Goal: Task Accomplishment & Management: Complete application form

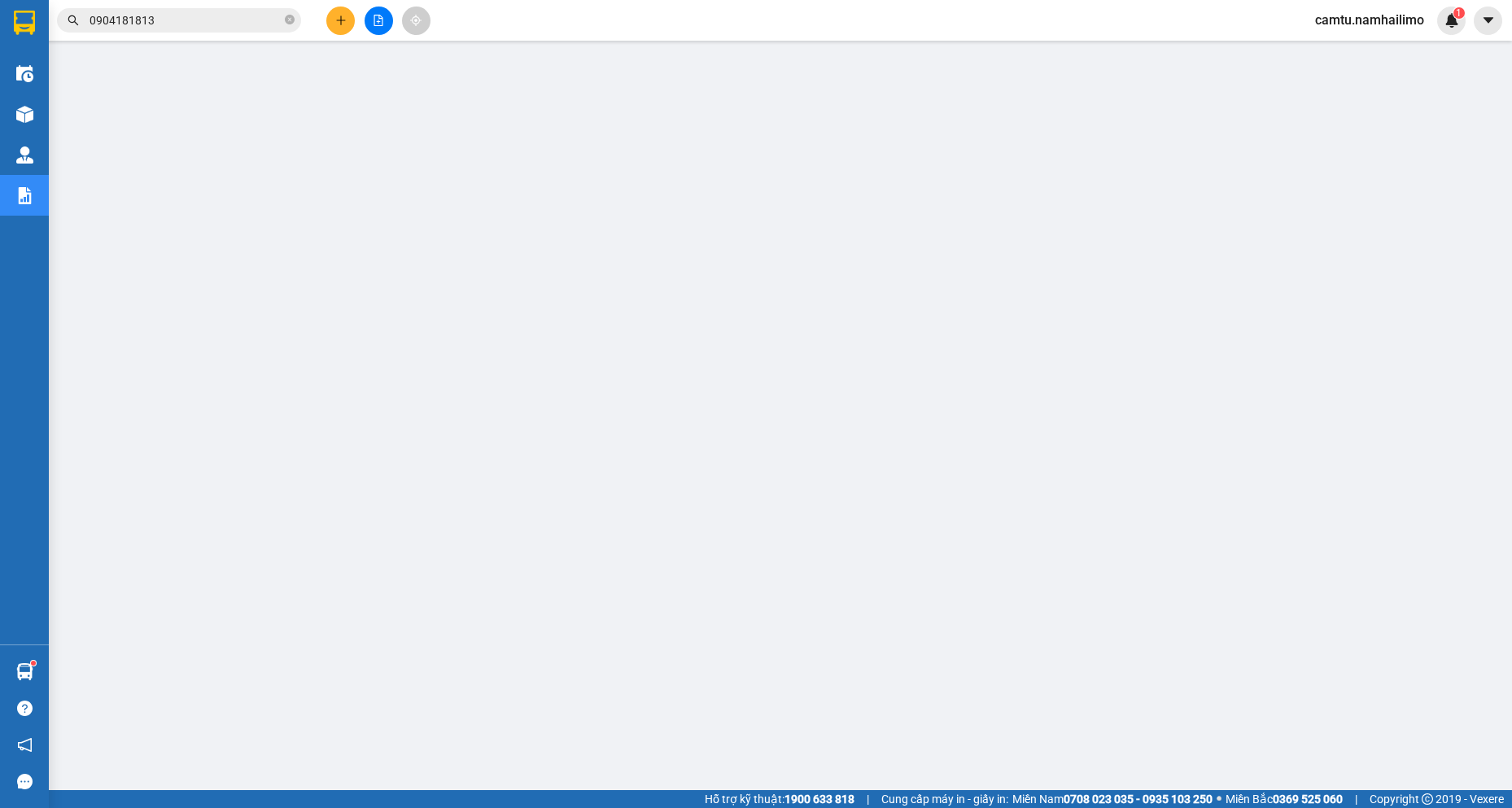
click at [201, 14] on input "0904181813" at bounding box center [186, 20] width 192 height 18
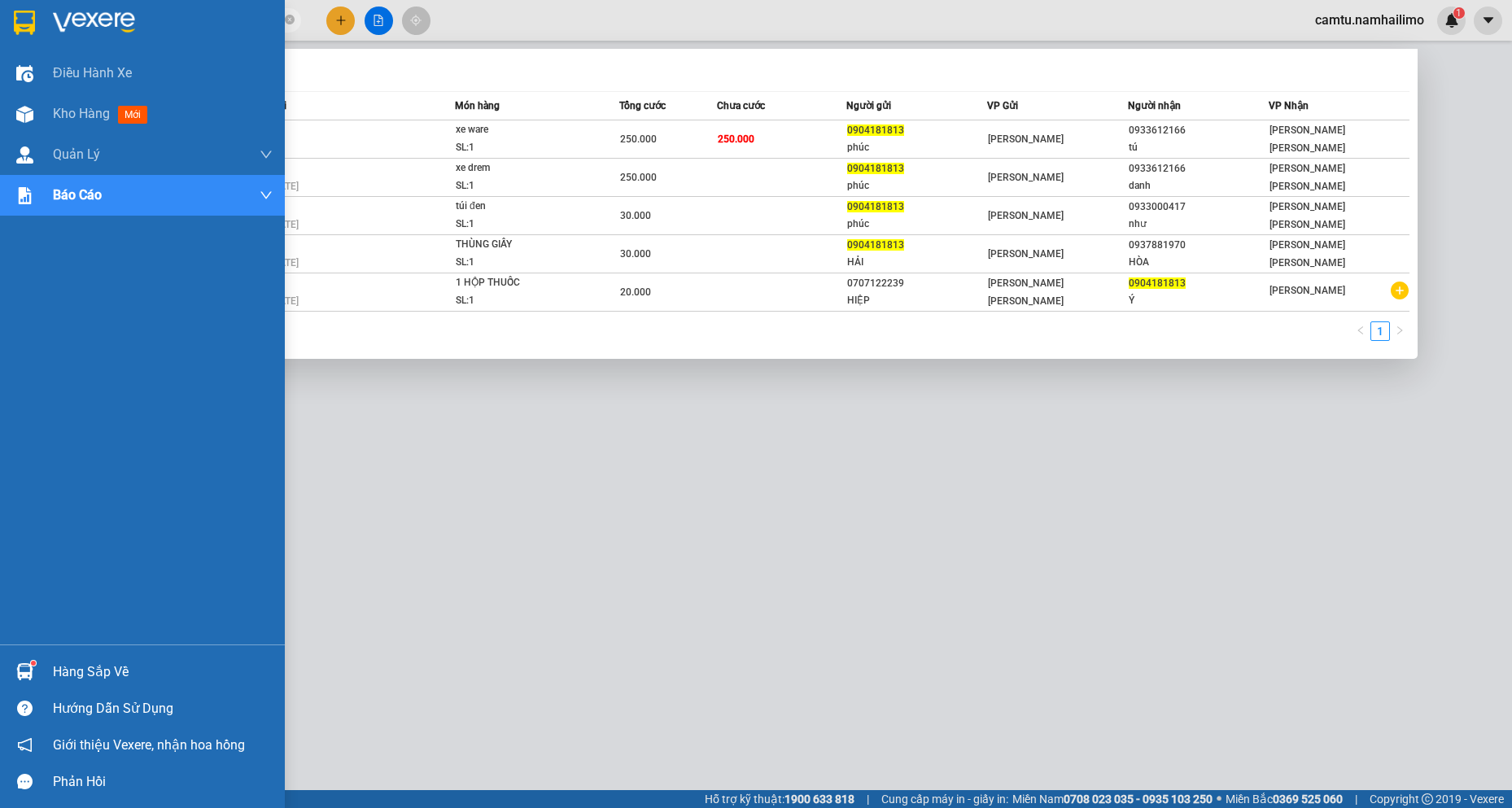
drag, startPoint x: 197, startPoint y: 15, endPoint x: 0, endPoint y: 31, distance: 197.6
click at [0, 31] on section "Kết quả [PERSON_NAME] ( 5 ) Bộ lọc Mã ĐH Trạng thái Món hàng [PERSON_NAME] [PER…" at bounding box center [756, 404] width 1512 height 808
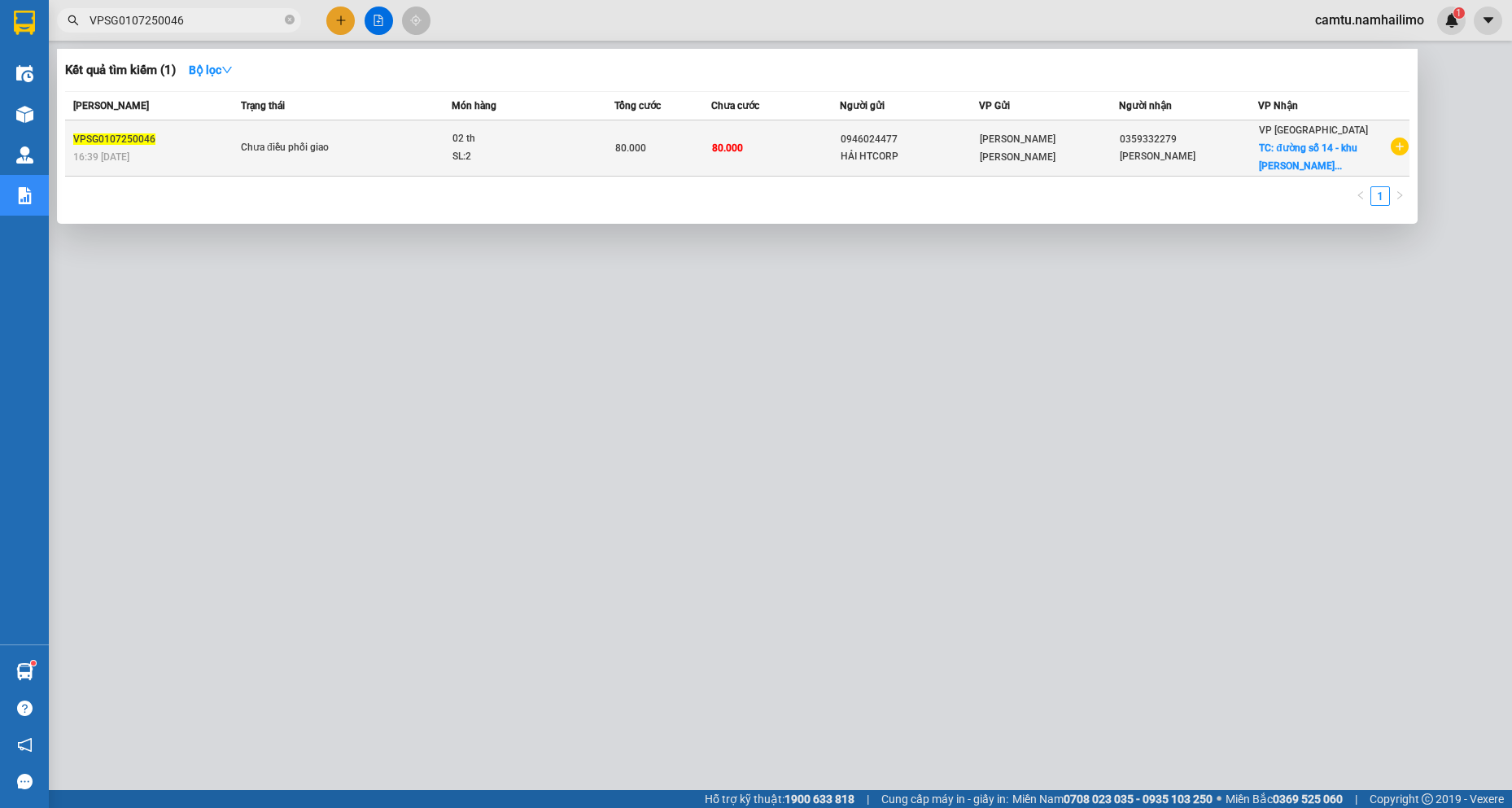
type input "VPSG0107250046"
click at [1221, 162] on div "[PERSON_NAME]" at bounding box center [1188, 157] width 138 height 17
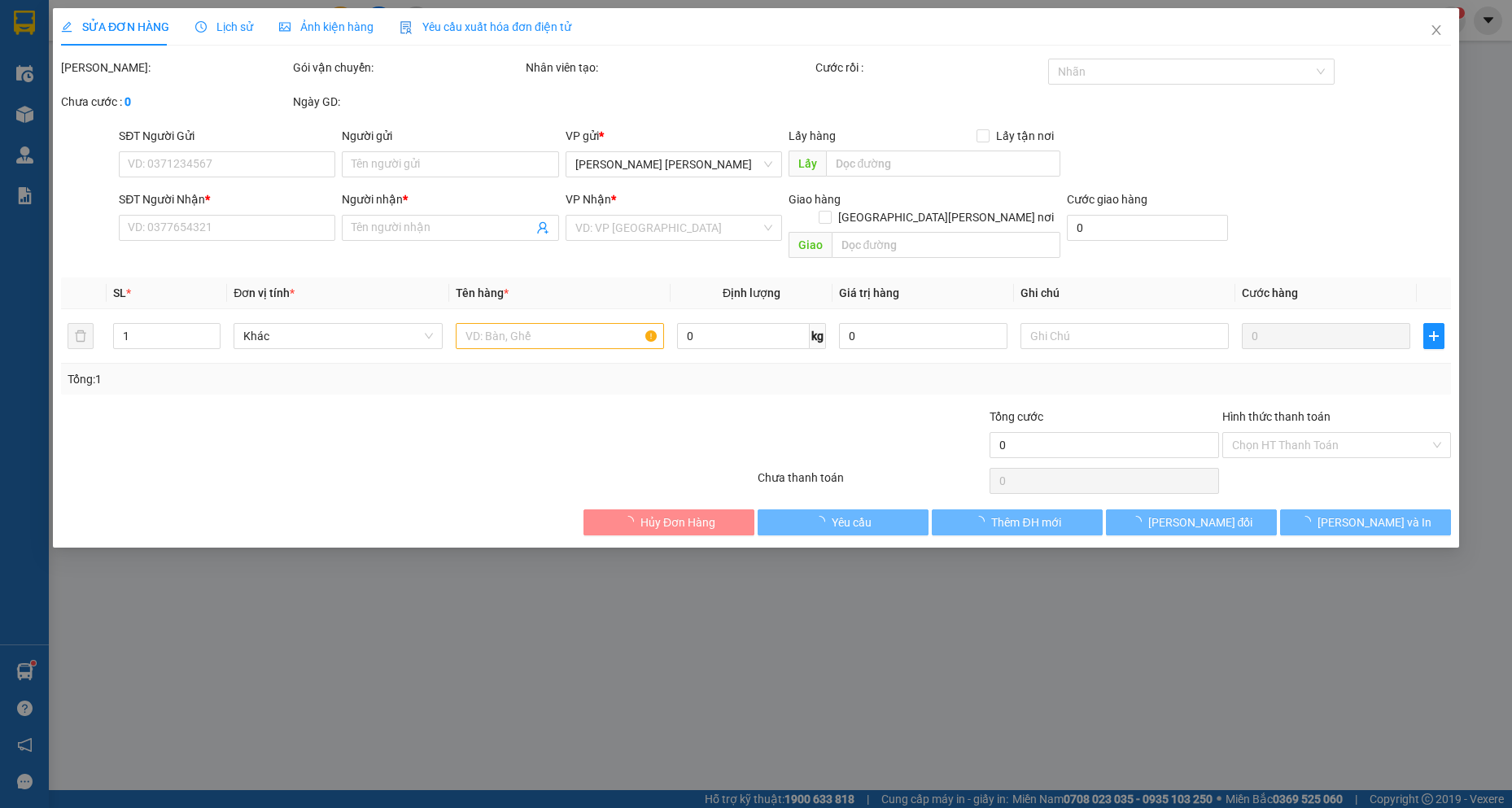
type input "0946024477"
type input "HẢI HTCORP"
type input "0359332279"
type input "[PERSON_NAME]"
checkbox input "true"
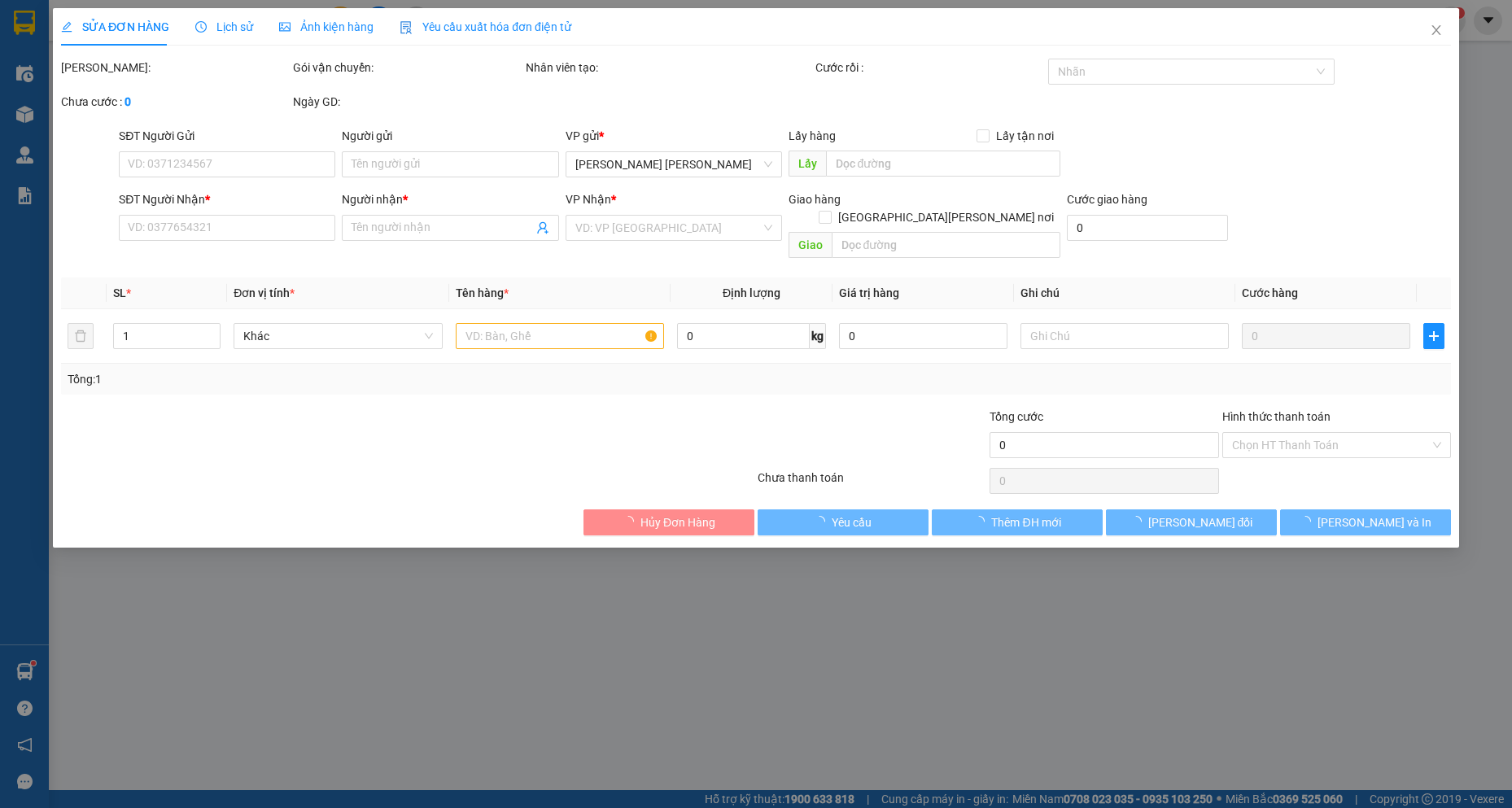
type input "đường số 14 - khu [PERSON_NAME] 2"
type input "80.000"
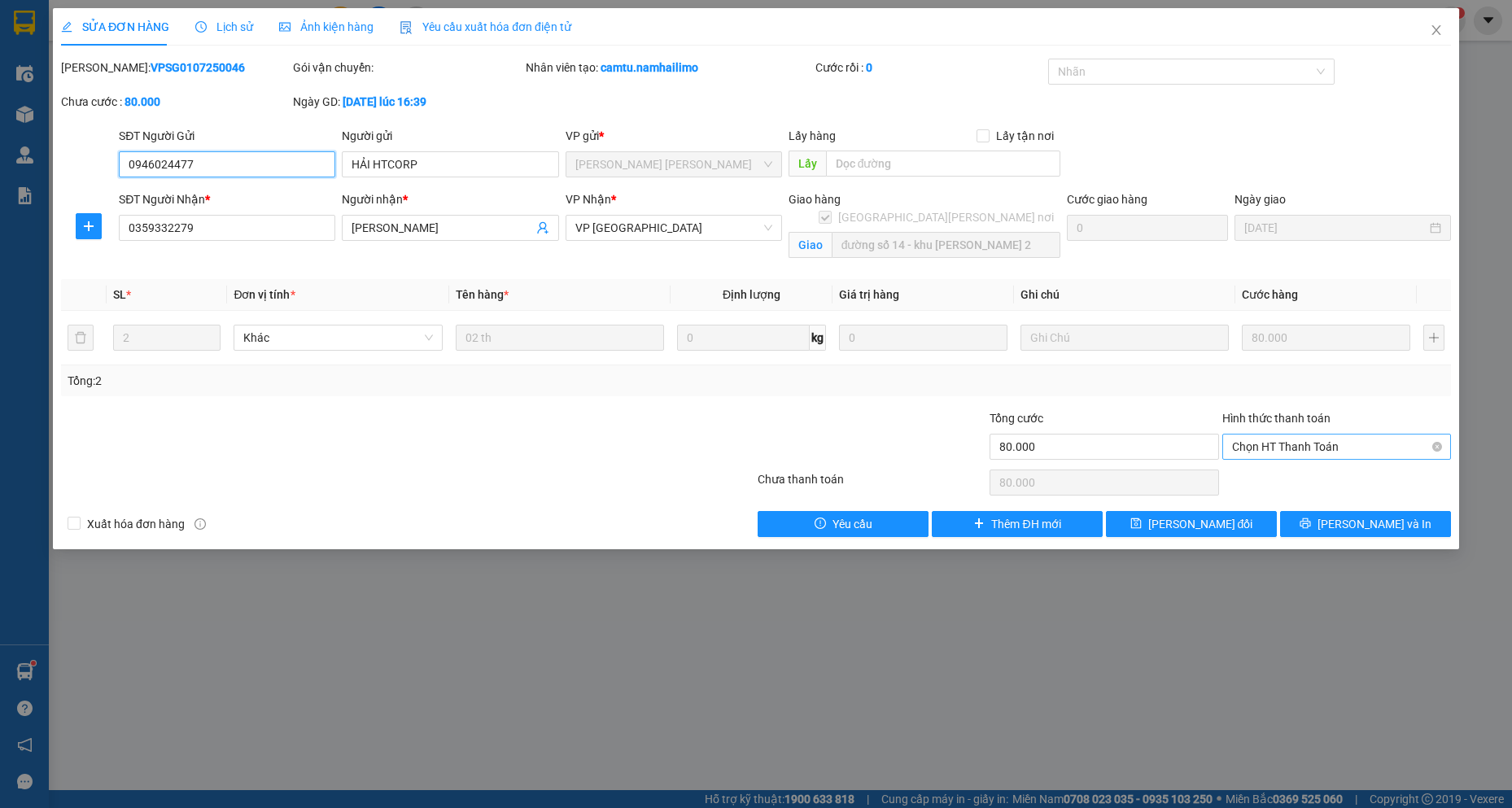
click at [1269, 453] on span "Chọn HT Thanh Toán" at bounding box center [1337, 447] width 209 height 25
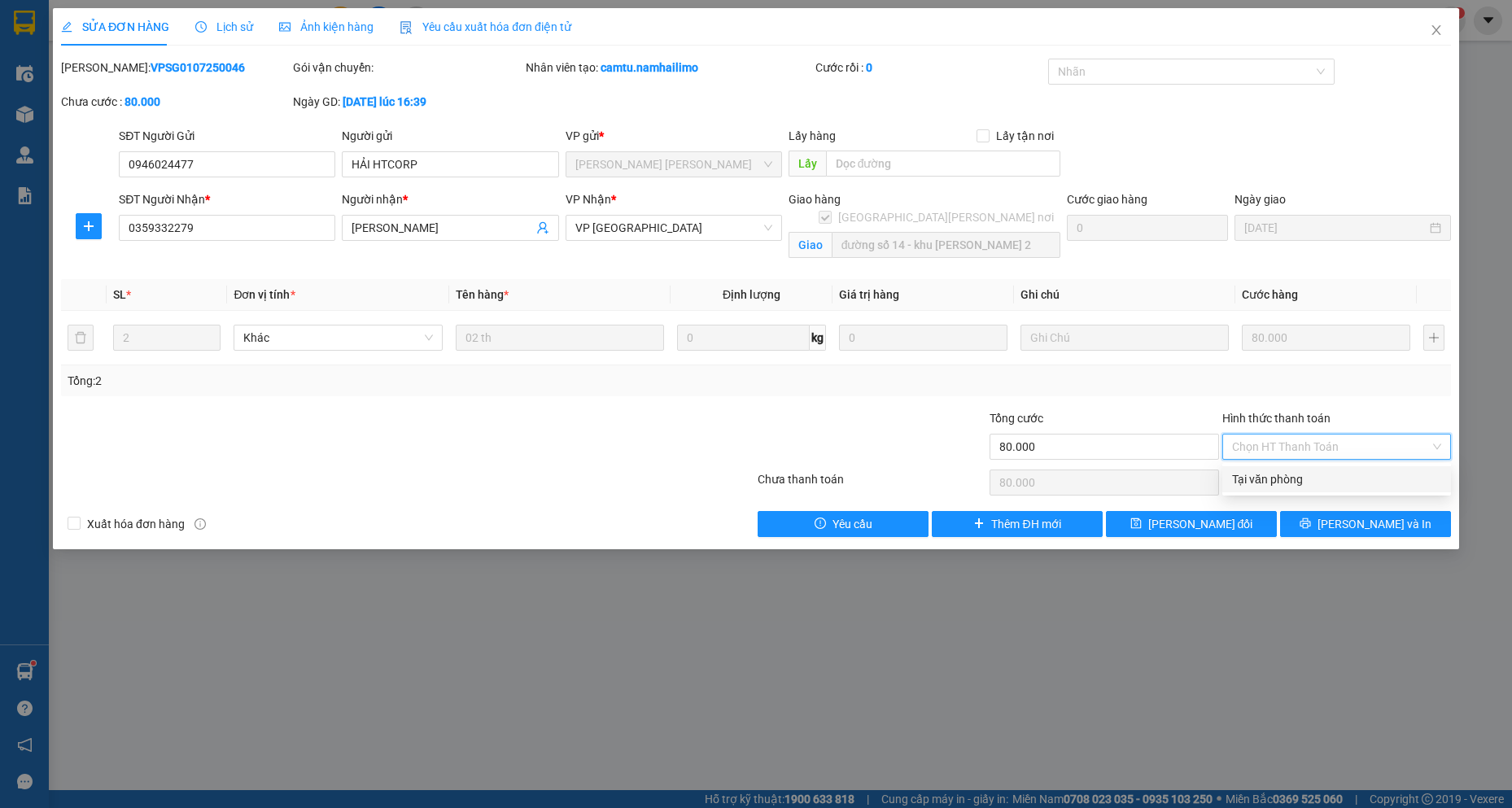
click at [1268, 487] on div "Tại văn phòng" at bounding box center [1337, 479] width 209 height 18
type input "0"
click at [1202, 524] on span "[PERSON_NAME] đổi" at bounding box center [1200, 523] width 105 height 18
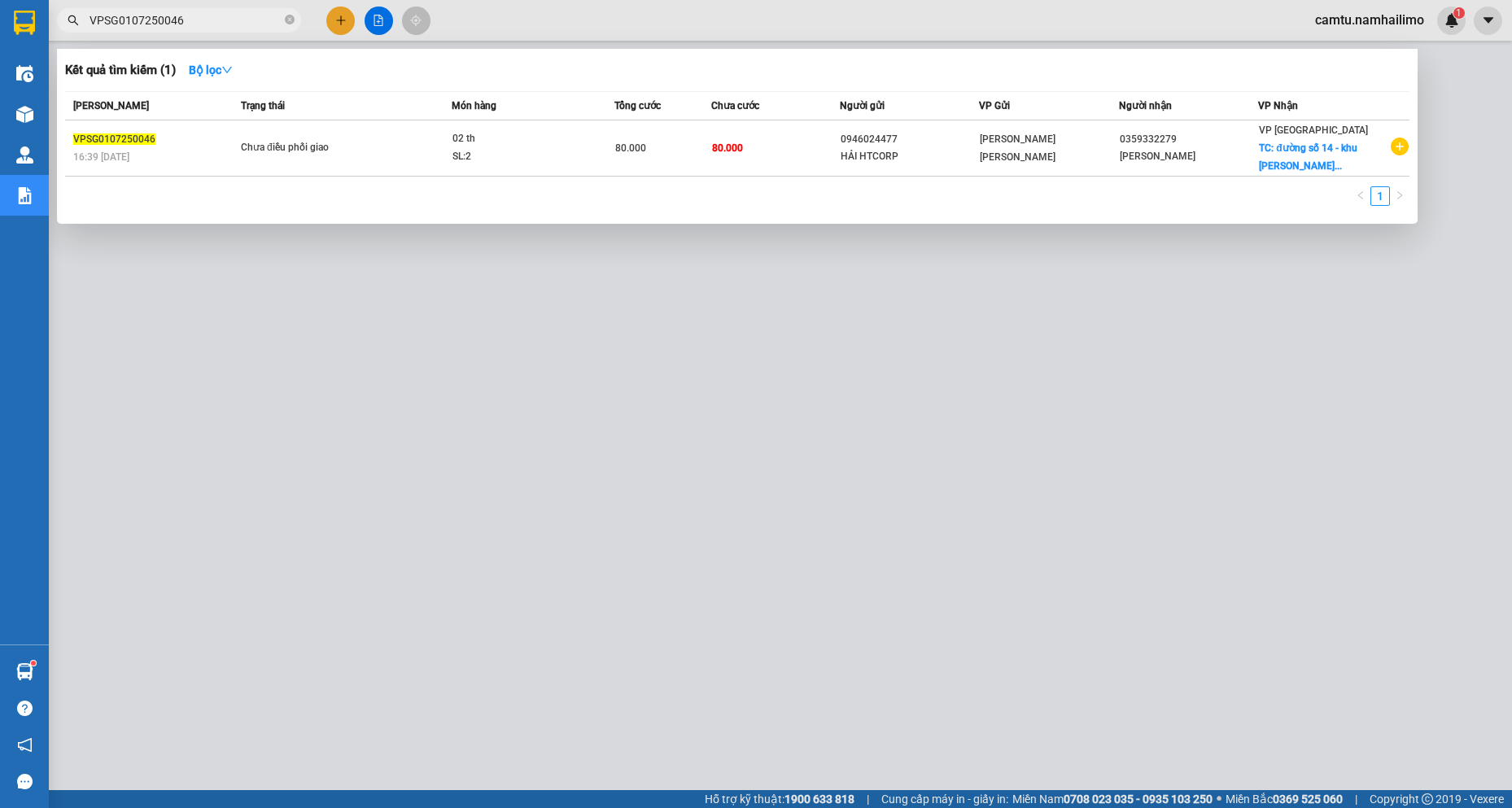
click at [123, 21] on input "VPSG0107250046" at bounding box center [186, 20] width 192 height 18
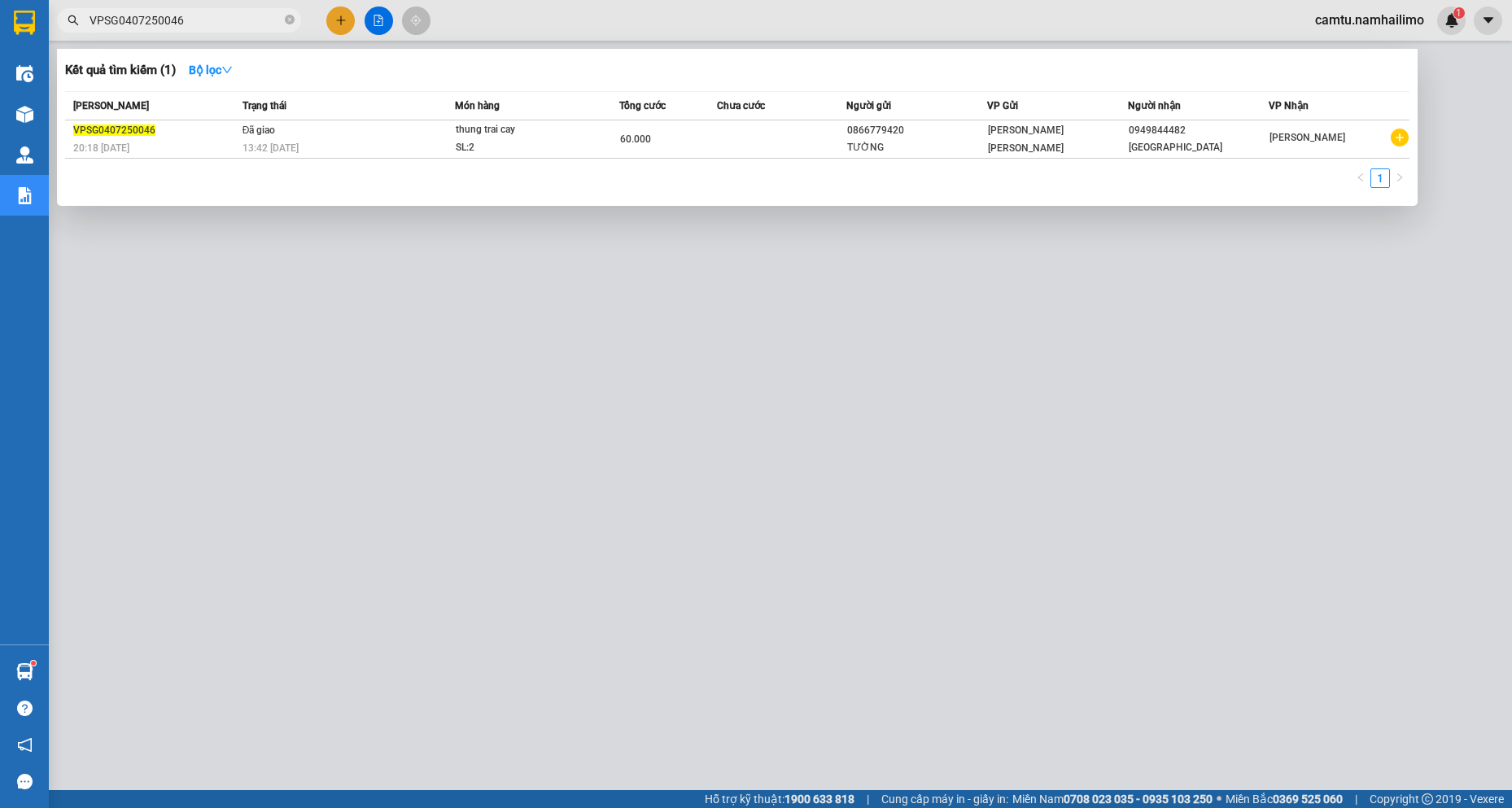
click at [208, 22] on input "VPSG0407250046" at bounding box center [186, 20] width 192 height 18
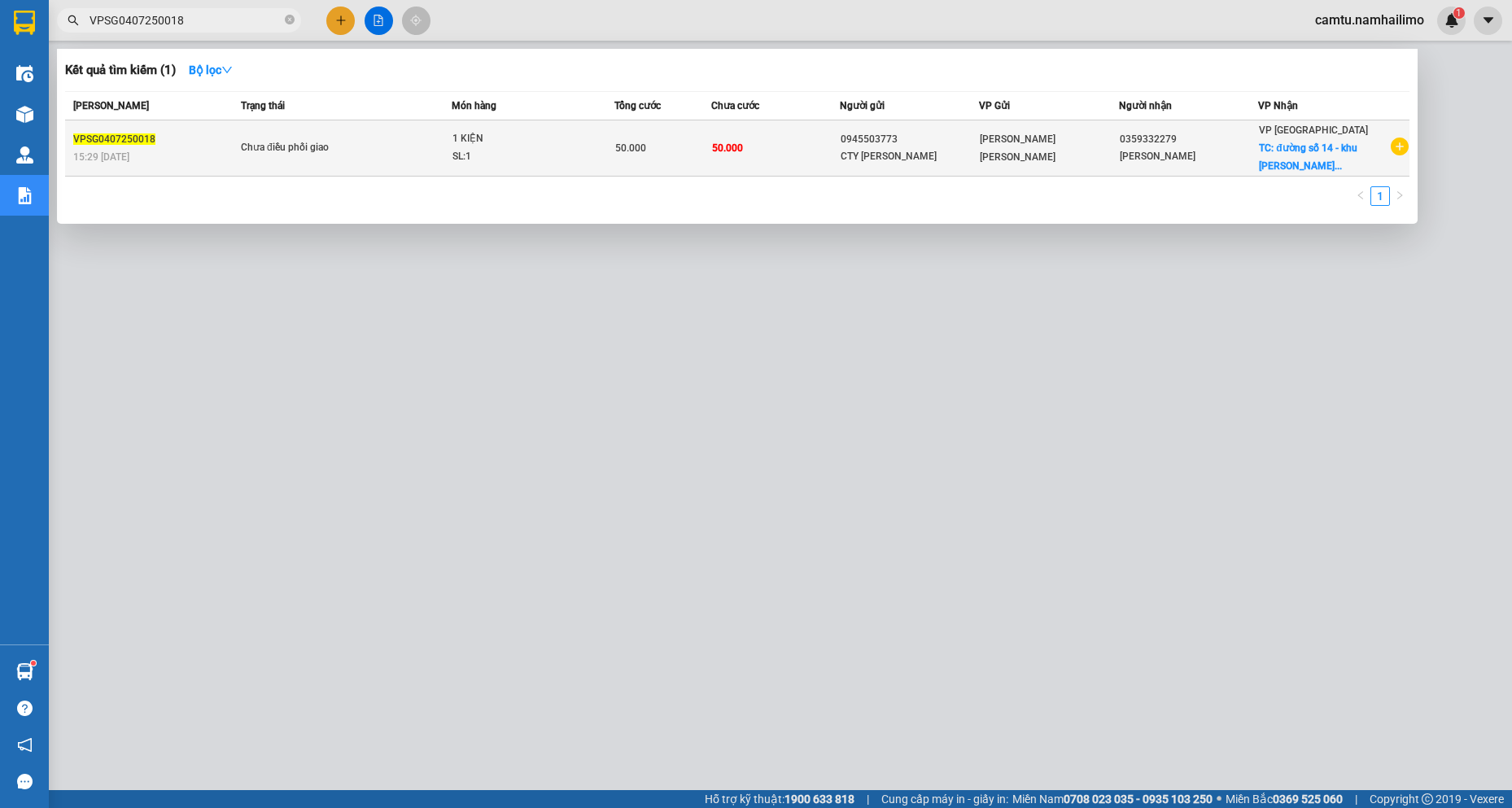
type input "VPSG0407250018"
click at [1273, 137] on div "VP [GEOGRAPHIC_DATA] TC: đường số 14 - khu [PERSON_NAME]..." at bounding box center [1324, 148] width 130 height 54
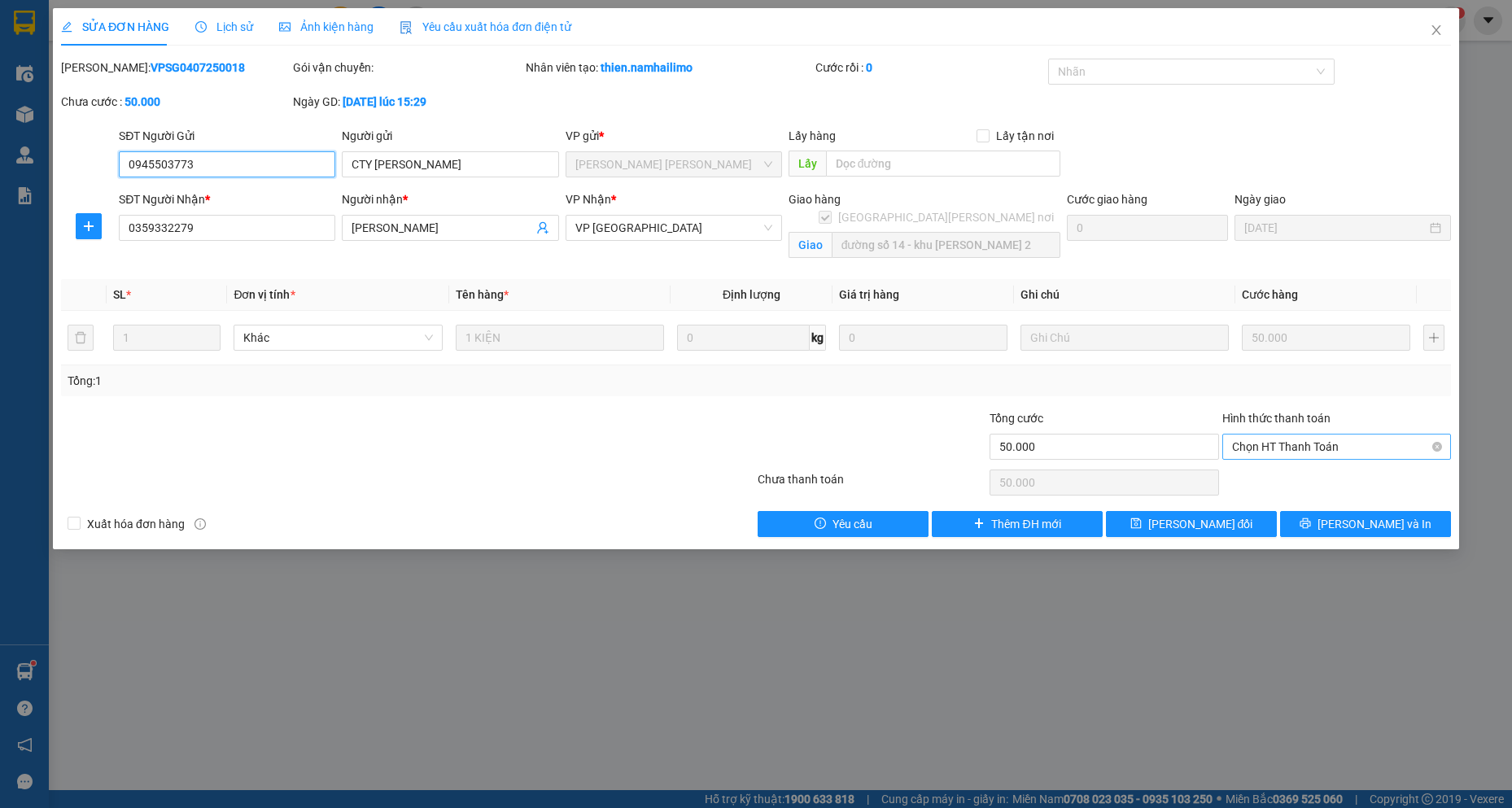
click at [1265, 447] on span "Chọn HT Thanh Toán" at bounding box center [1337, 447] width 209 height 25
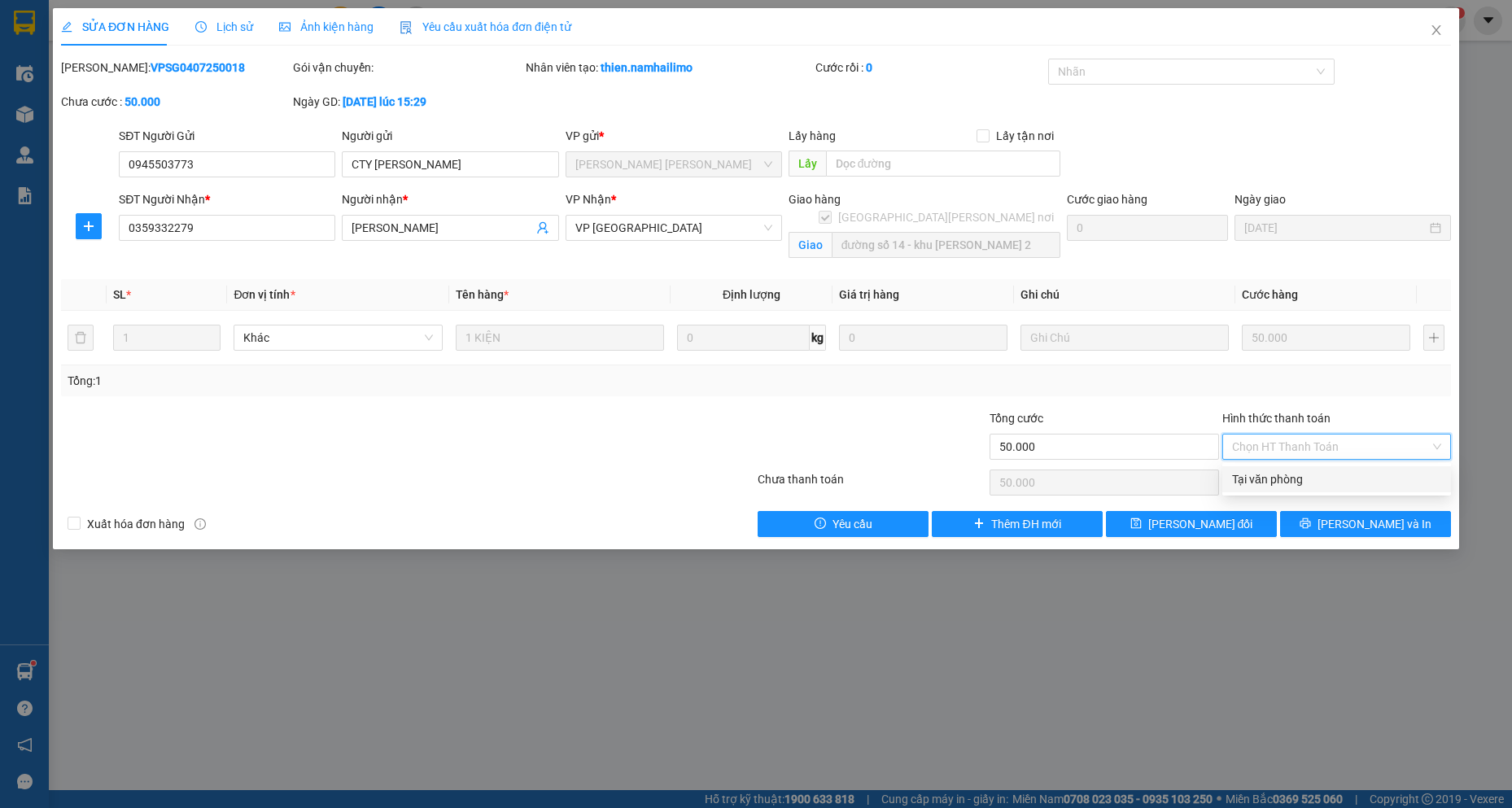
click at [1264, 480] on div "Tại văn phòng" at bounding box center [1337, 479] width 209 height 18
type input "0"
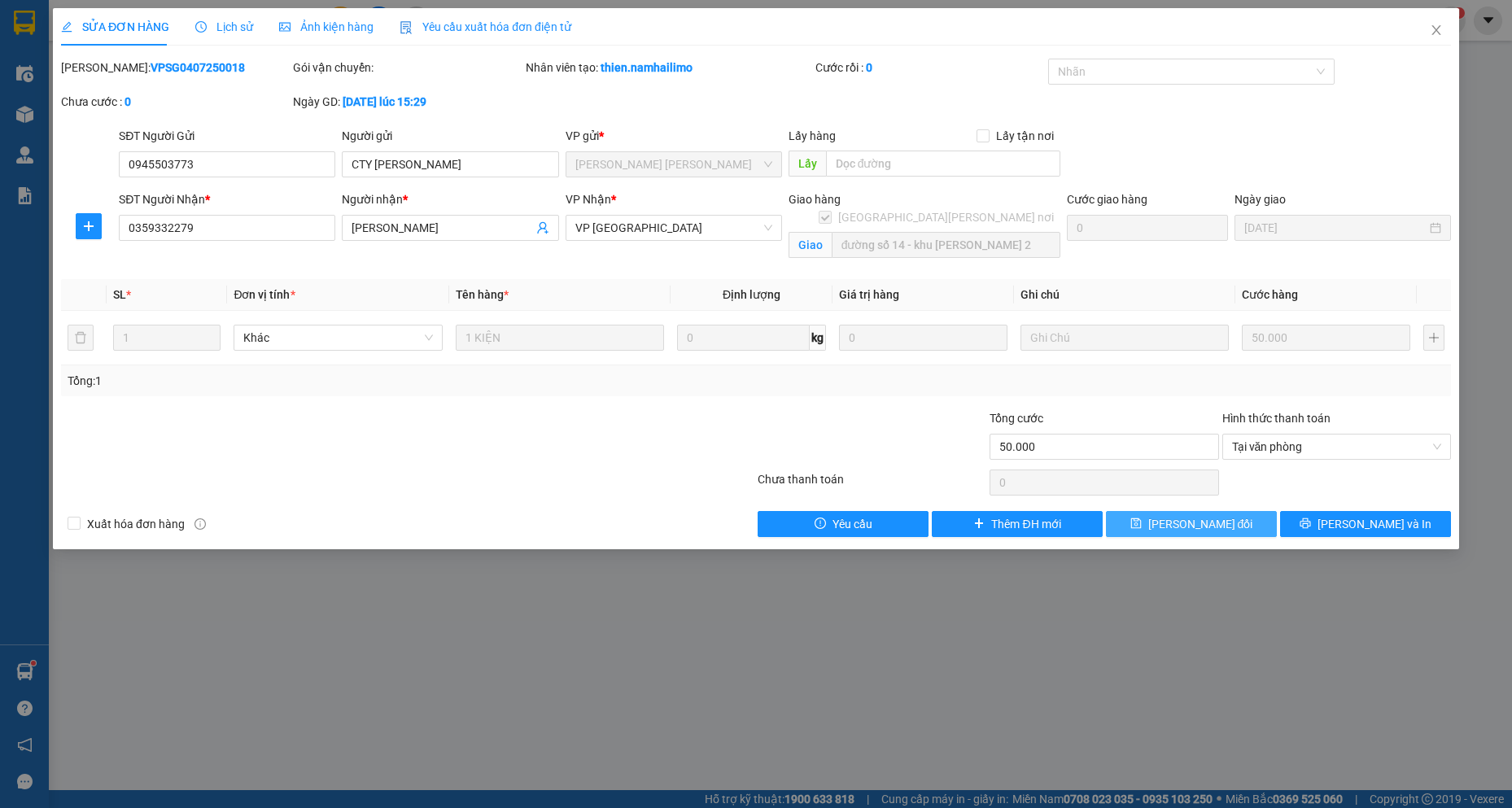
click at [1205, 527] on span "[PERSON_NAME] đổi" at bounding box center [1200, 523] width 105 height 18
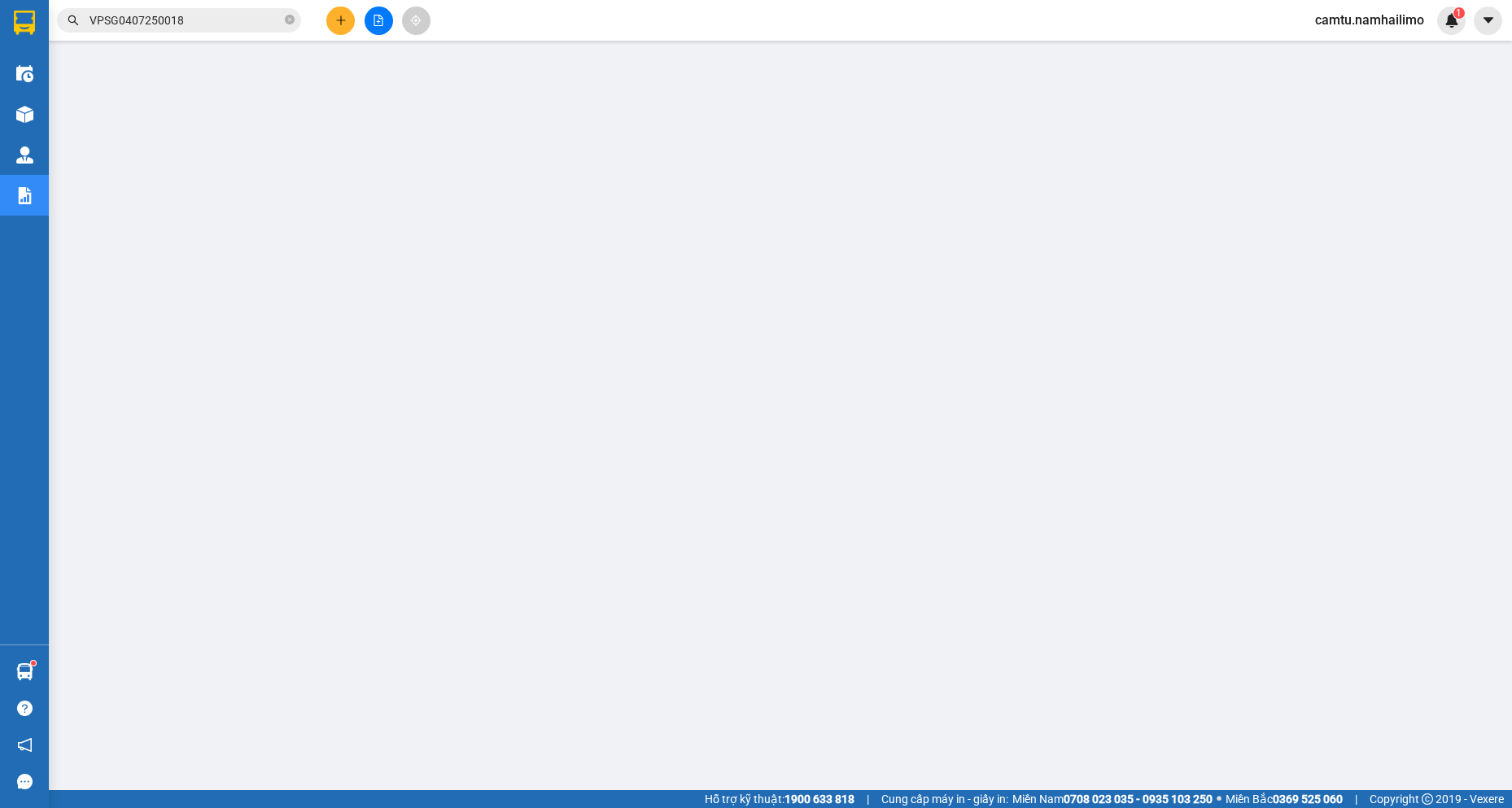
click at [191, 21] on input "VPSG0407250018" at bounding box center [186, 20] width 192 height 18
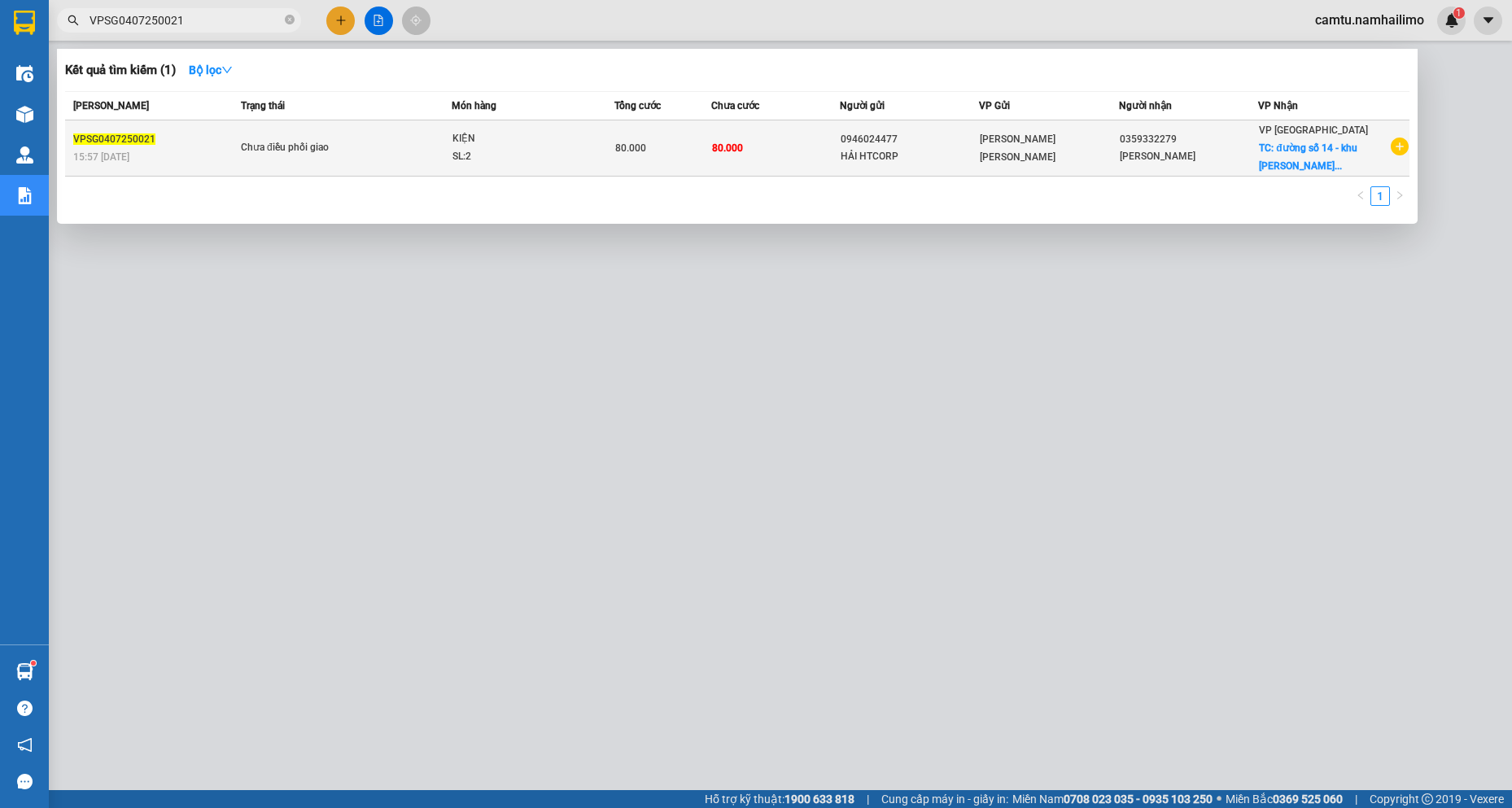
type input "VPSG0407250021"
click at [1134, 144] on div "0359332279" at bounding box center [1188, 140] width 138 height 17
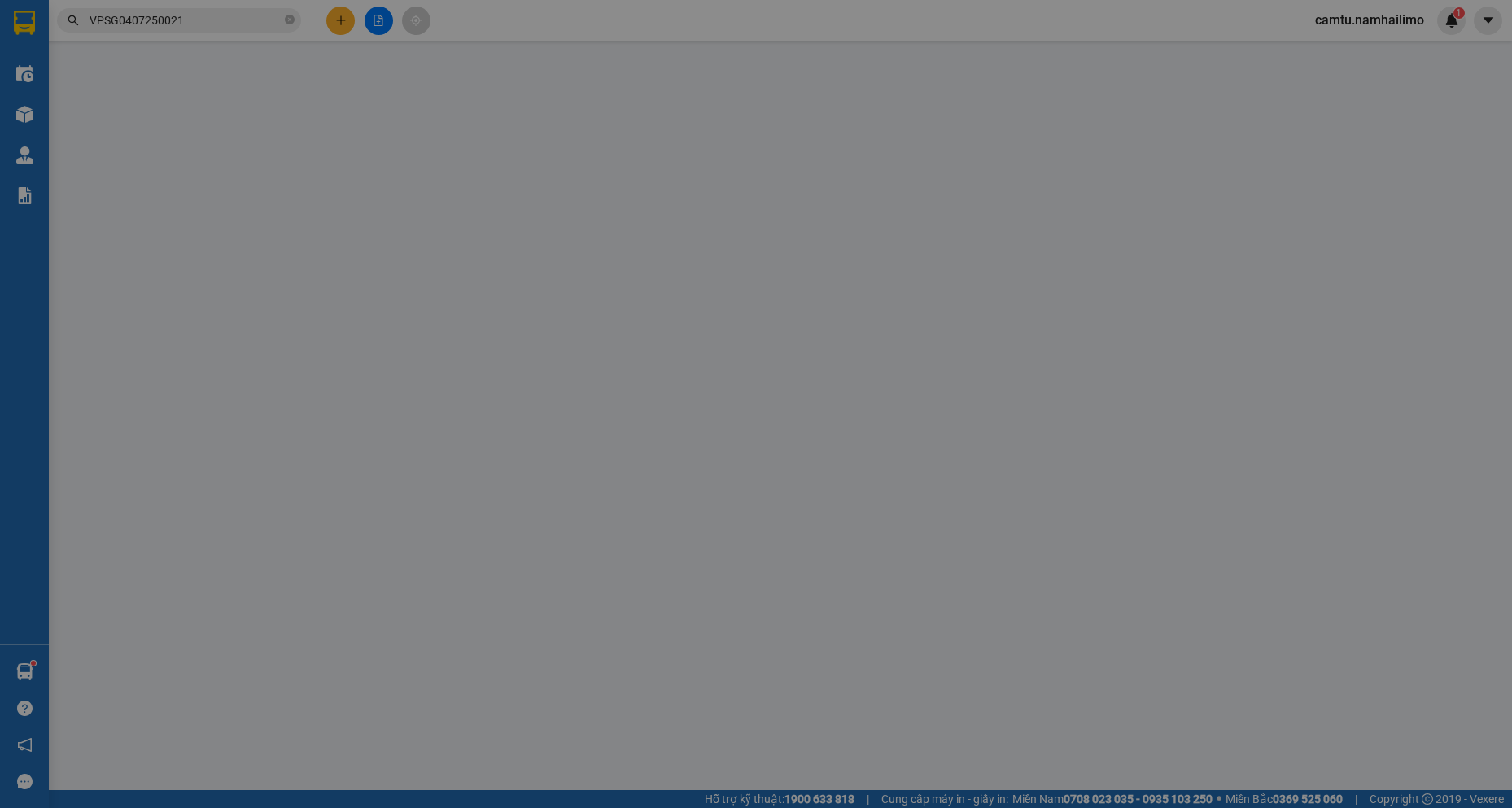
type input "0946024477"
type input "HẢI HTCORP"
type input "0359332279"
type input "[PERSON_NAME]"
checkbox input "true"
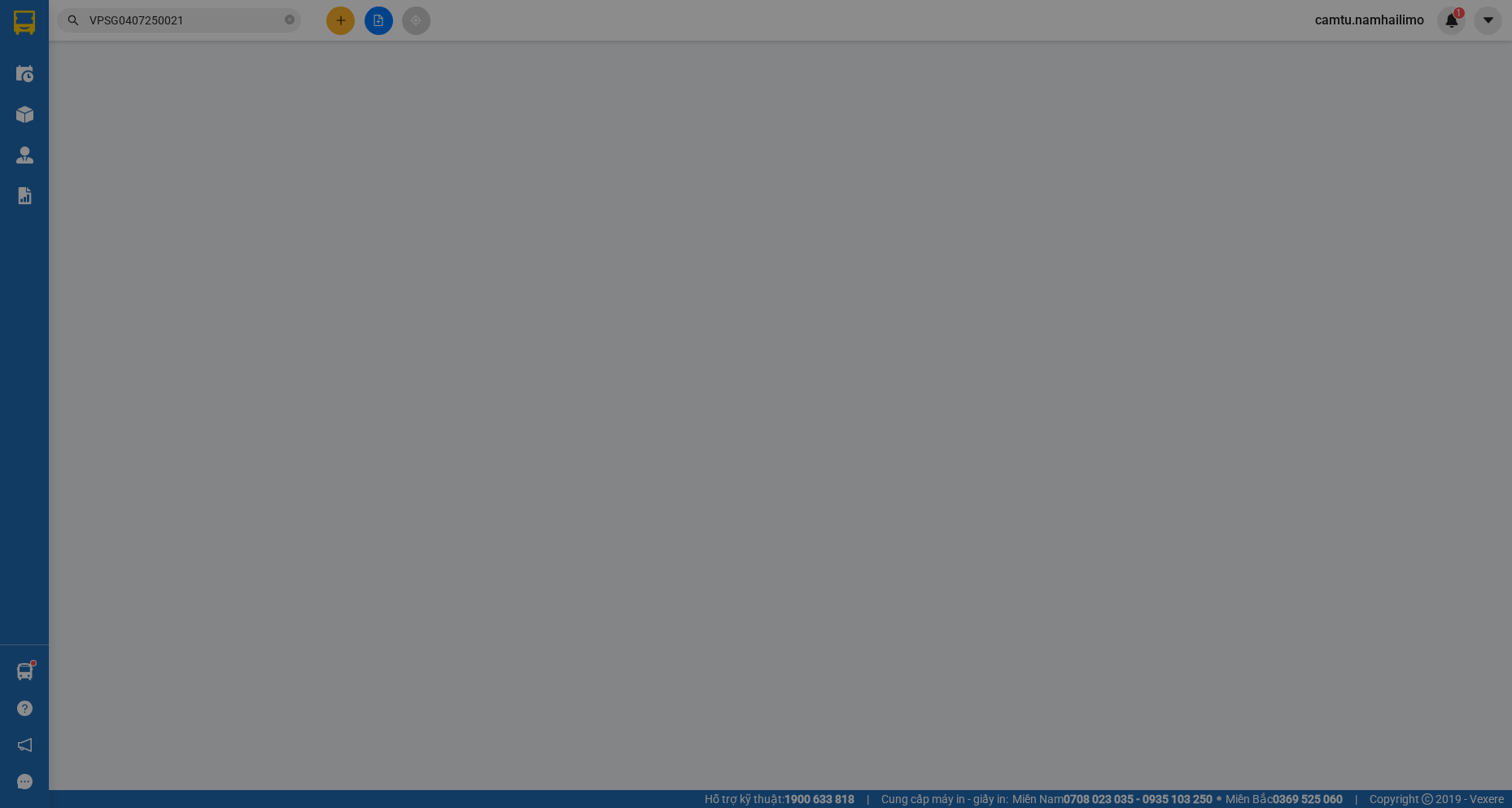
type input "đường số 14 - khu [PERSON_NAME] 2"
type input "80.000"
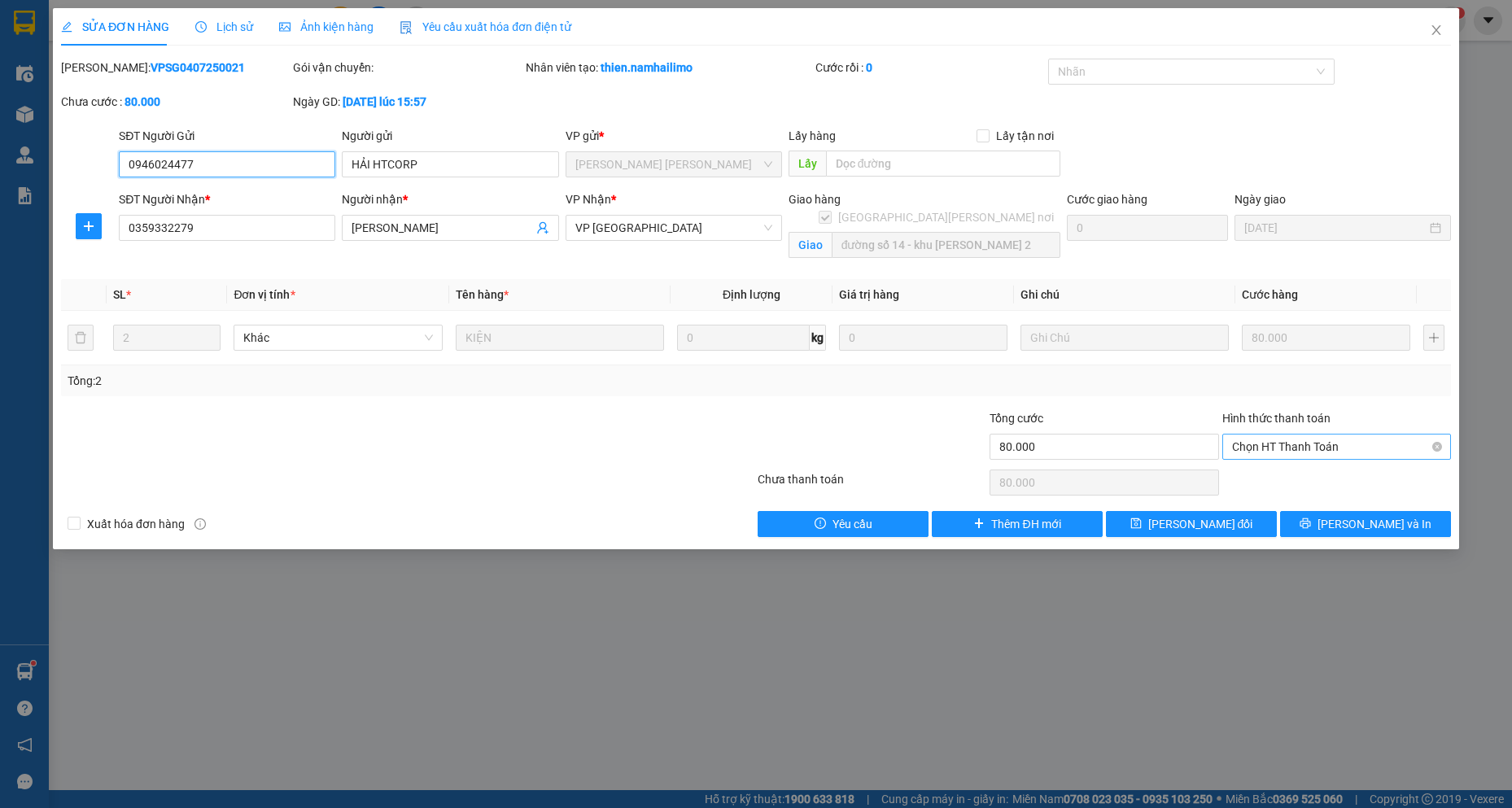
click at [1263, 441] on span "Chọn HT Thanh Toán" at bounding box center [1337, 447] width 209 height 25
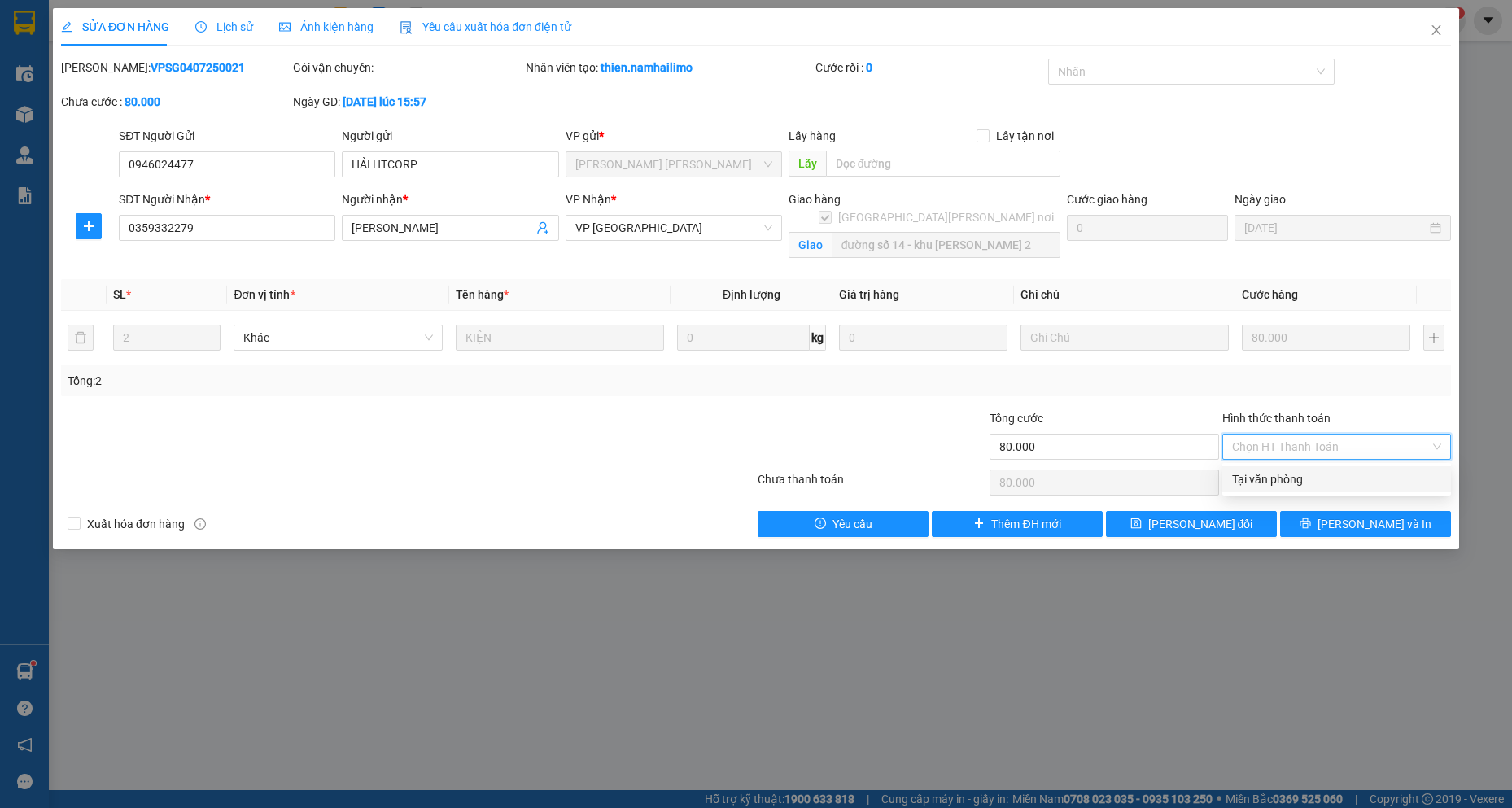
click at [1267, 477] on div "Tại văn phòng" at bounding box center [1337, 479] width 209 height 18
type input "0"
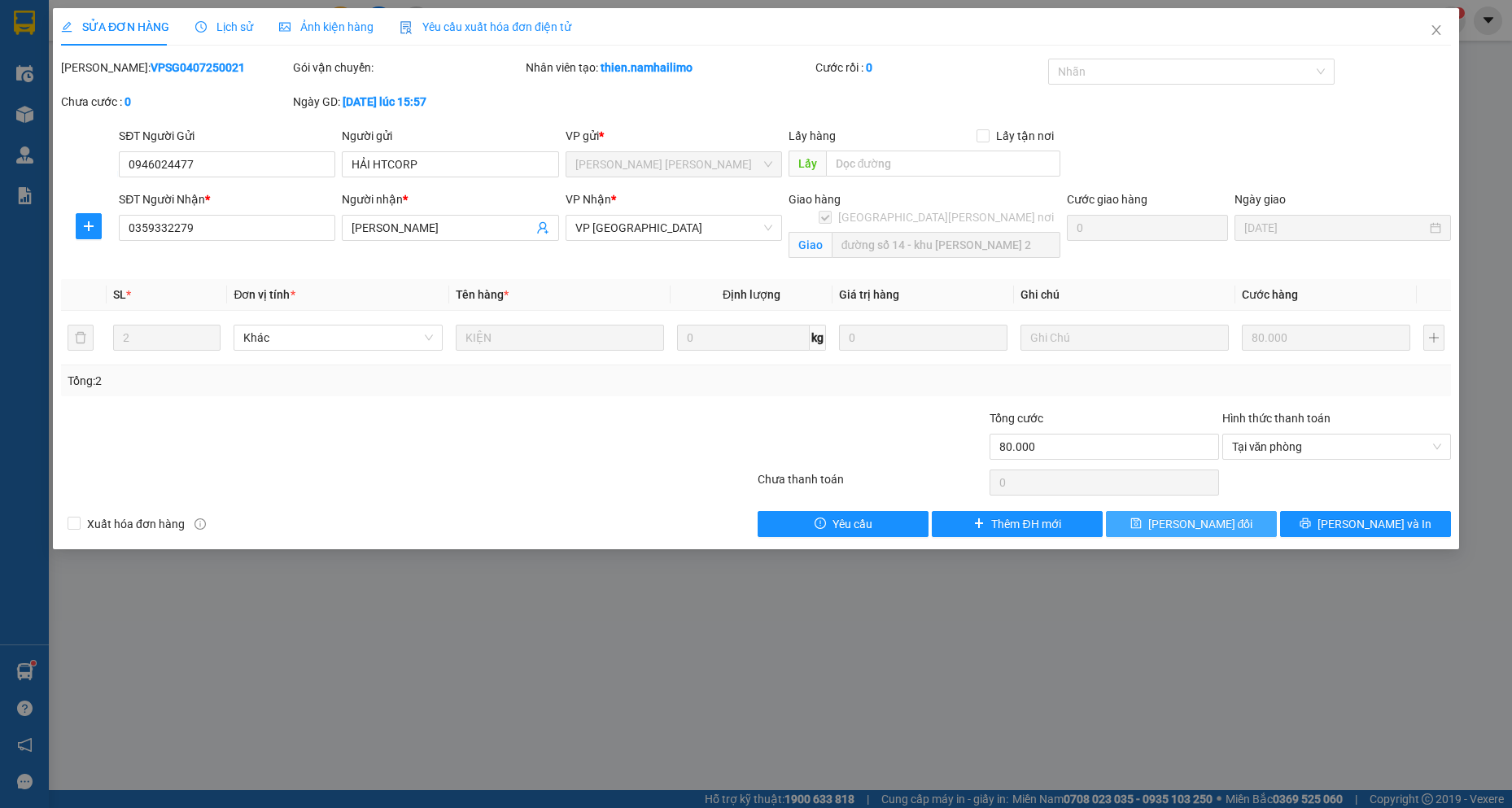
click at [1214, 530] on span "[PERSON_NAME] đổi" at bounding box center [1200, 523] width 105 height 18
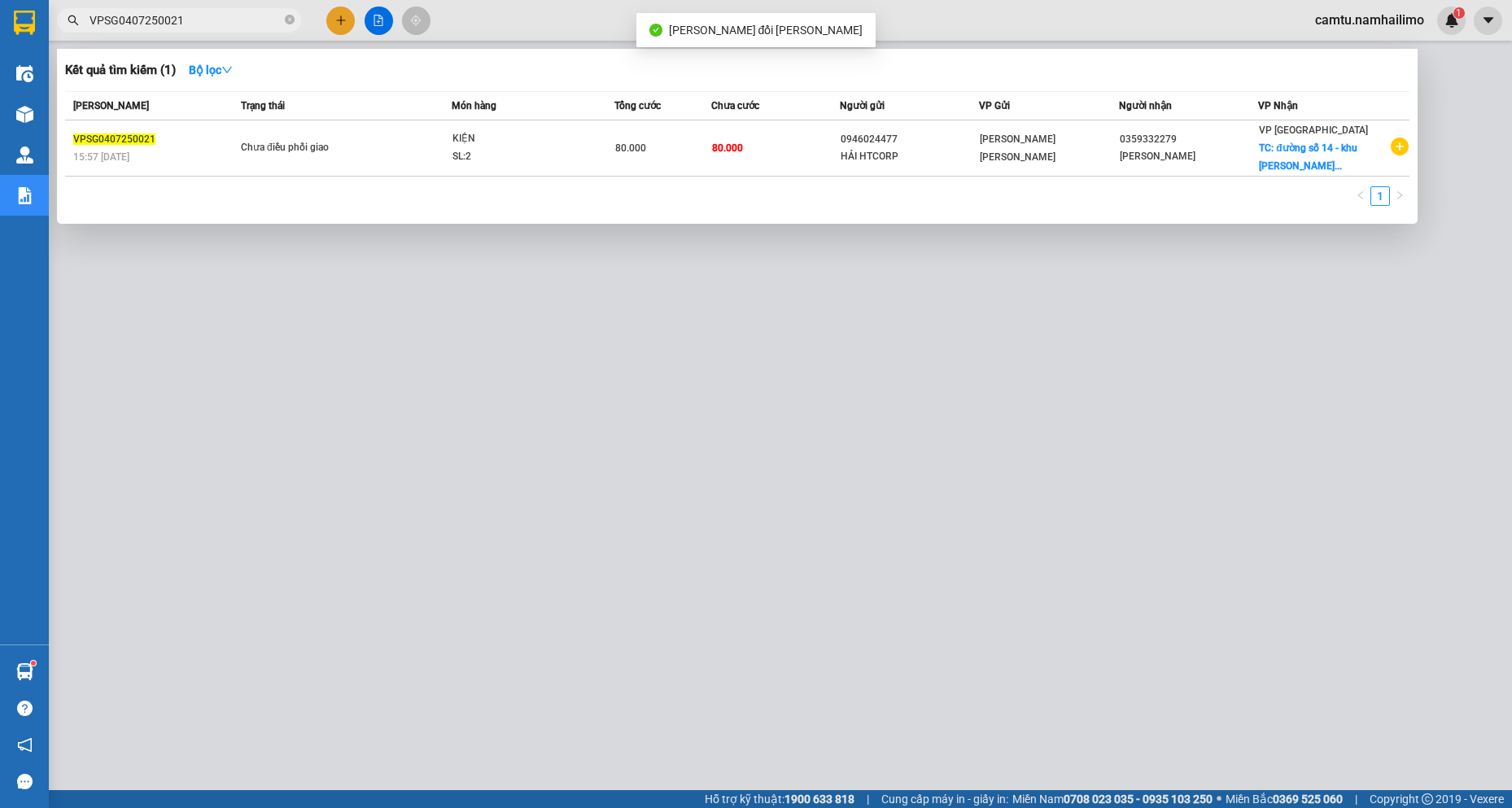
click at [198, 11] on input "VPSG0407250021" at bounding box center [186, 20] width 192 height 18
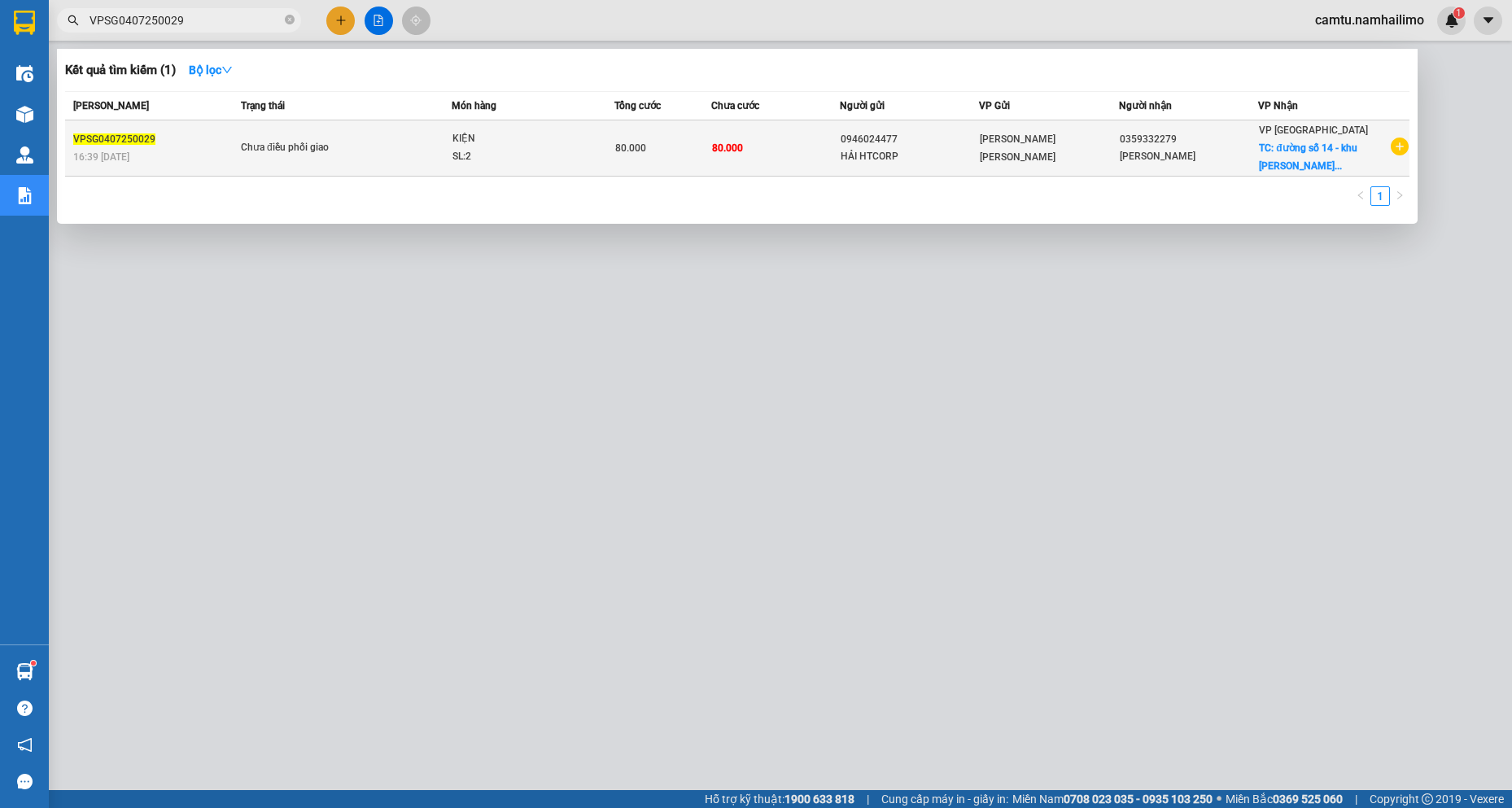
type input "VPSG0407250029"
click at [1229, 166] on td "0359332279 [PERSON_NAME]" at bounding box center [1188, 149] width 140 height 57
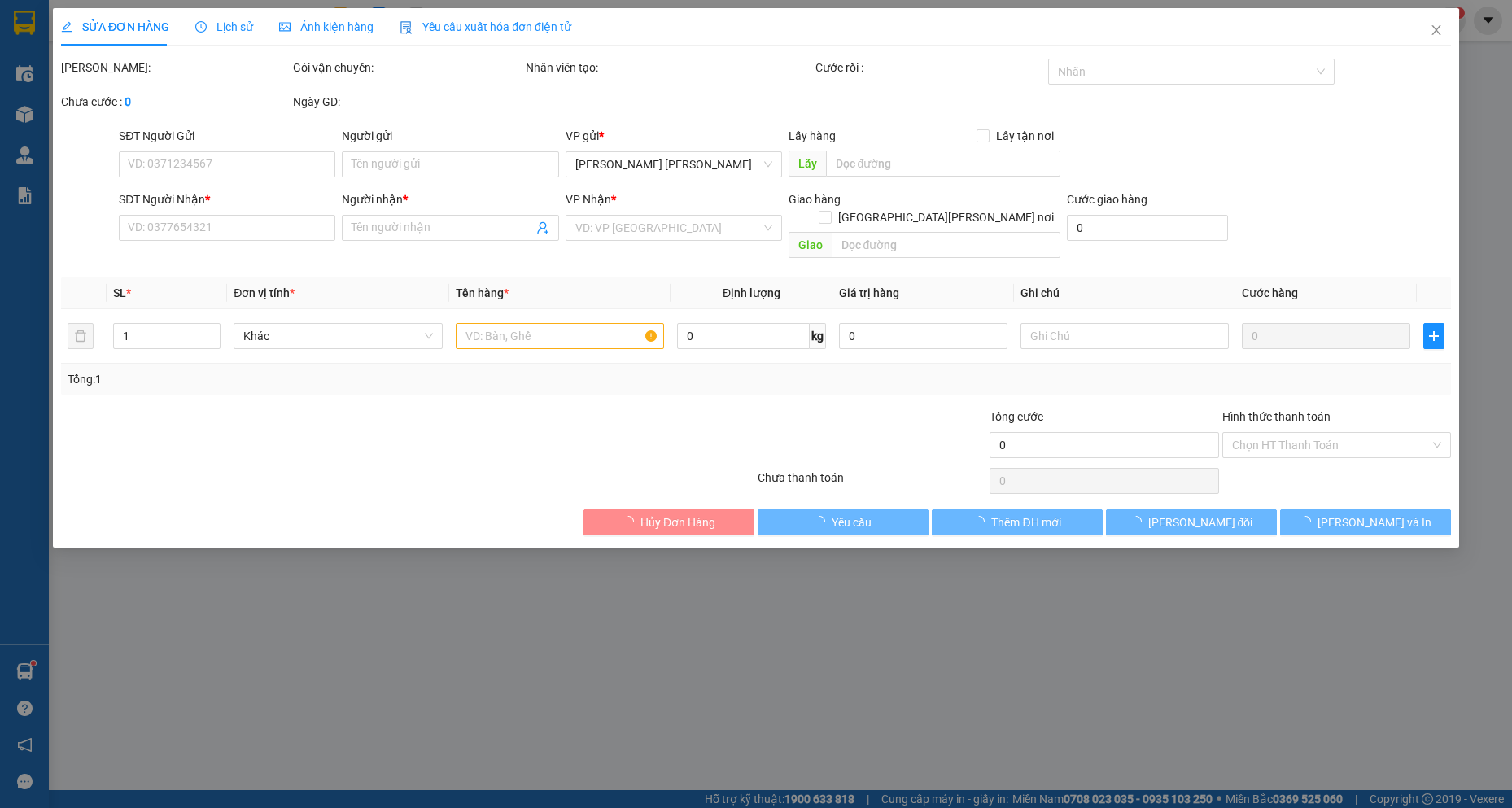
type input "0946024477"
type input "HẢI HTCORP"
type input "0359332279"
type input "[PERSON_NAME]"
checkbox input "true"
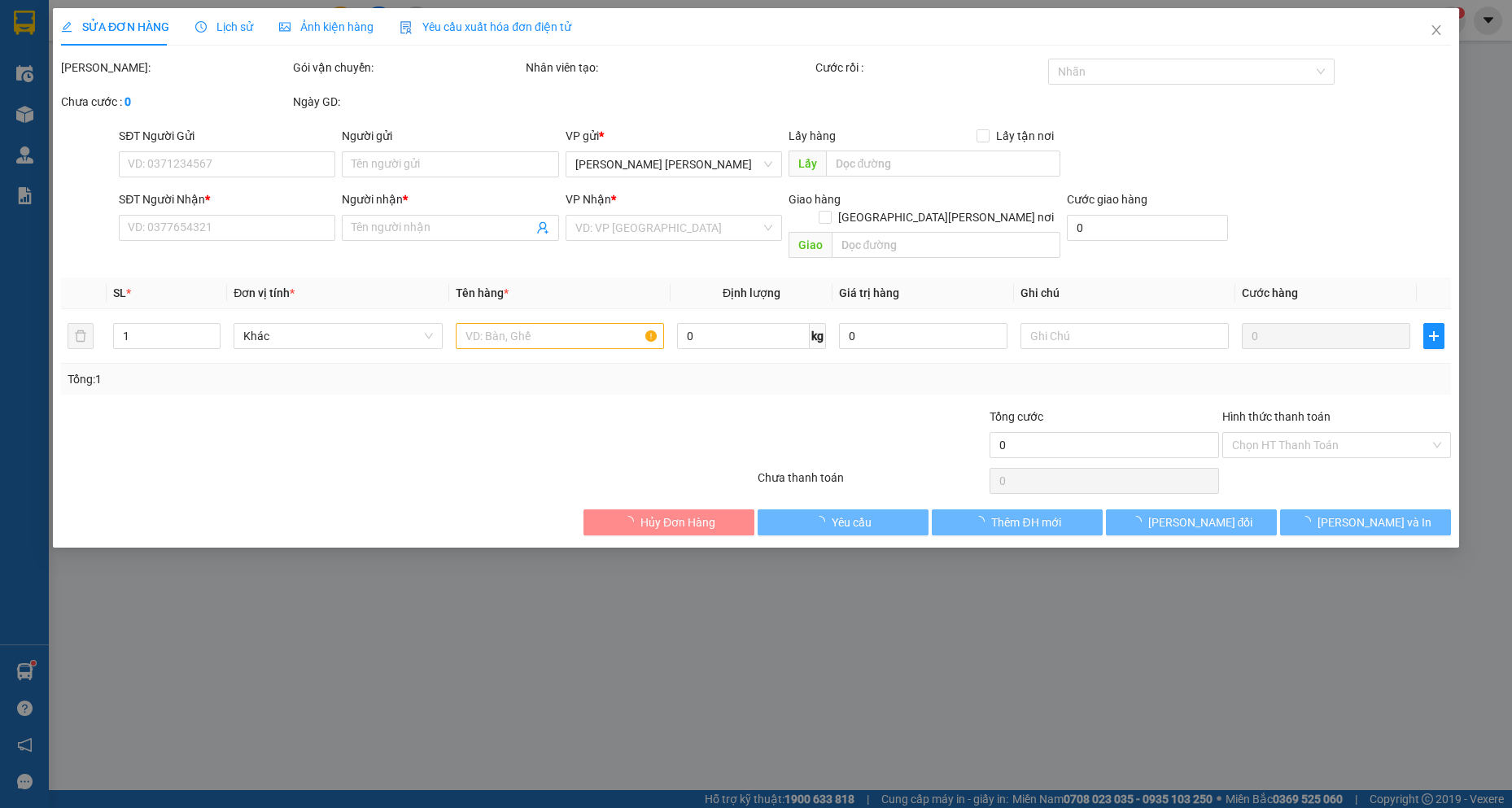
type input "đường số 14 - khu [PERSON_NAME] 2"
type input "80.000"
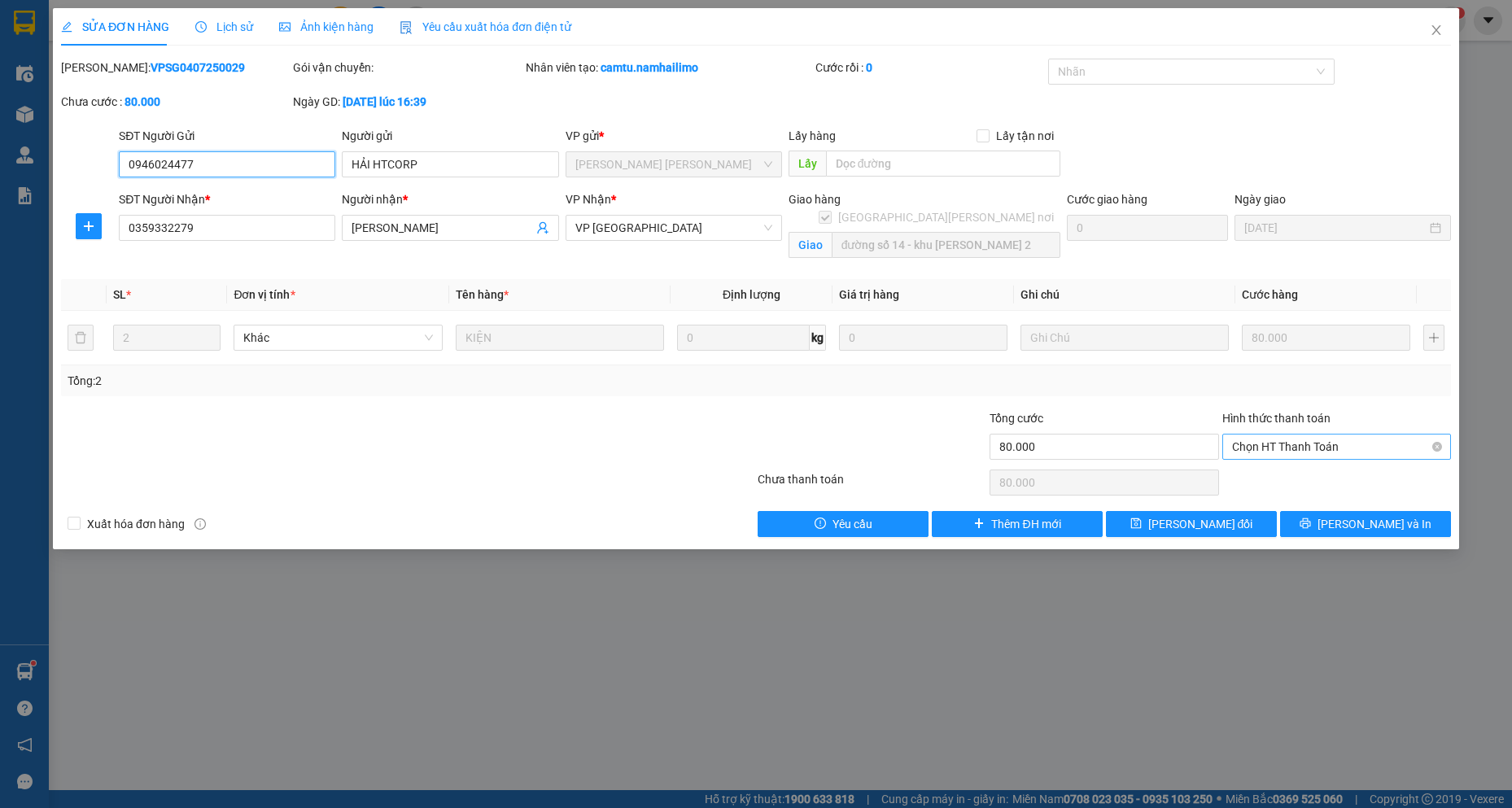
click at [1312, 448] on span "Chọn HT Thanh Toán" at bounding box center [1337, 447] width 209 height 25
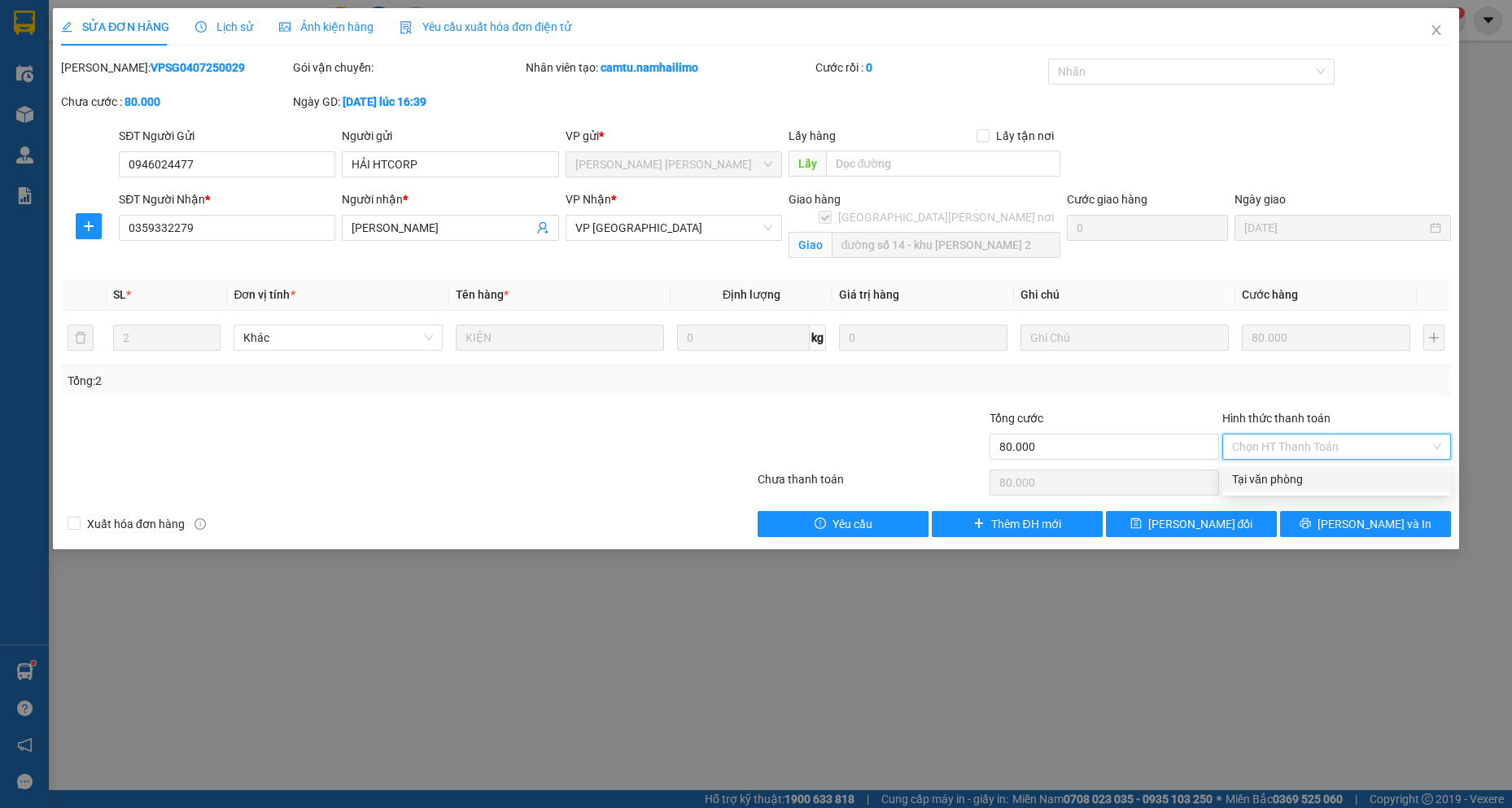
click at [1301, 488] on div "Tại văn phòng" at bounding box center [1337, 479] width 228 height 26
type input "0"
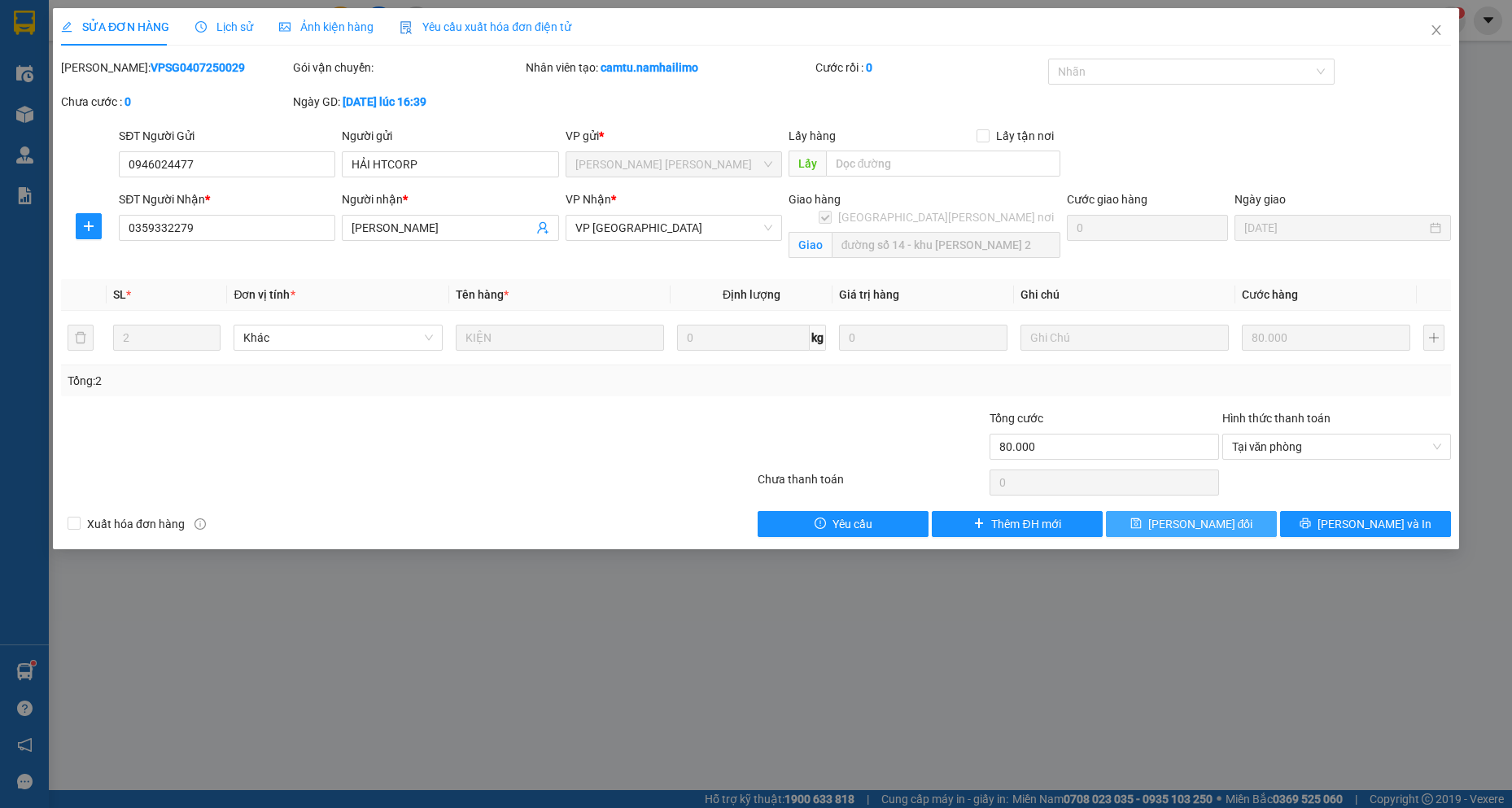
click at [1205, 522] on span "[PERSON_NAME] đổi" at bounding box center [1200, 523] width 105 height 18
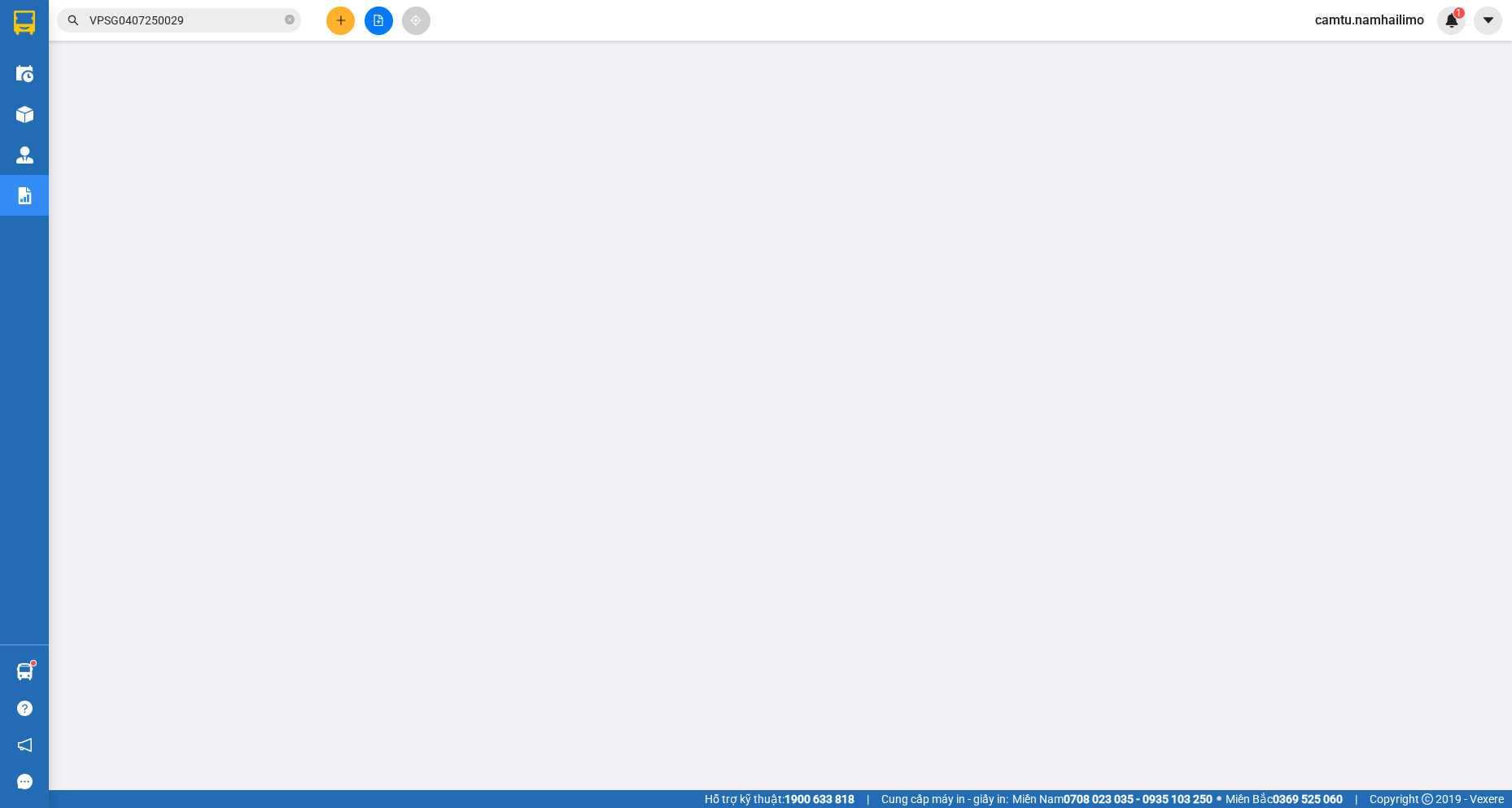
click at [195, 18] on input "VPSG0407250029" at bounding box center [186, 20] width 192 height 18
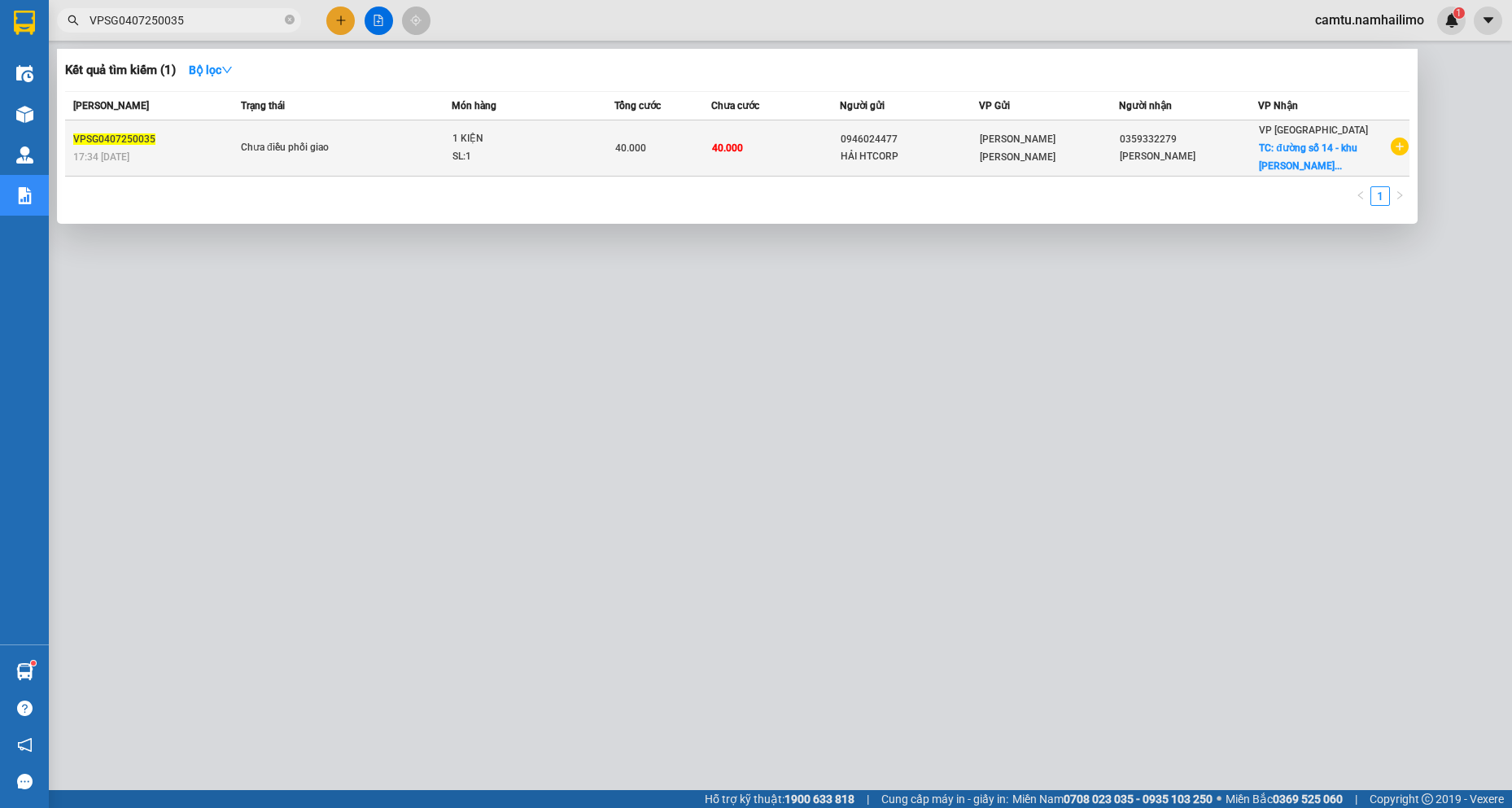
type input "VPSG0407250035"
click at [1002, 143] on span "[PERSON_NAME] [PERSON_NAME]" at bounding box center [1018, 147] width 75 height 29
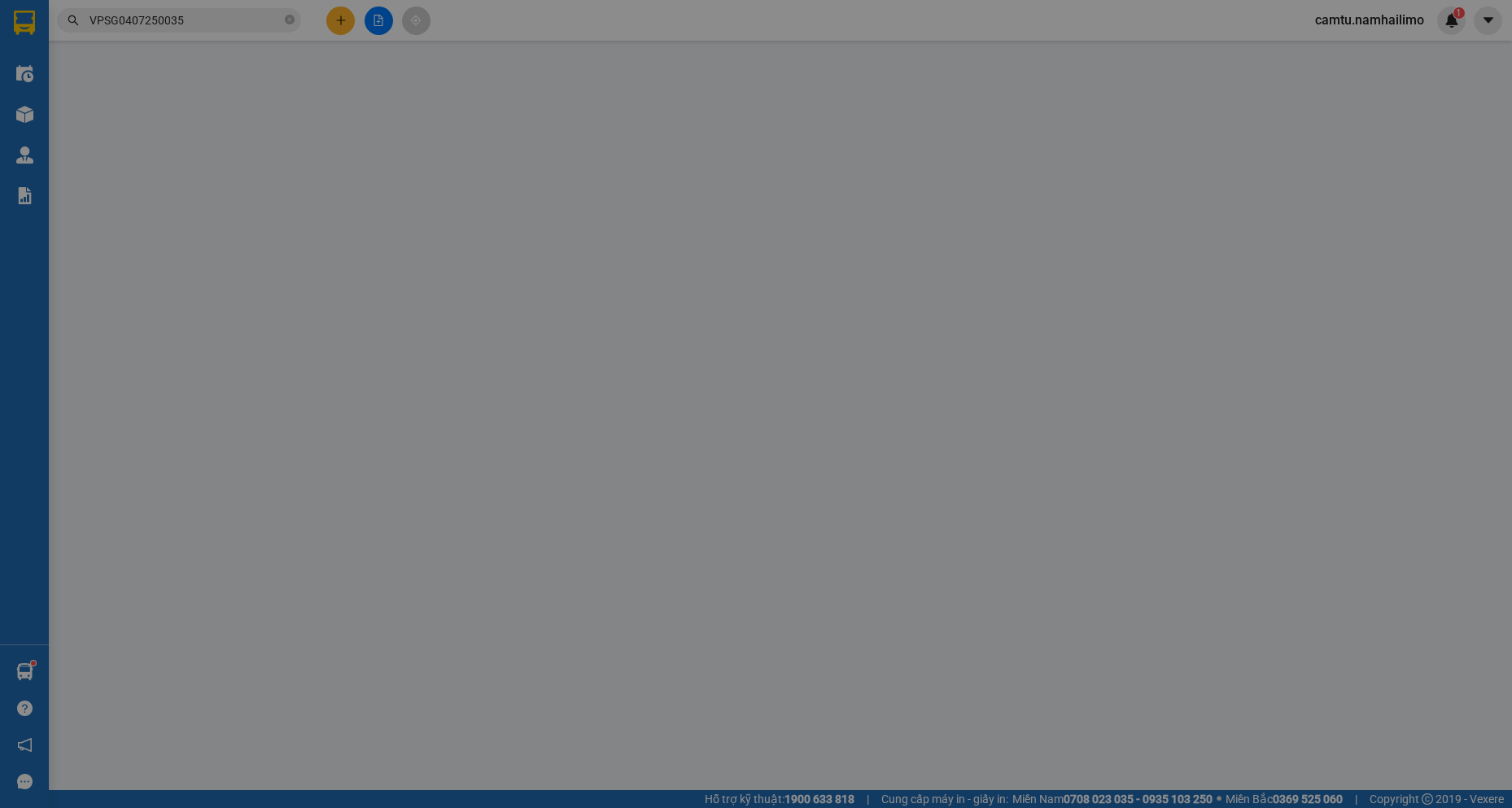
type input "0946024477"
type input "HẢI HTCORP"
type input "0359332279"
type input "[PERSON_NAME]"
checkbox input "true"
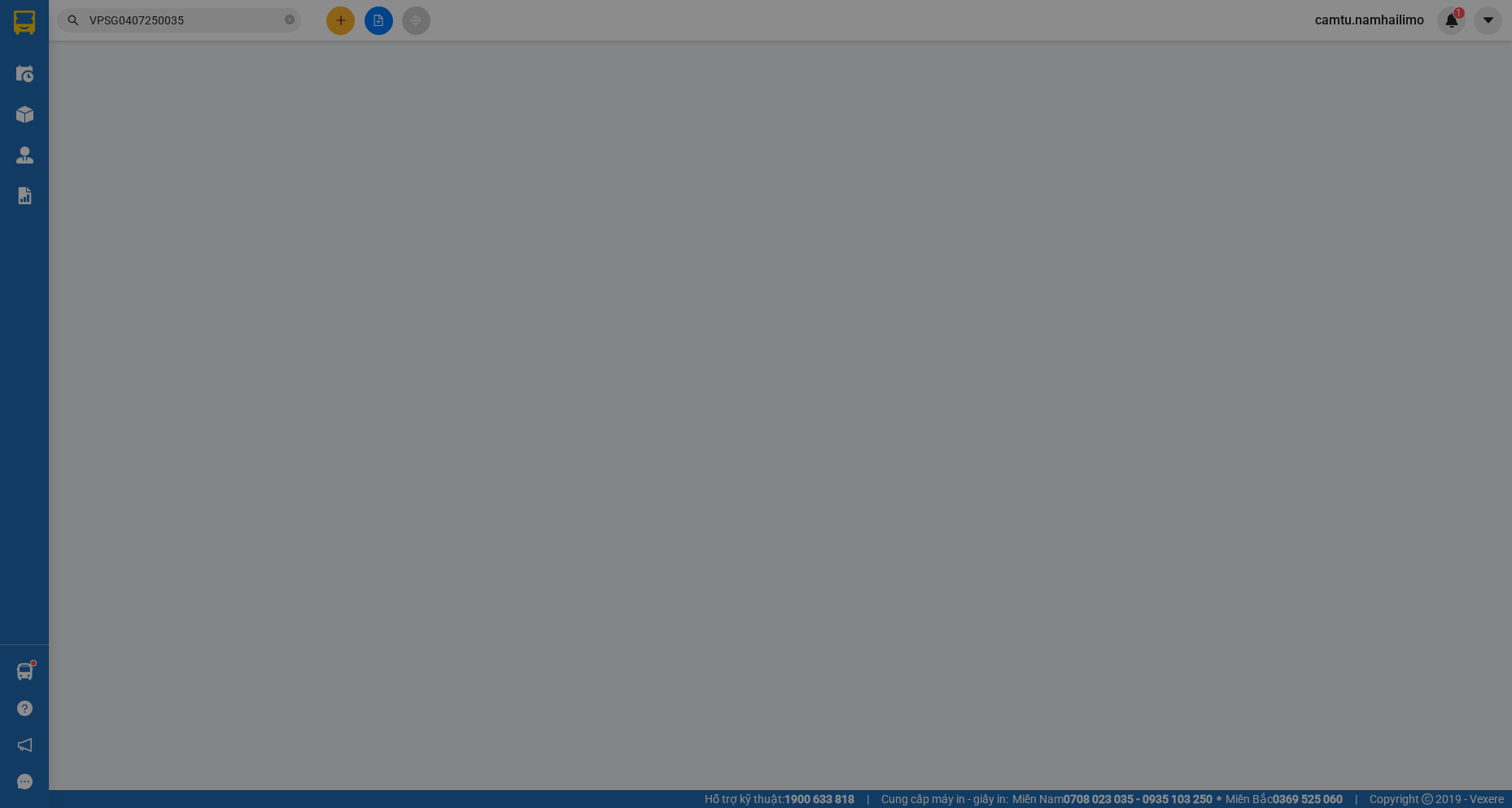
type input "đường số 14 - khu [PERSON_NAME] 2"
type input "40.000"
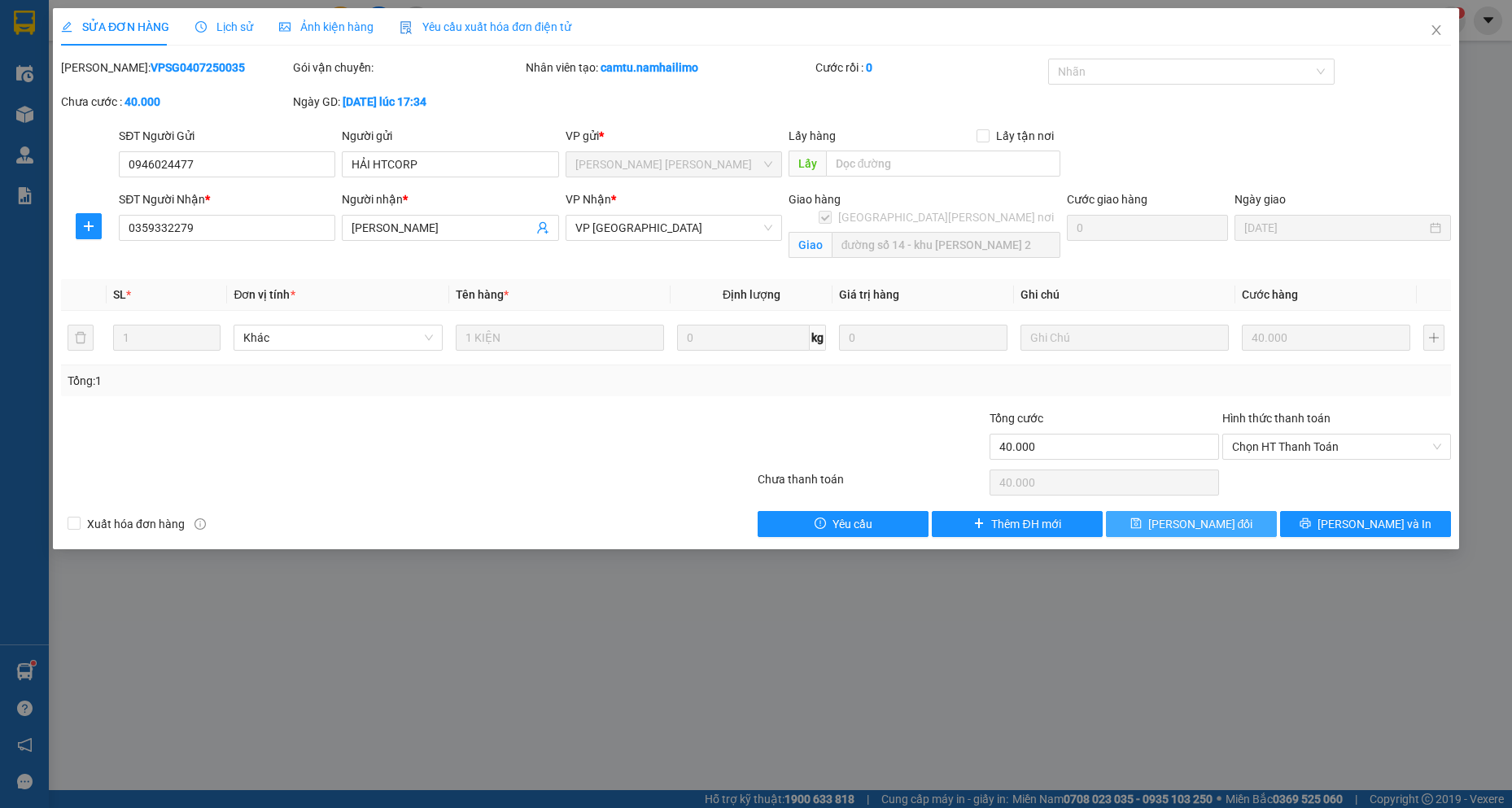
click at [1246, 526] on button "[PERSON_NAME] đổi" at bounding box center [1190, 524] width 171 height 26
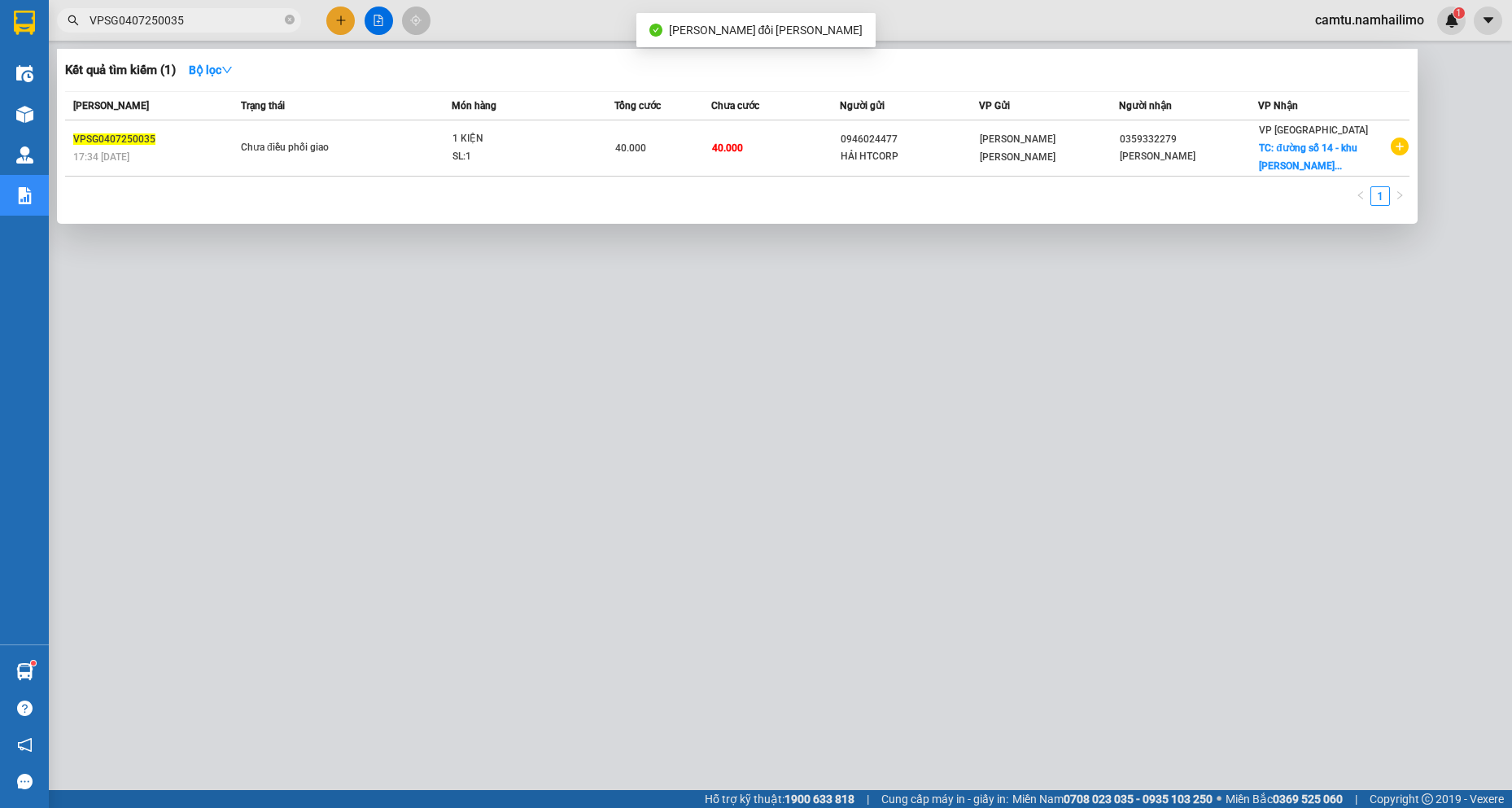
click at [217, 19] on input "VPSG0407250035" at bounding box center [186, 20] width 192 height 18
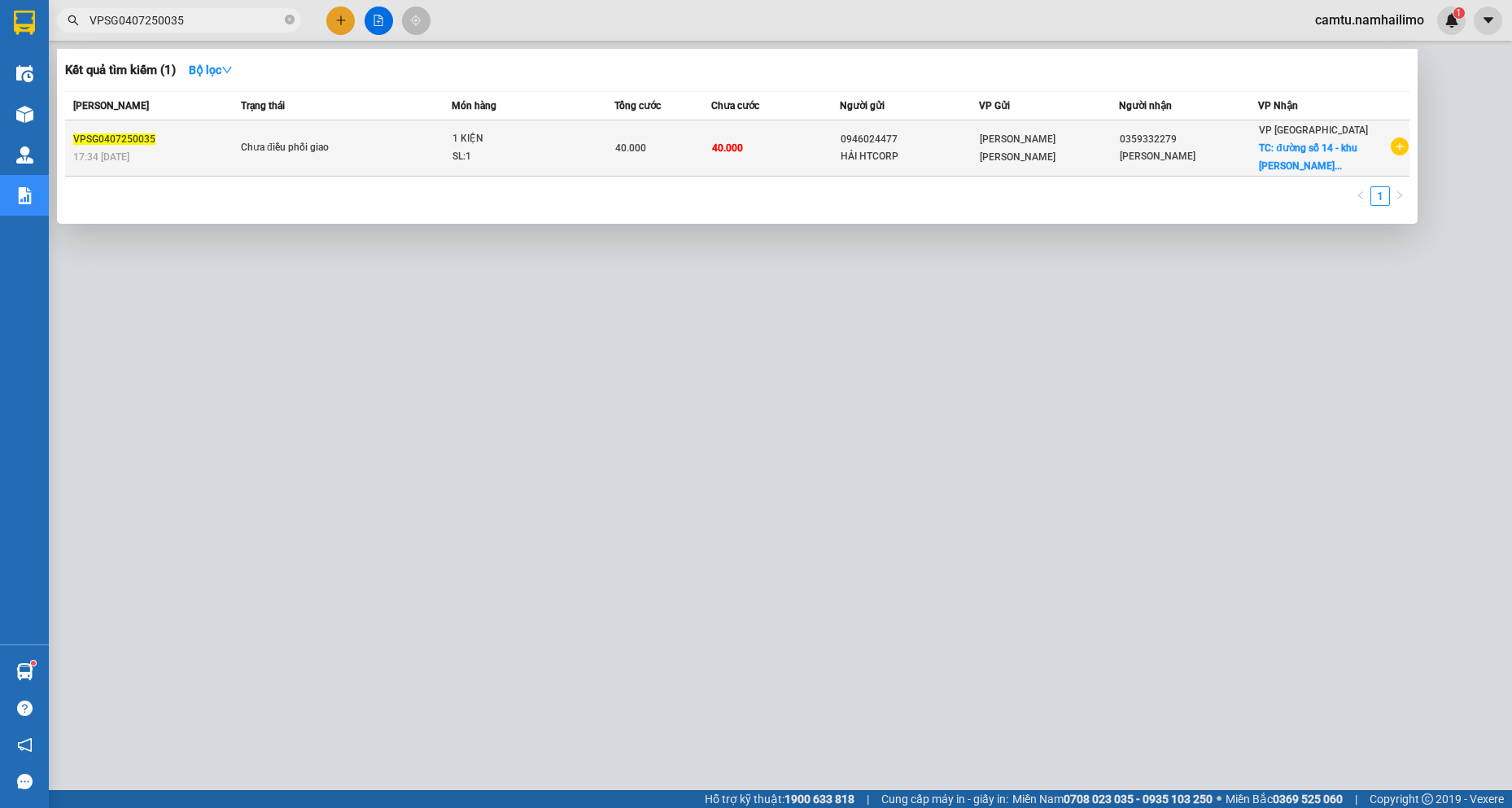
click at [1036, 169] on td "[PERSON_NAME] [PERSON_NAME]" at bounding box center [1049, 149] width 140 height 57
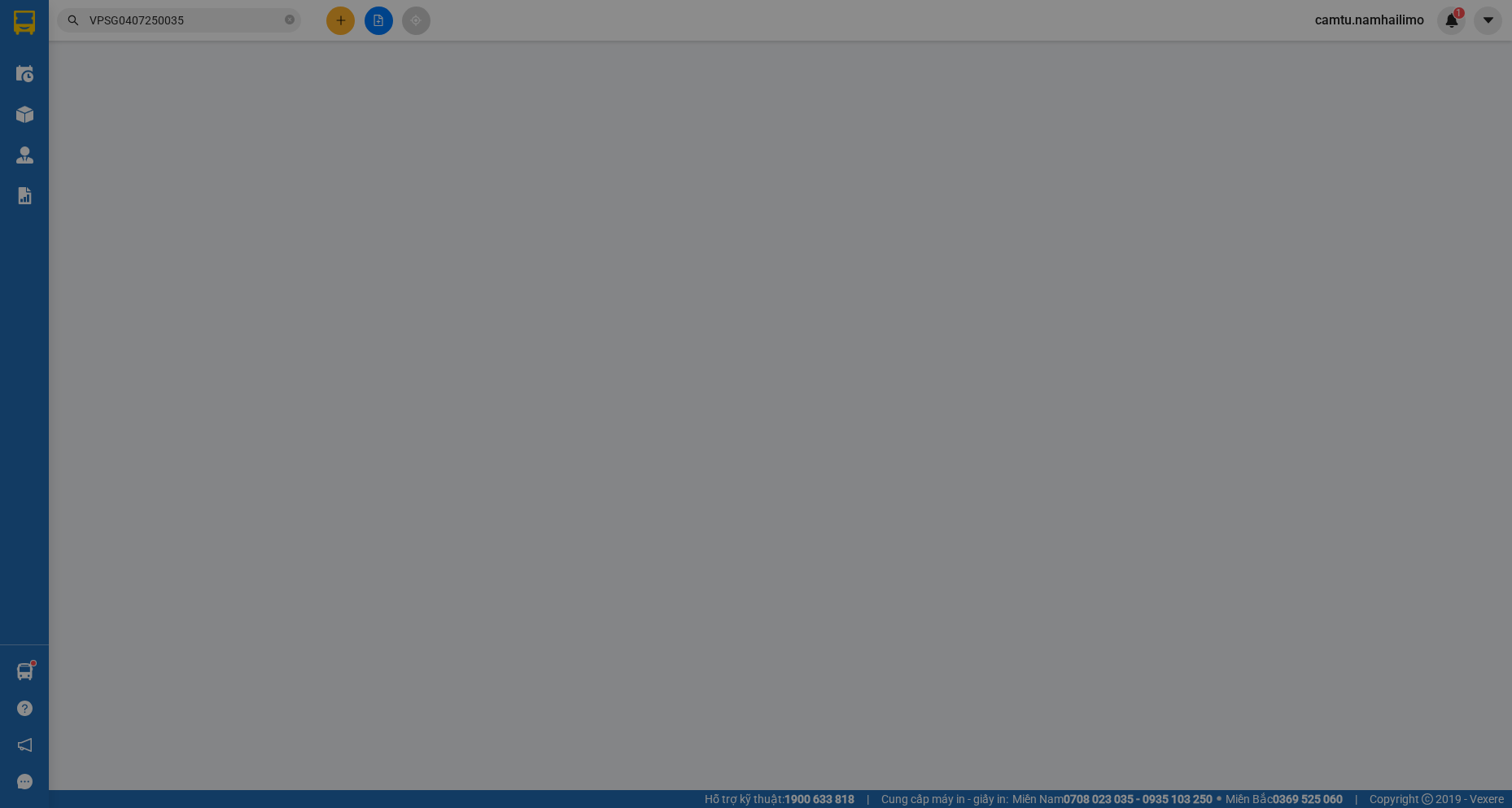
type input "0946024477"
type input "HẢI HTCORP"
type input "0359332279"
type input "[PERSON_NAME]"
checkbox input "true"
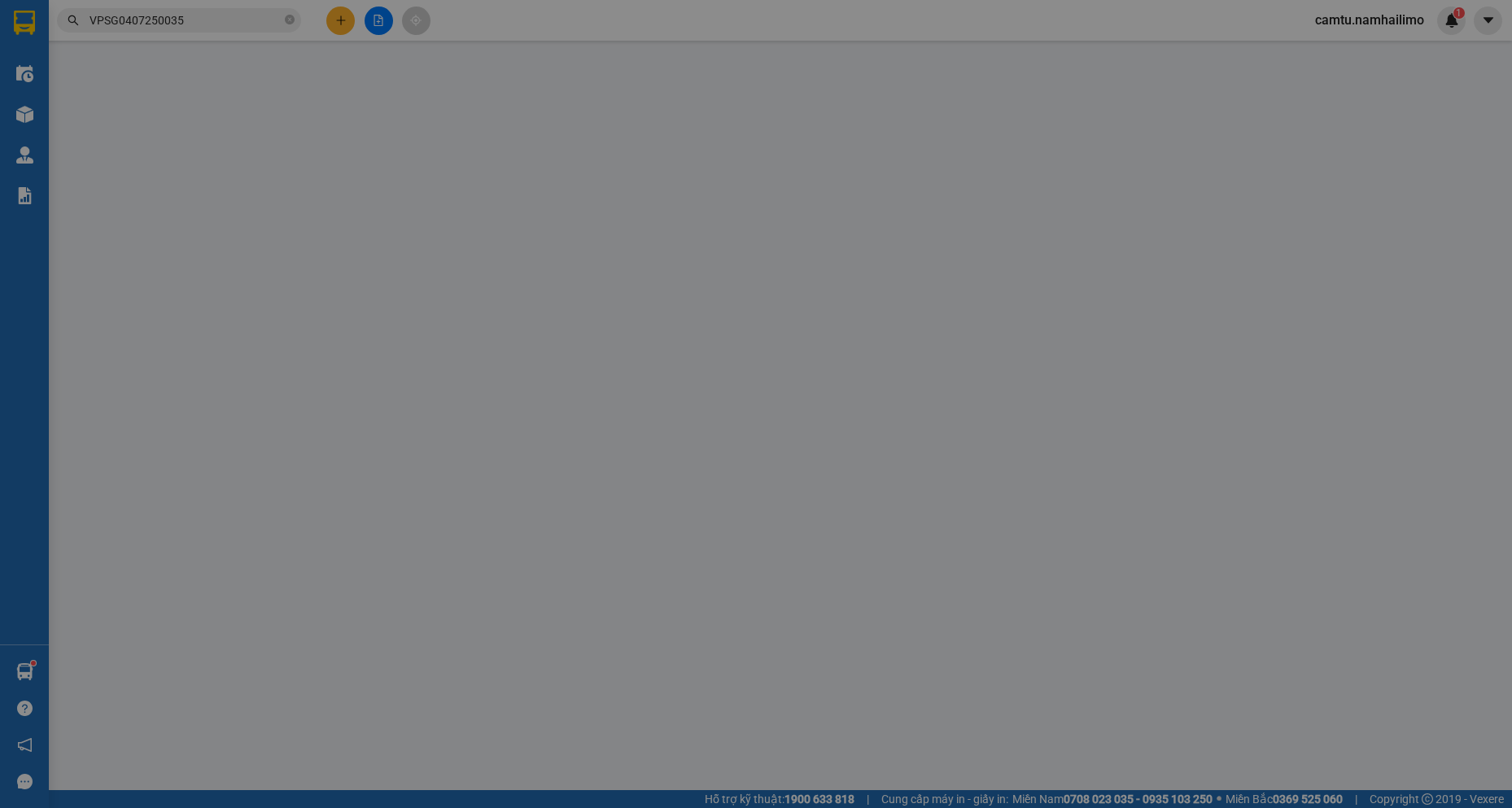
type input "đường số 14 - khu [PERSON_NAME] 2"
type input "40.000"
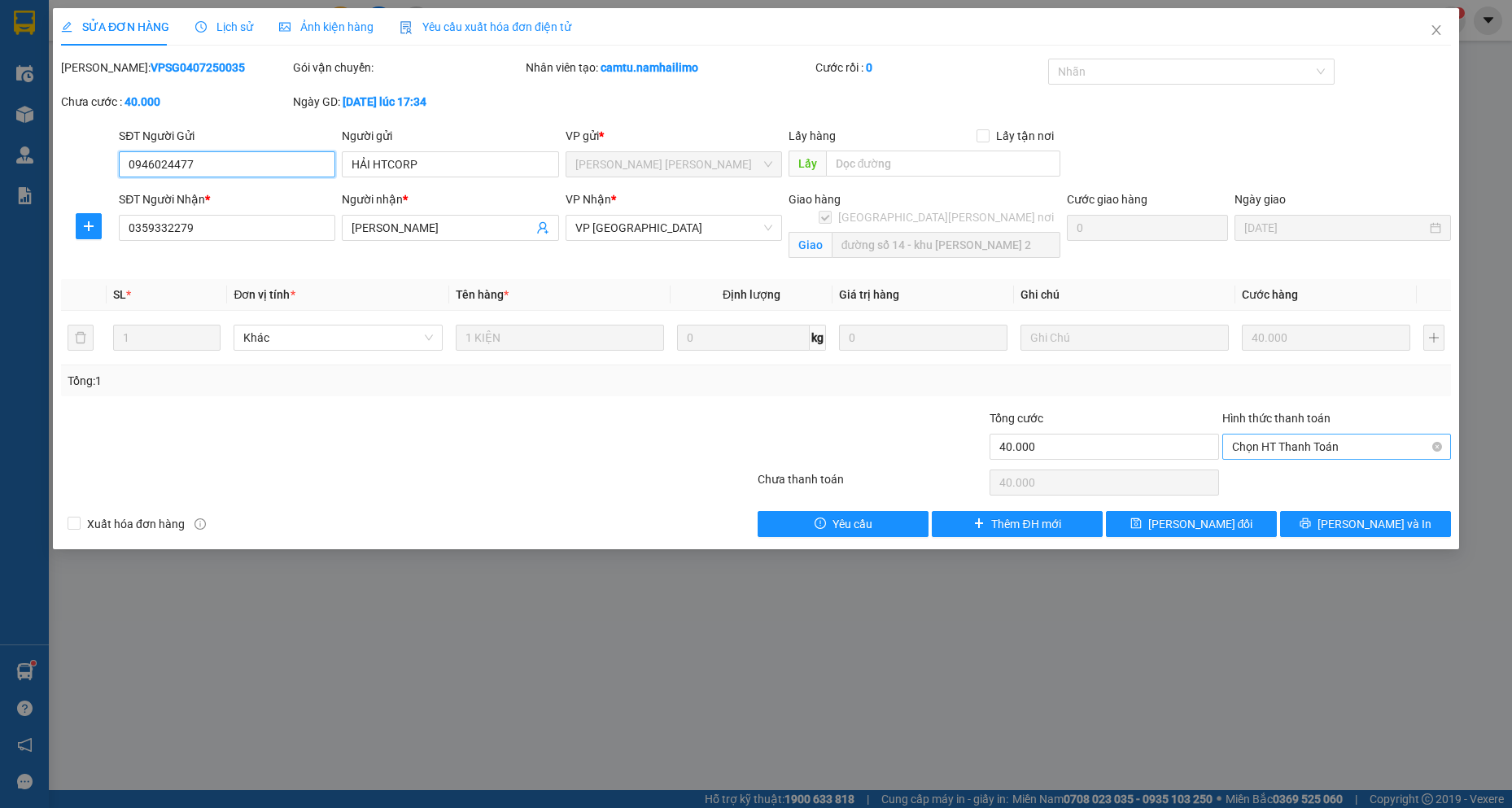
click at [1276, 435] on span "Chọn HT Thanh Toán" at bounding box center [1337, 447] width 209 height 25
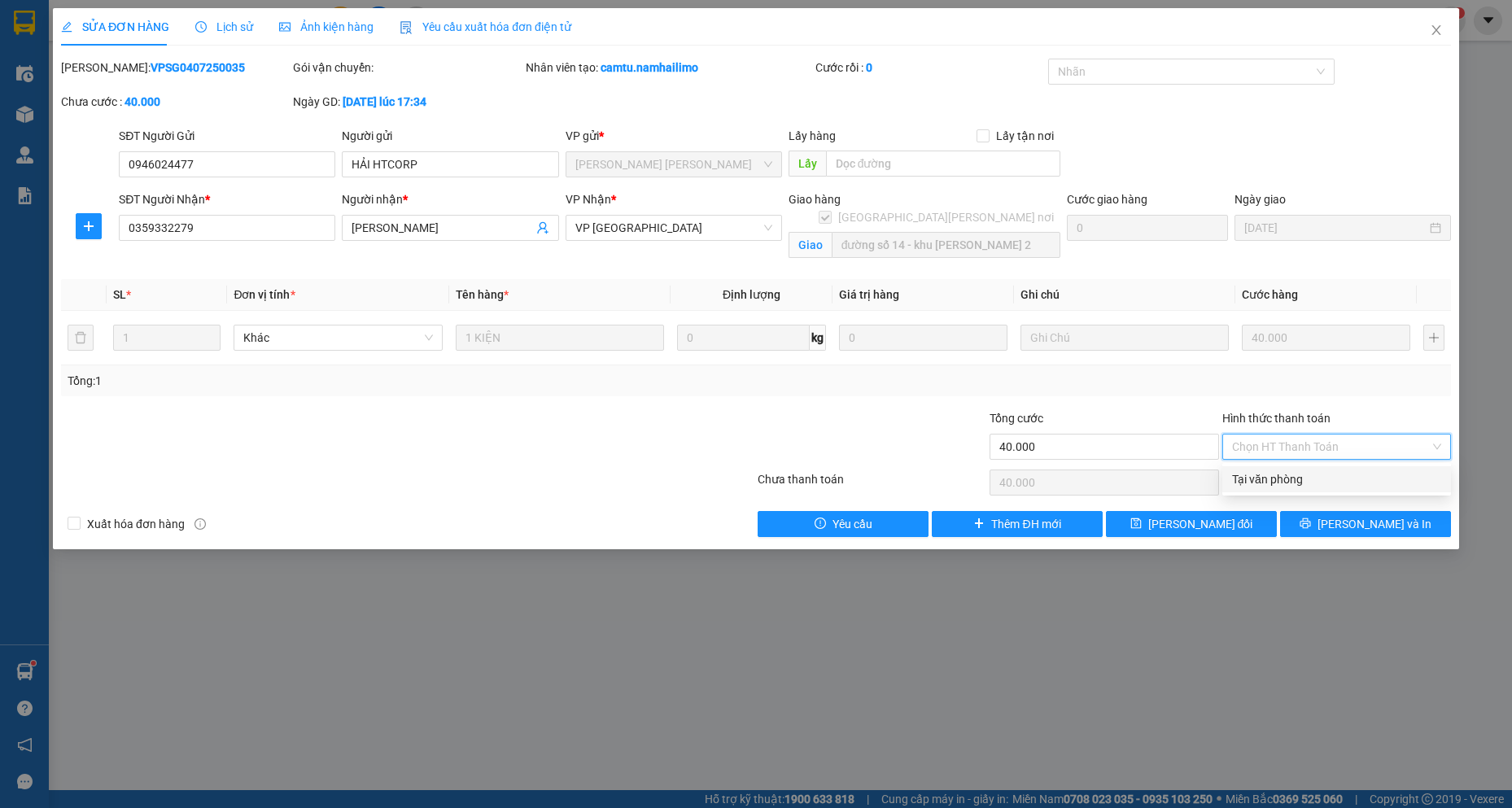
click at [1275, 476] on div "Tại văn phòng" at bounding box center [1337, 479] width 209 height 18
type input "0"
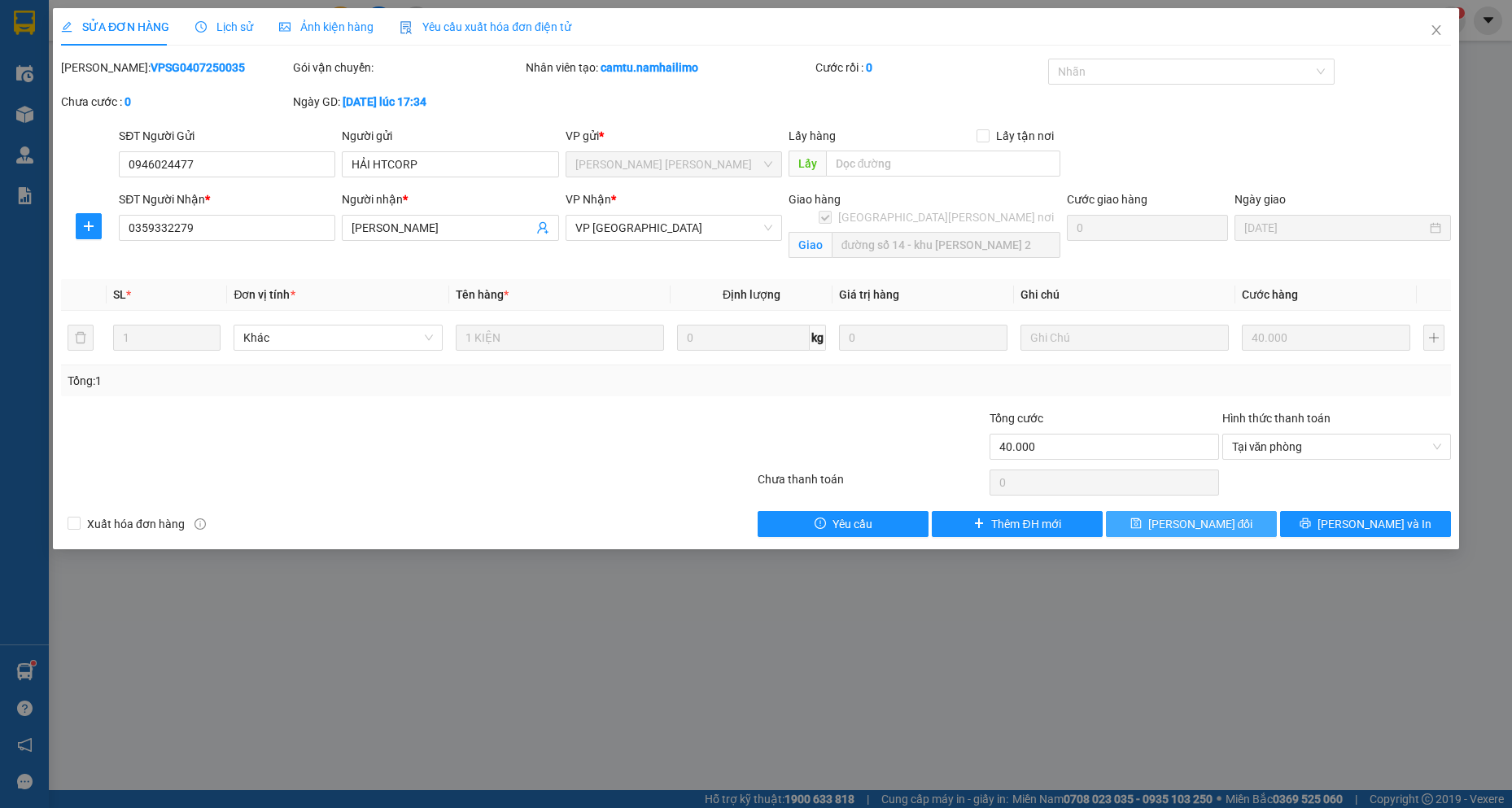
click at [1229, 519] on span "[PERSON_NAME] đổi" at bounding box center [1200, 523] width 105 height 18
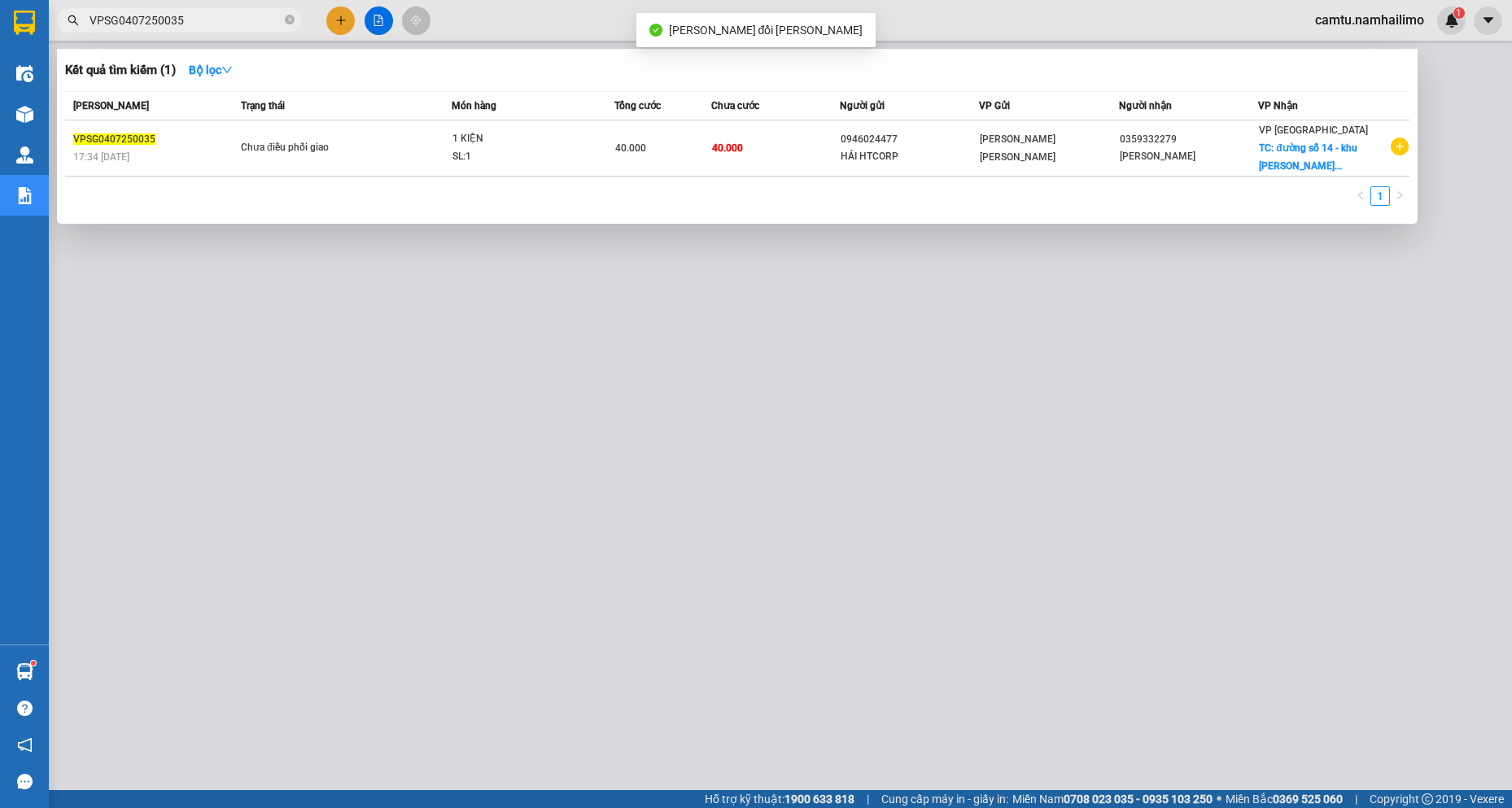
click at [211, 18] on input "VPSG0407250035" at bounding box center [186, 20] width 192 height 18
drag, startPoint x: 120, startPoint y: 22, endPoint x: 131, endPoint y: 25, distance: 11.4
click at [131, 25] on input "VPSG0407250035" at bounding box center [186, 20] width 192 height 18
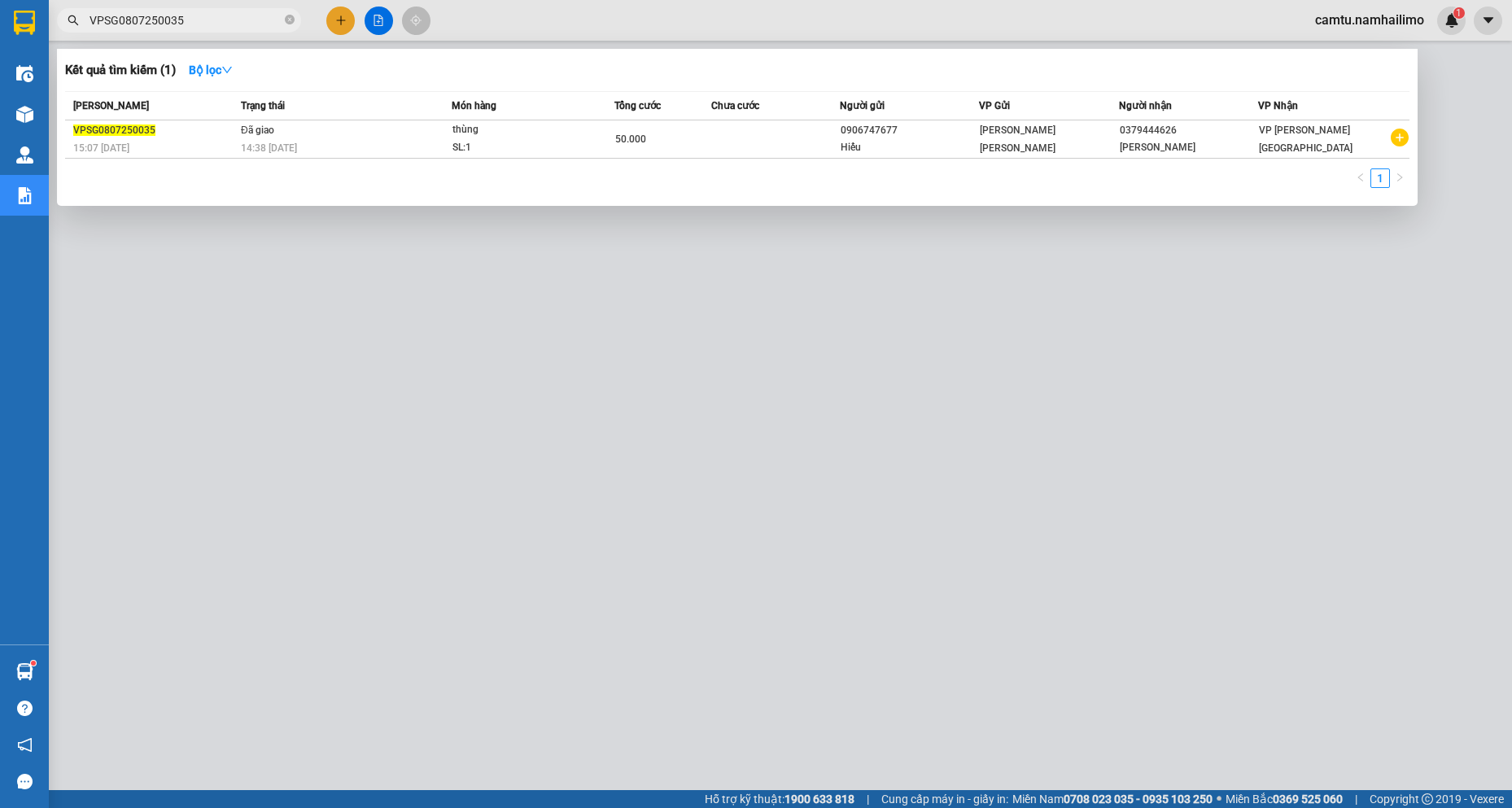
click at [199, 21] on input "VPSG0807250035" at bounding box center [186, 20] width 192 height 18
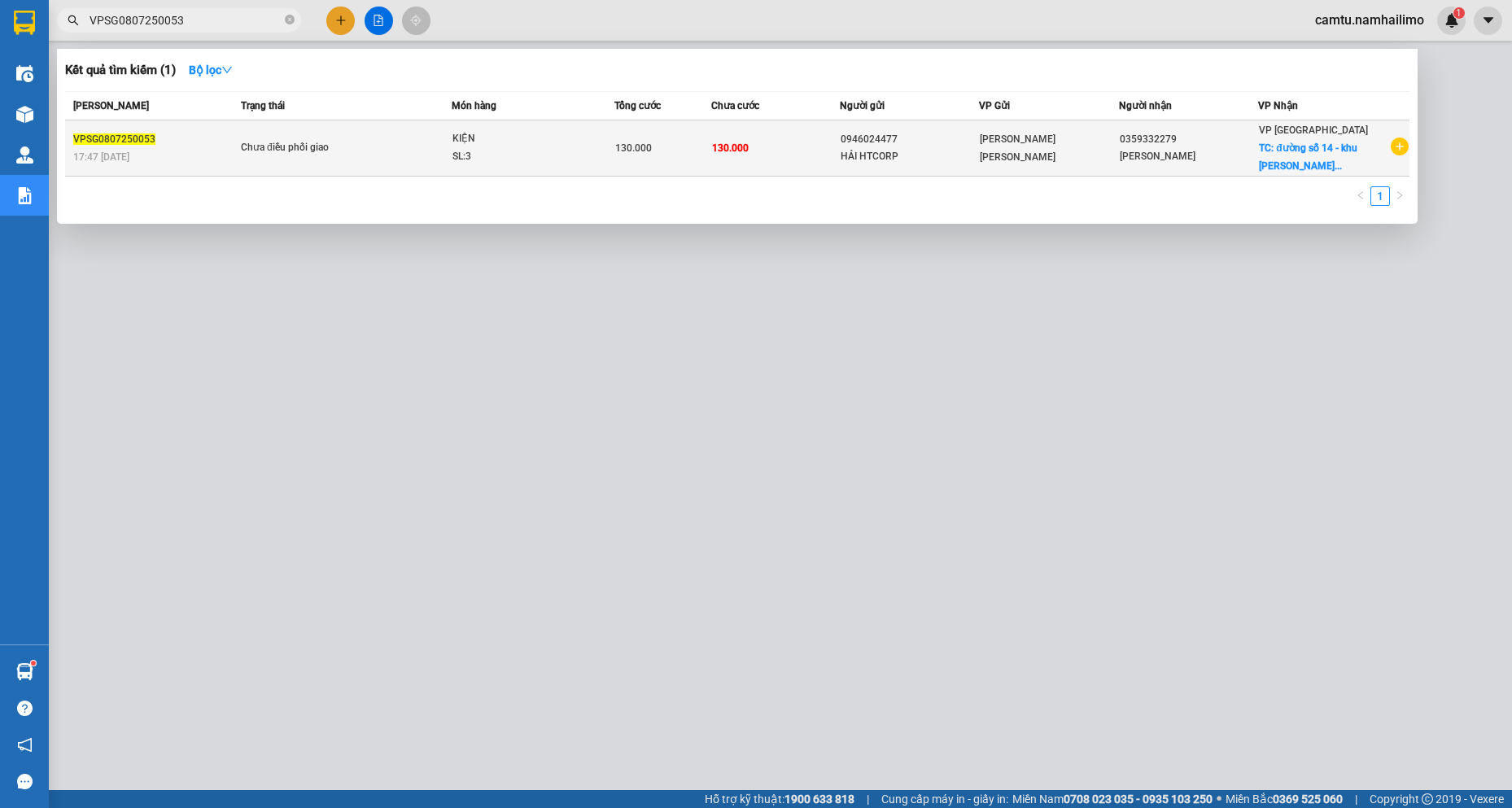
type input "VPSG0807250053"
click at [963, 133] on div "0946024477" at bounding box center [909, 140] width 138 height 17
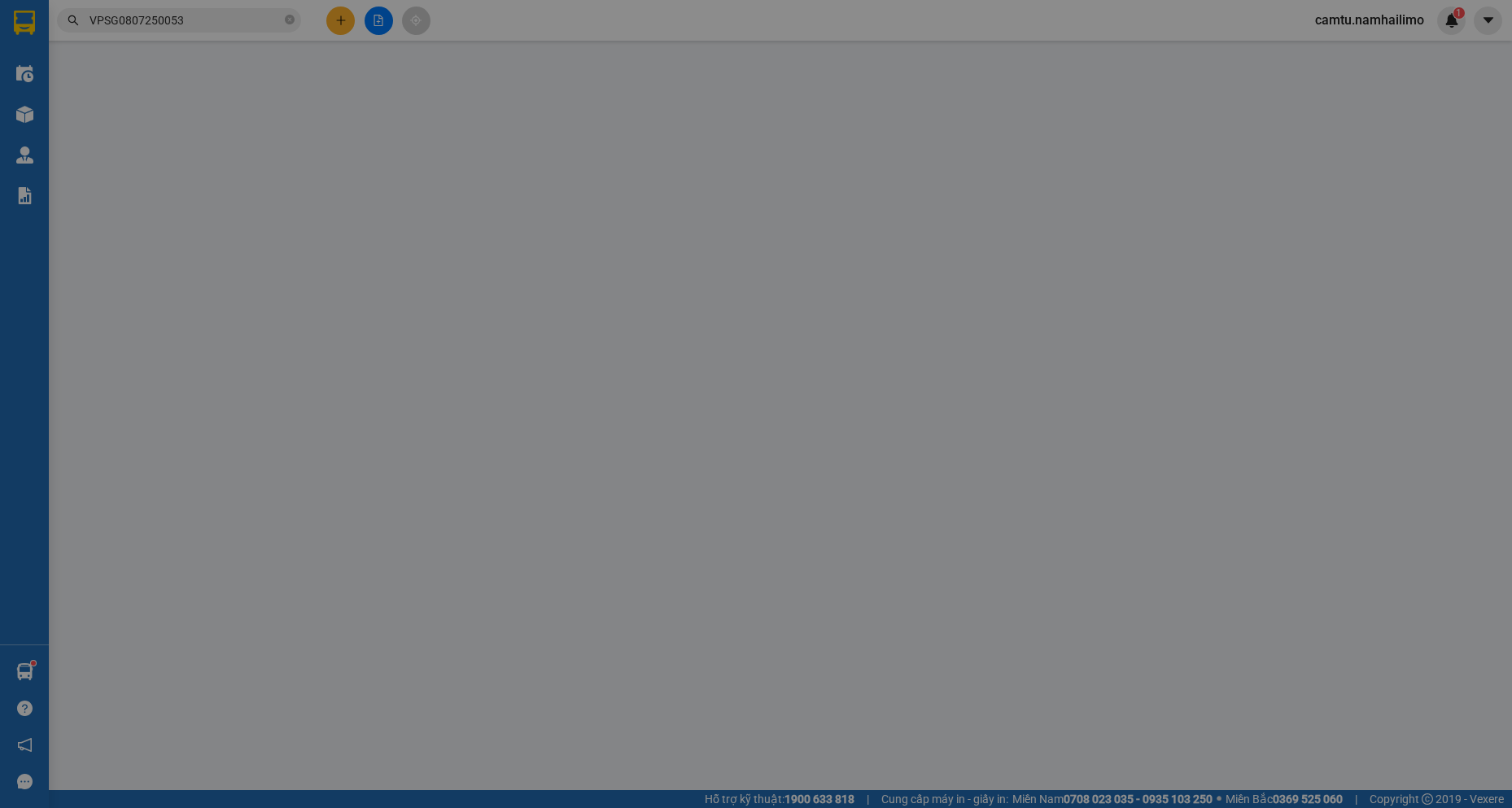
type input "0946024477"
type input "HẢI HTCORP"
type input "0359332279"
type input "[PERSON_NAME]"
checkbox input "true"
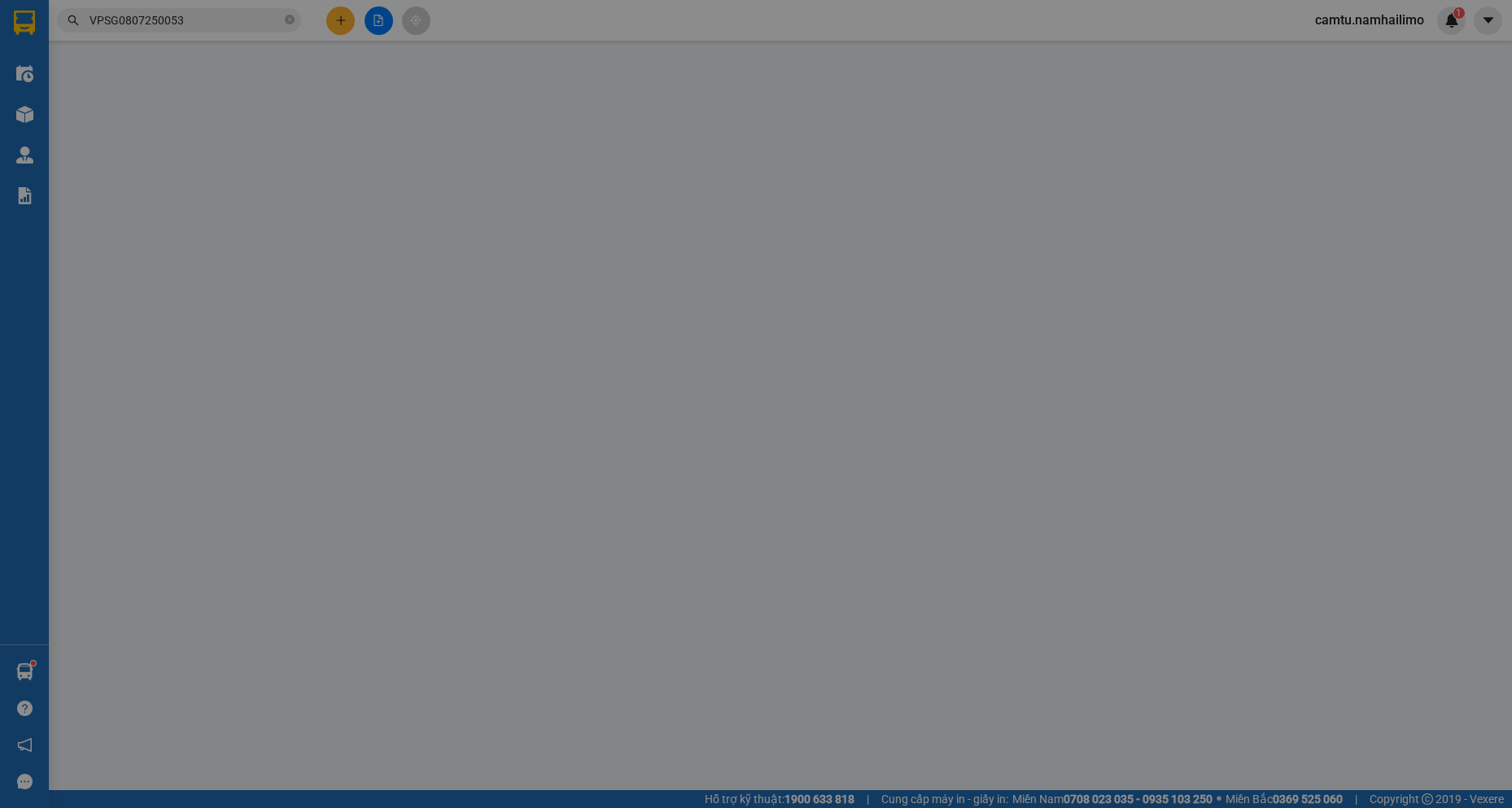
type input "đường số 14 - khu [PERSON_NAME] 2"
type input "130.000"
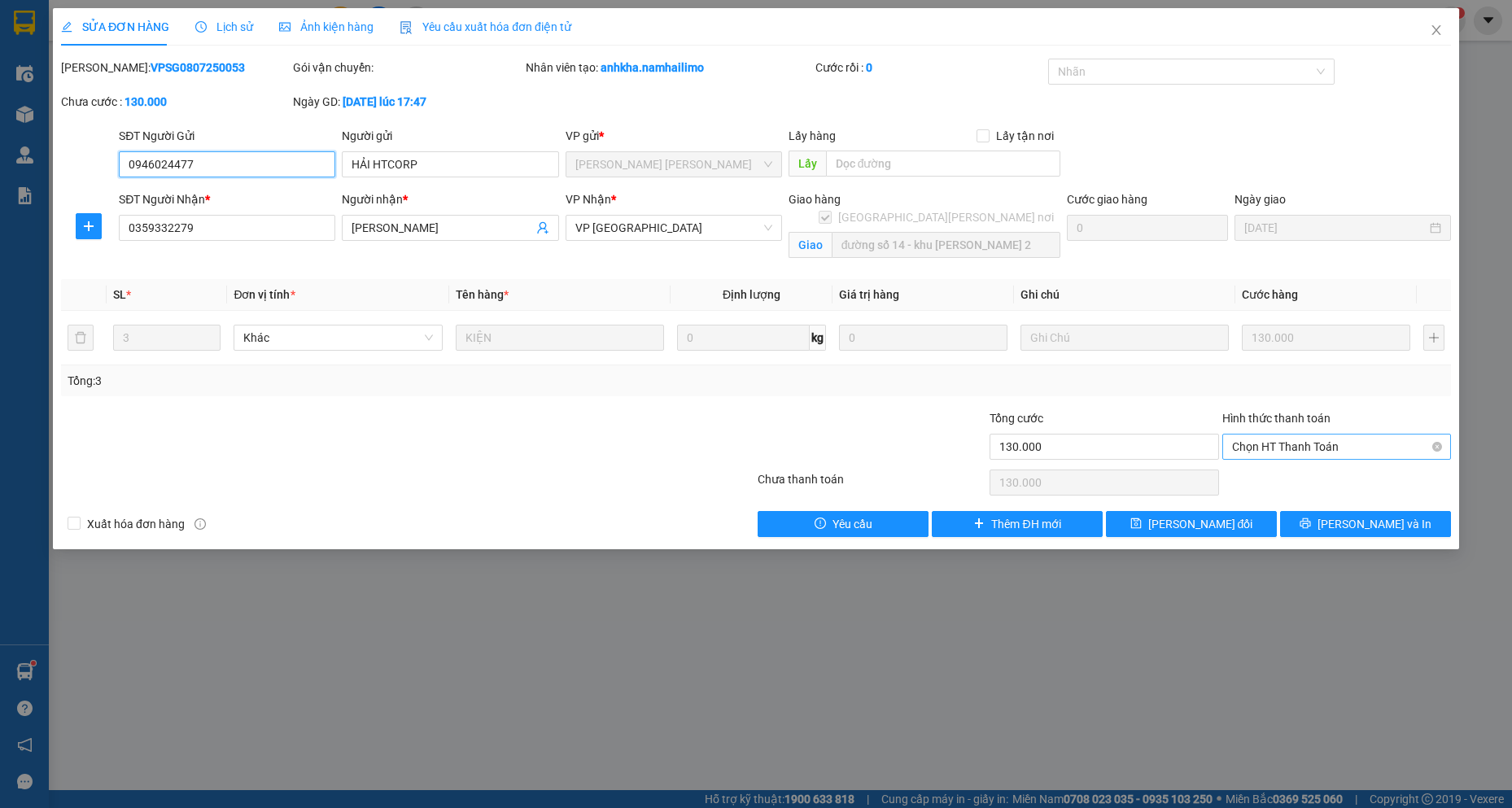
click at [1343, 447] on span "Chọn HT Thanh Toán" at bounding box center [1337, 447] width 209 height 25
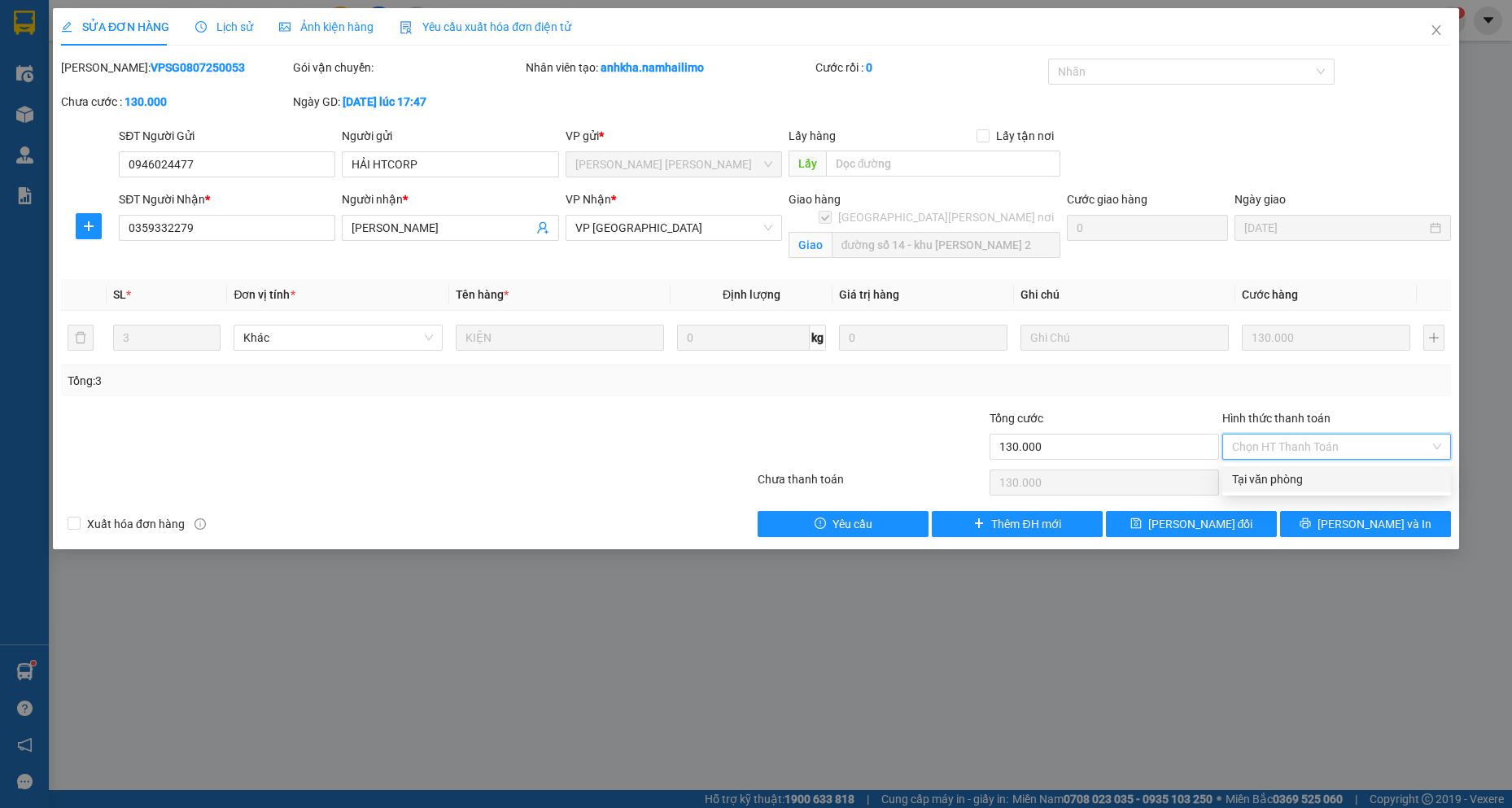
click at [1303, 488] on div "Tại văn phòng" at bounding box center [1337, 479] width 228 height 26
type input "0"
click at [1212, 532] on span "[PERSON_NAME] đổi" at bounding box center [1200, 523] width 105 height 18
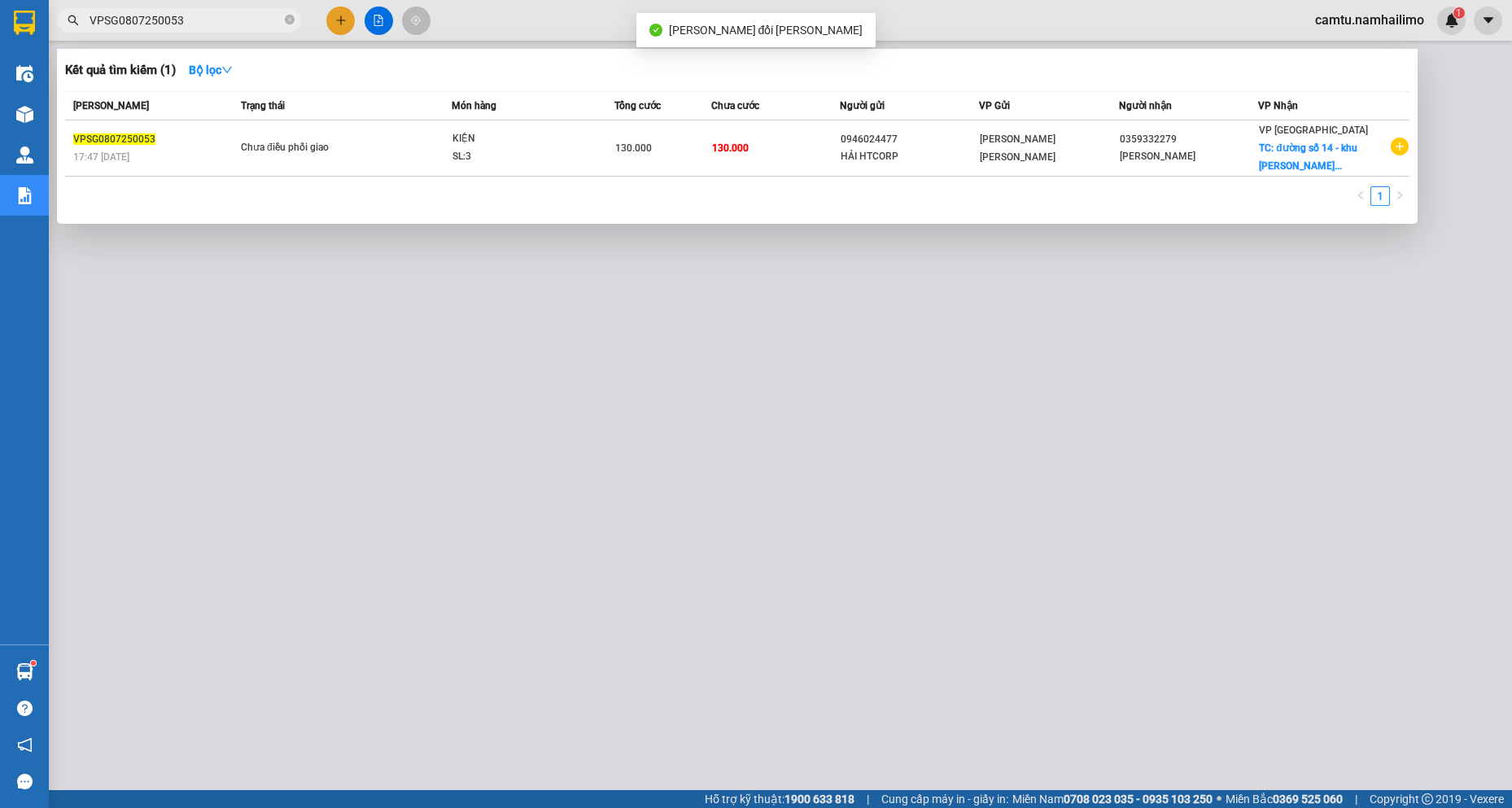
click at [220, 20] on input "VPSG0807250053" at bounding box center [186, 20] width 192 height 18
drag, startPoint x: 115, startPoint y: 15, endPoint x: 127, endPoint y: 20, distance: 13.0
click at [127, 20] on input "VPSG0807250053" at bounding box center [186, 20] width 192 height 18
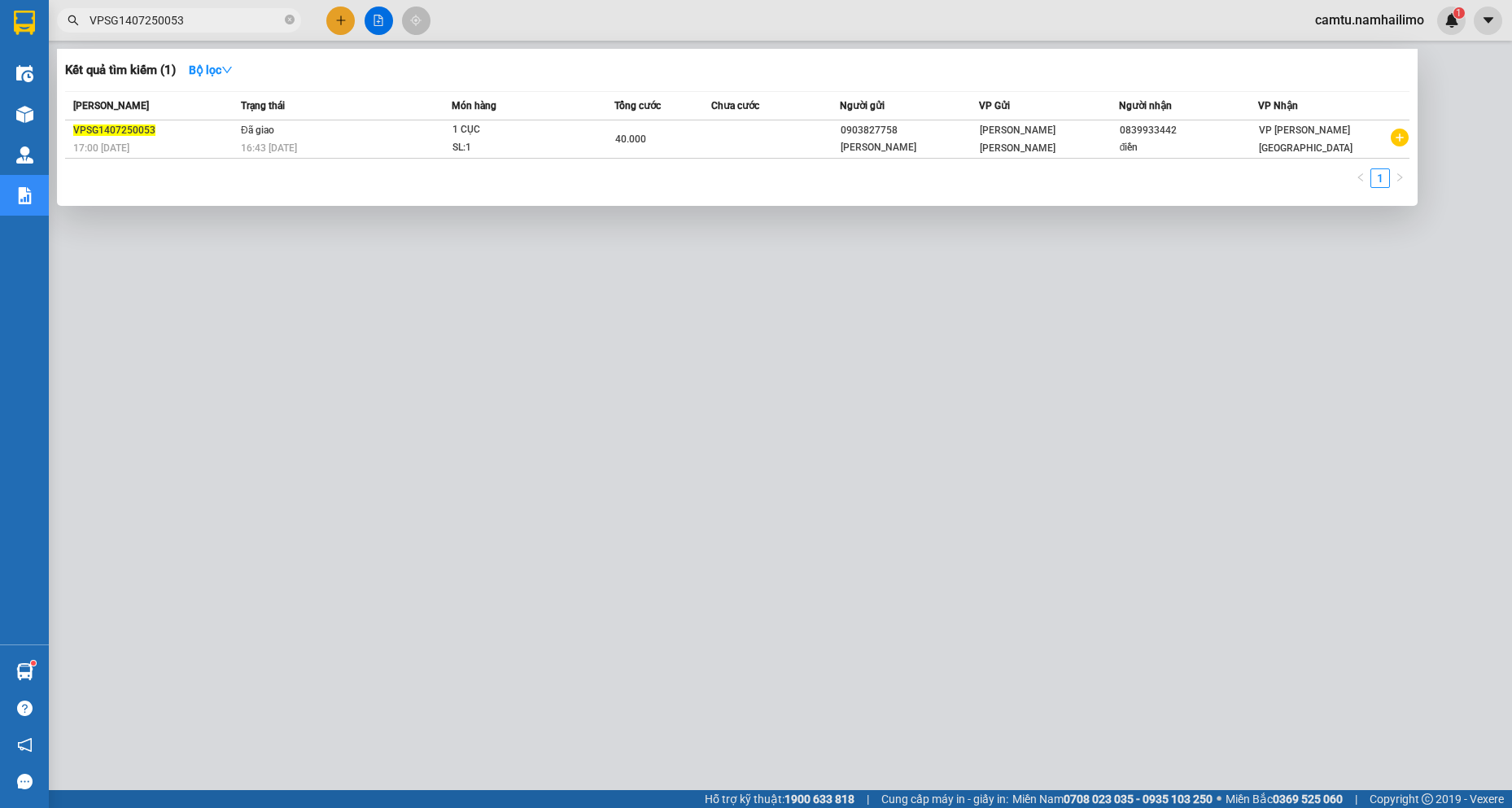
click at [195, 25] on input "VPSG1407250053" at bounding box center [186, 20] width 192 height 18
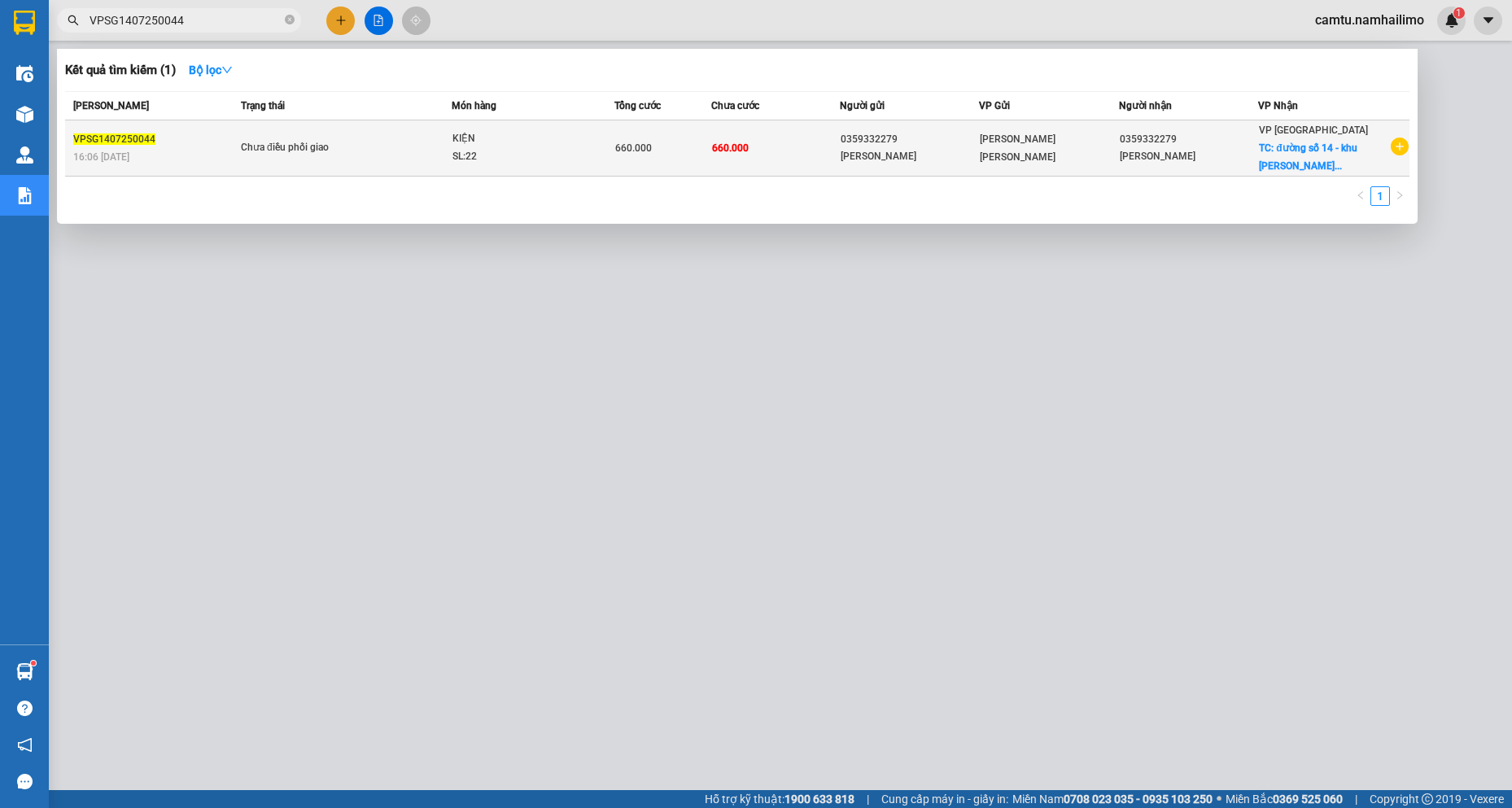
type input "VPSG1407250044"
click at [1294, 158] on div "VP [GEOGRAPHIC_DATA] TC: đường số 14 - khu [PERSON_NAME]..." at bounding box center [1324, 148] width 130 height 54
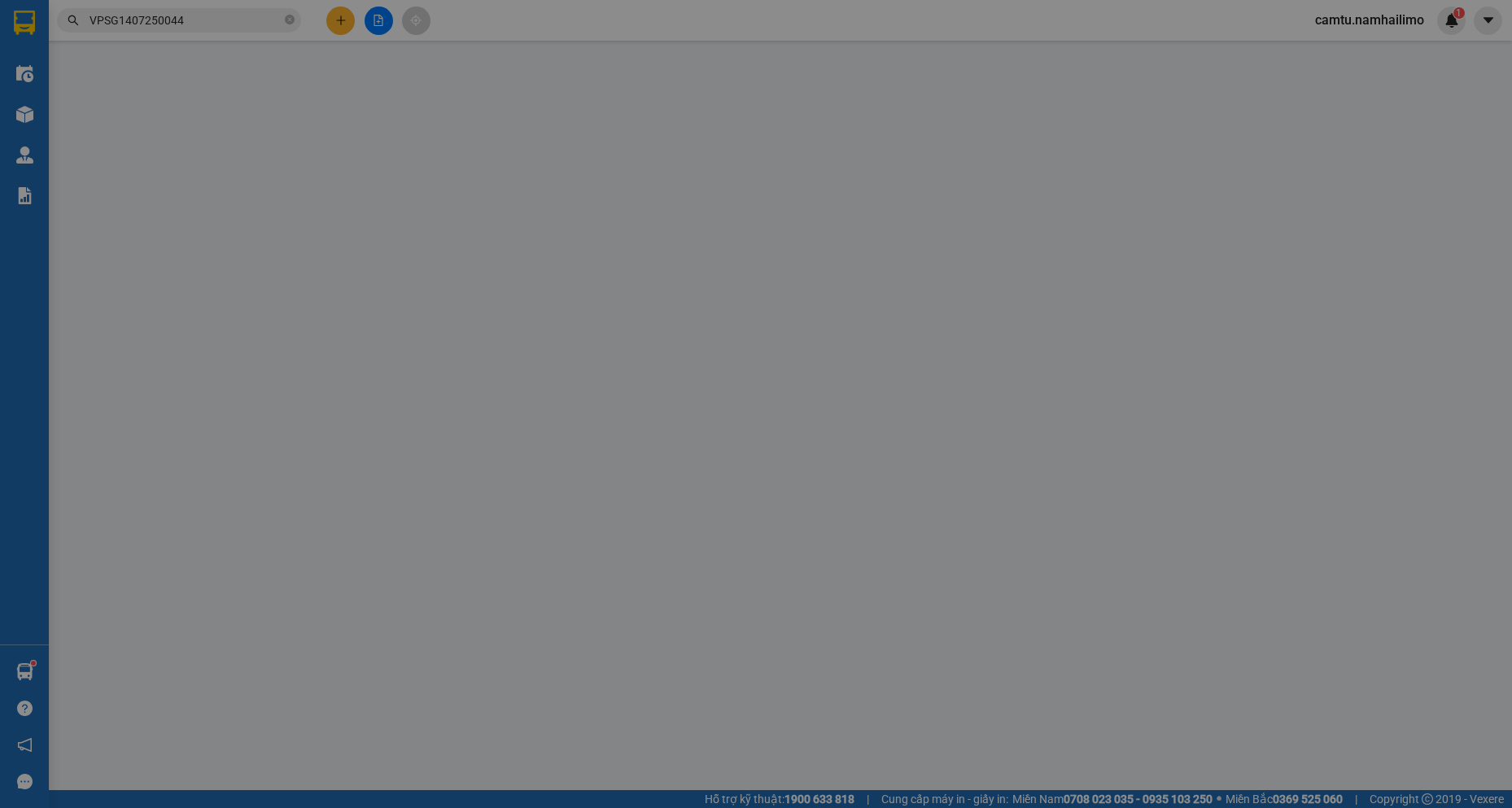
type input "0359332279"
type input "[PERSON_NAME]"
type input "0359332279"
type input "[PERSON_NAME]"
checkbox input "true"
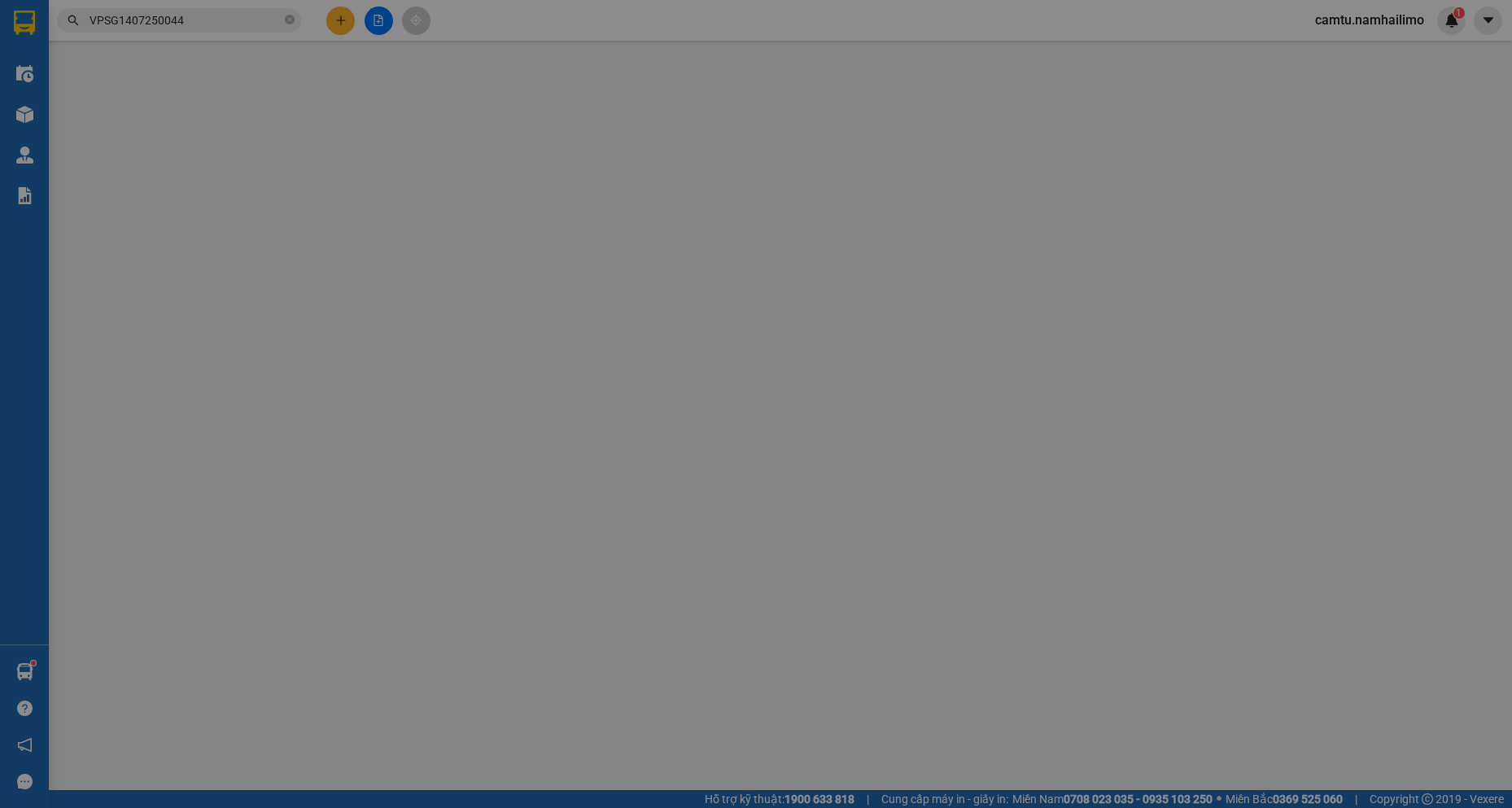
type input "đường số 14 - khu [PERSON_NAME] 2"
type input "660.000"
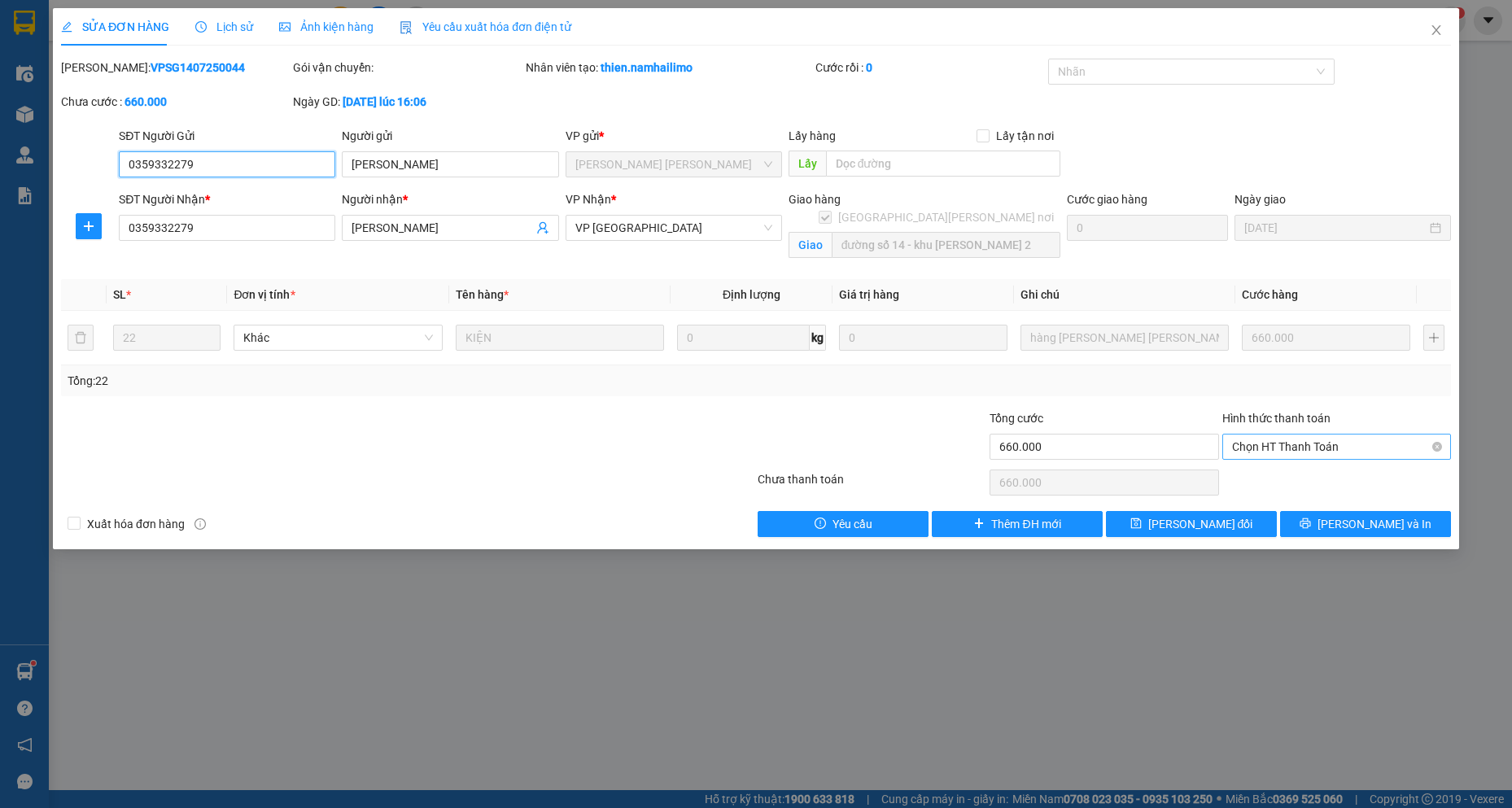
click at [1283, 446] on span "Chọn HT Thanh Toán" at bounding box center [1337, 447] width 209 height 25
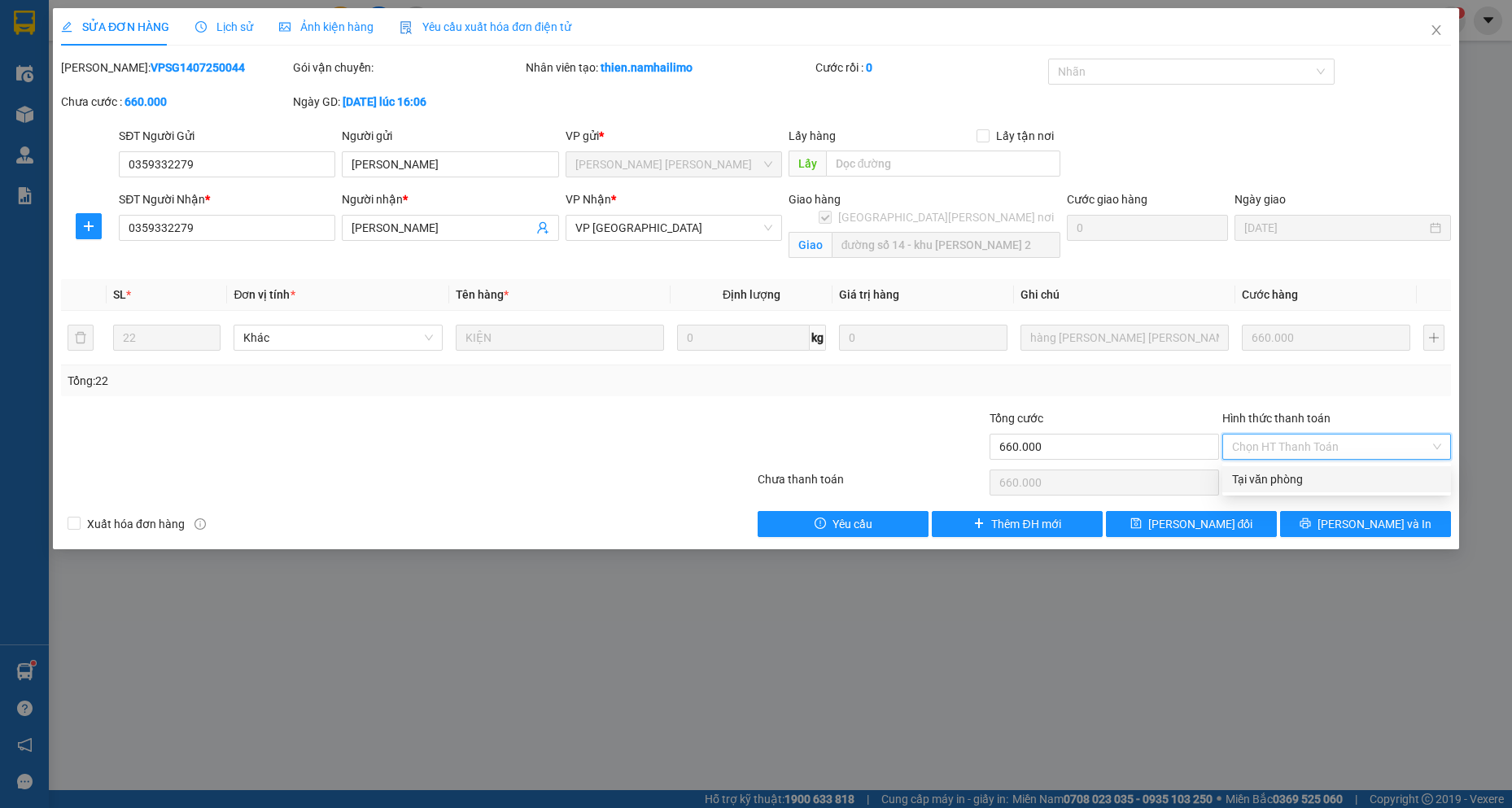
click at [1287, 475] on div "Tại văn phòng" at bounding box center [1337, 479] width 209 height 18
type input "0"
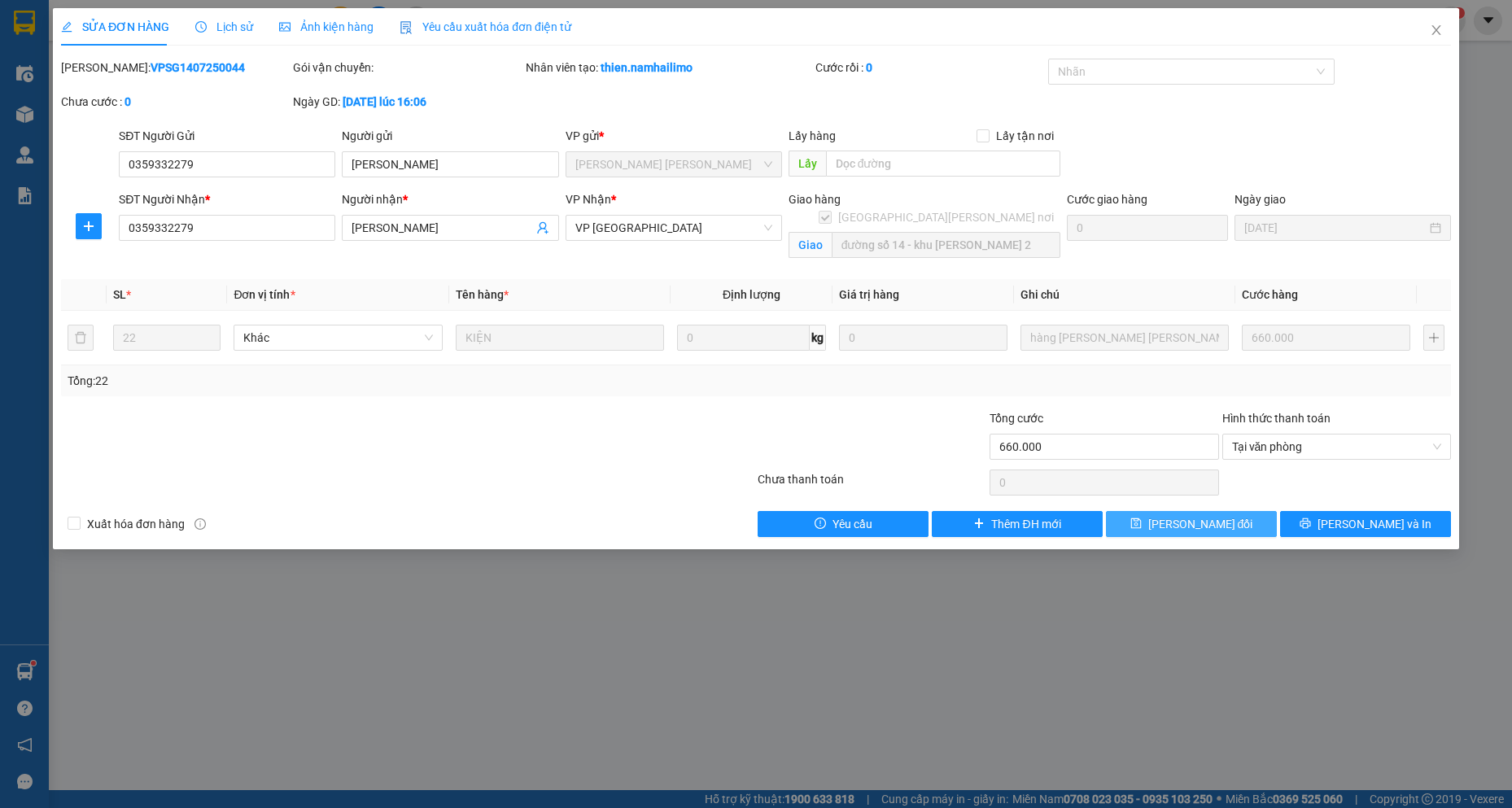
click at [1224, 531] on span "[PERSON_NAME] đổi" at bounding box center [1200, 523] width 105 height 18
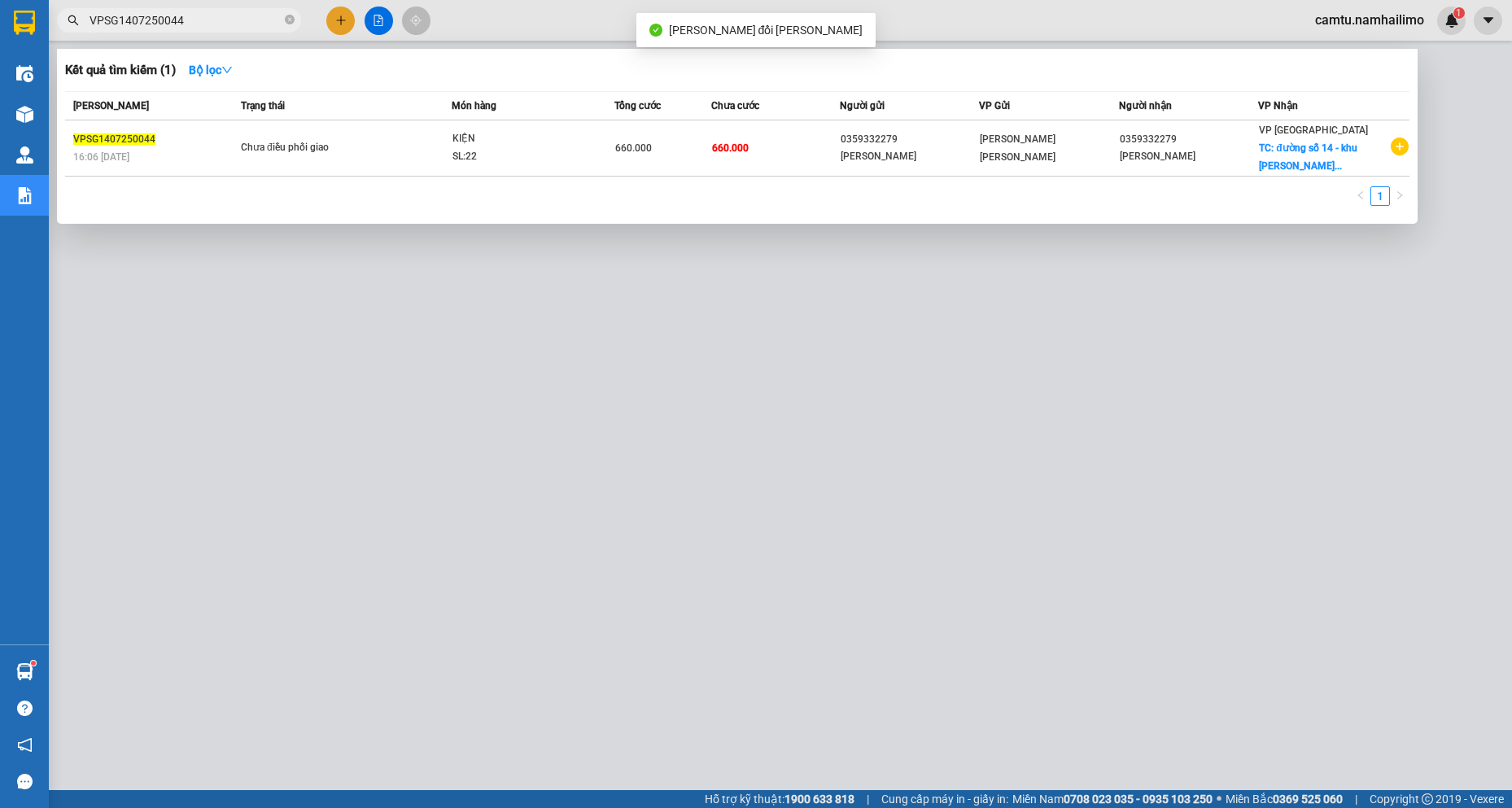
click at [197, 27] on input "VPSG1407250044" at bounding box center [186, 20] width 192 height 18
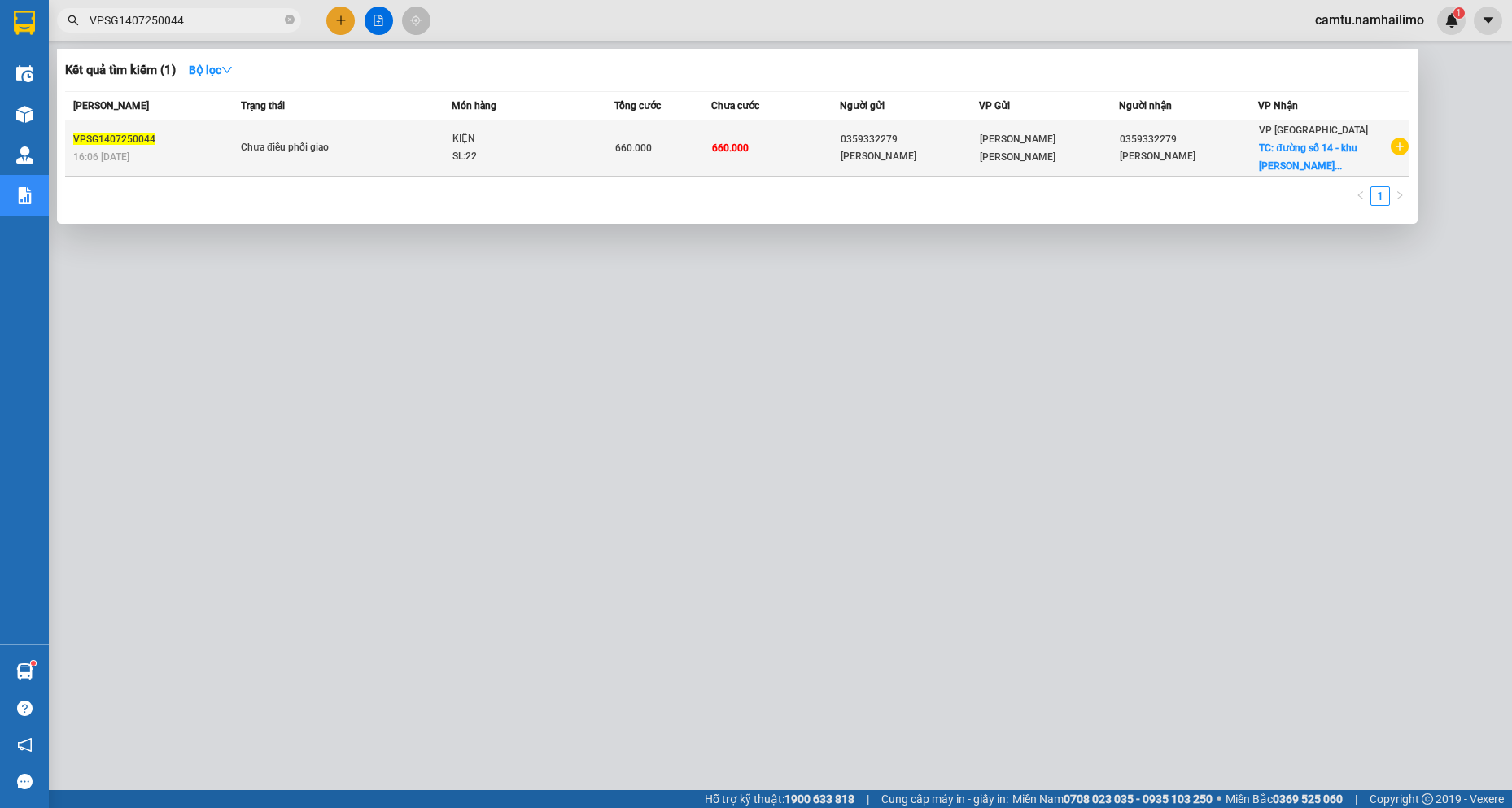
click at [503, 159] on div "SL: 22" at bounding box center [513, 157] width 122 height 18
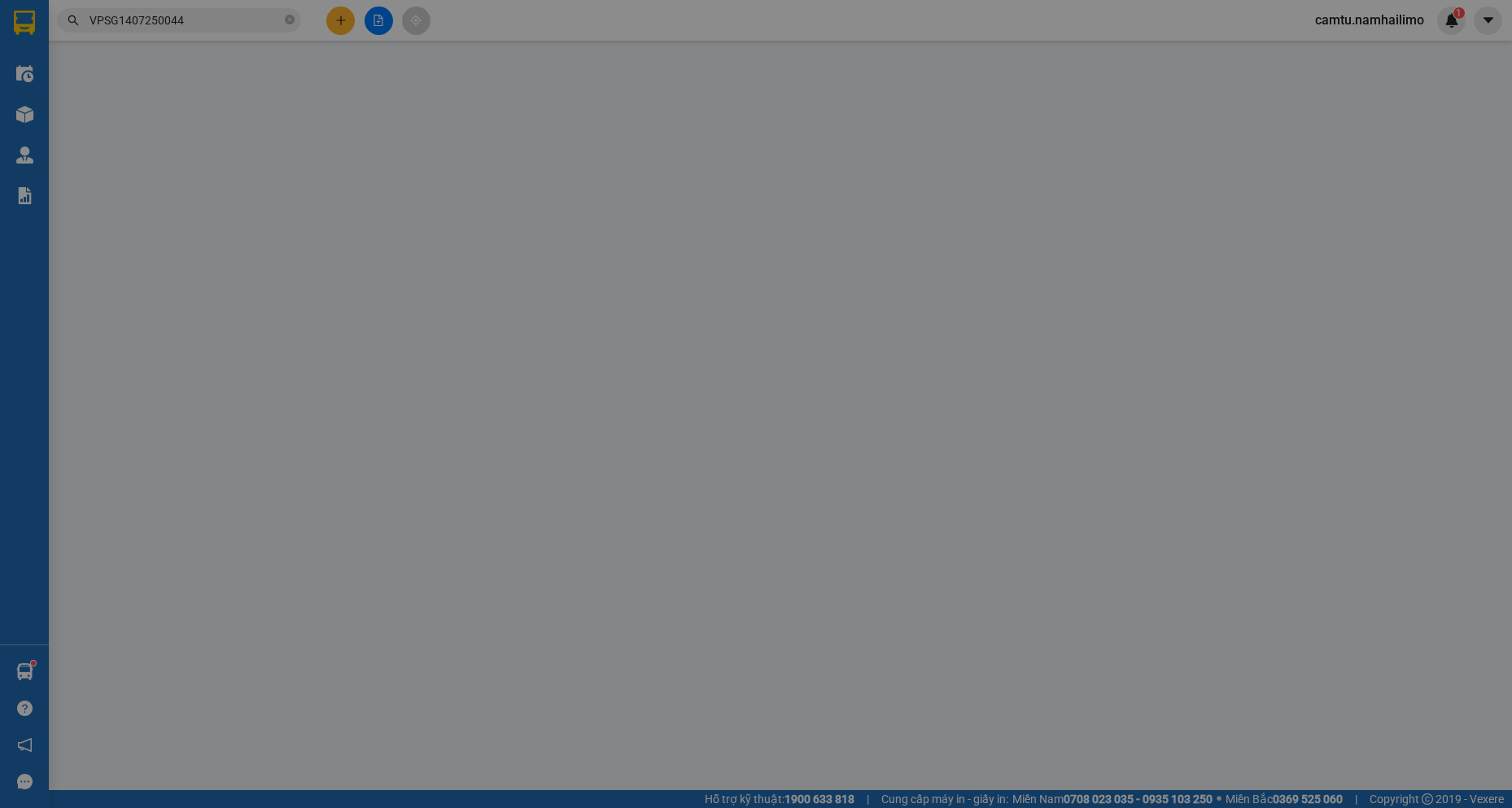
type input "0359332279"
type input "[PERSON_NAME]"
type input "0359332279"
type input "[PERSON_NAME]"
checkbox input "true"
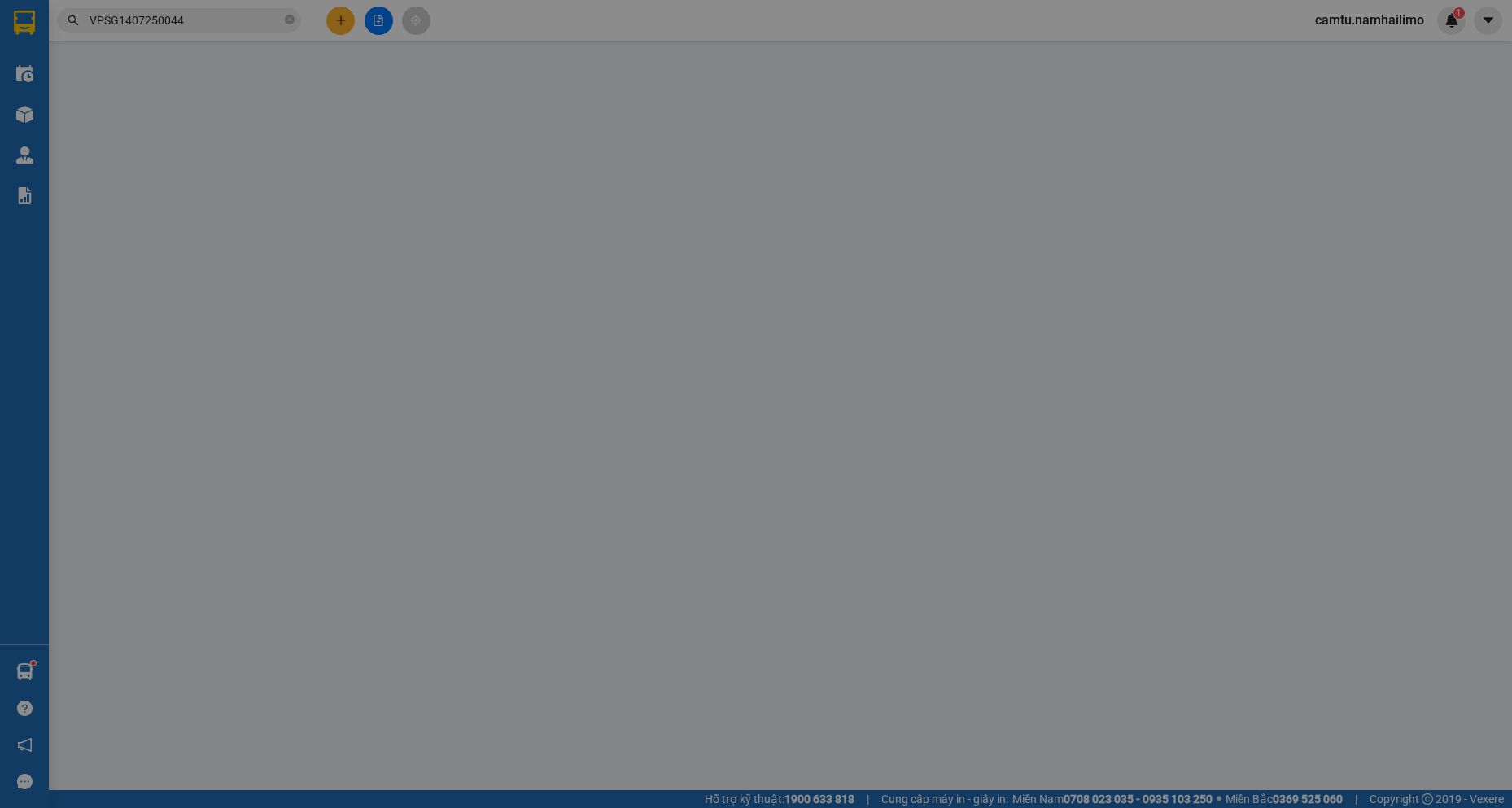
type input "đường số 14 - khu [PERSON_NAME] 2"
type input "660.000"
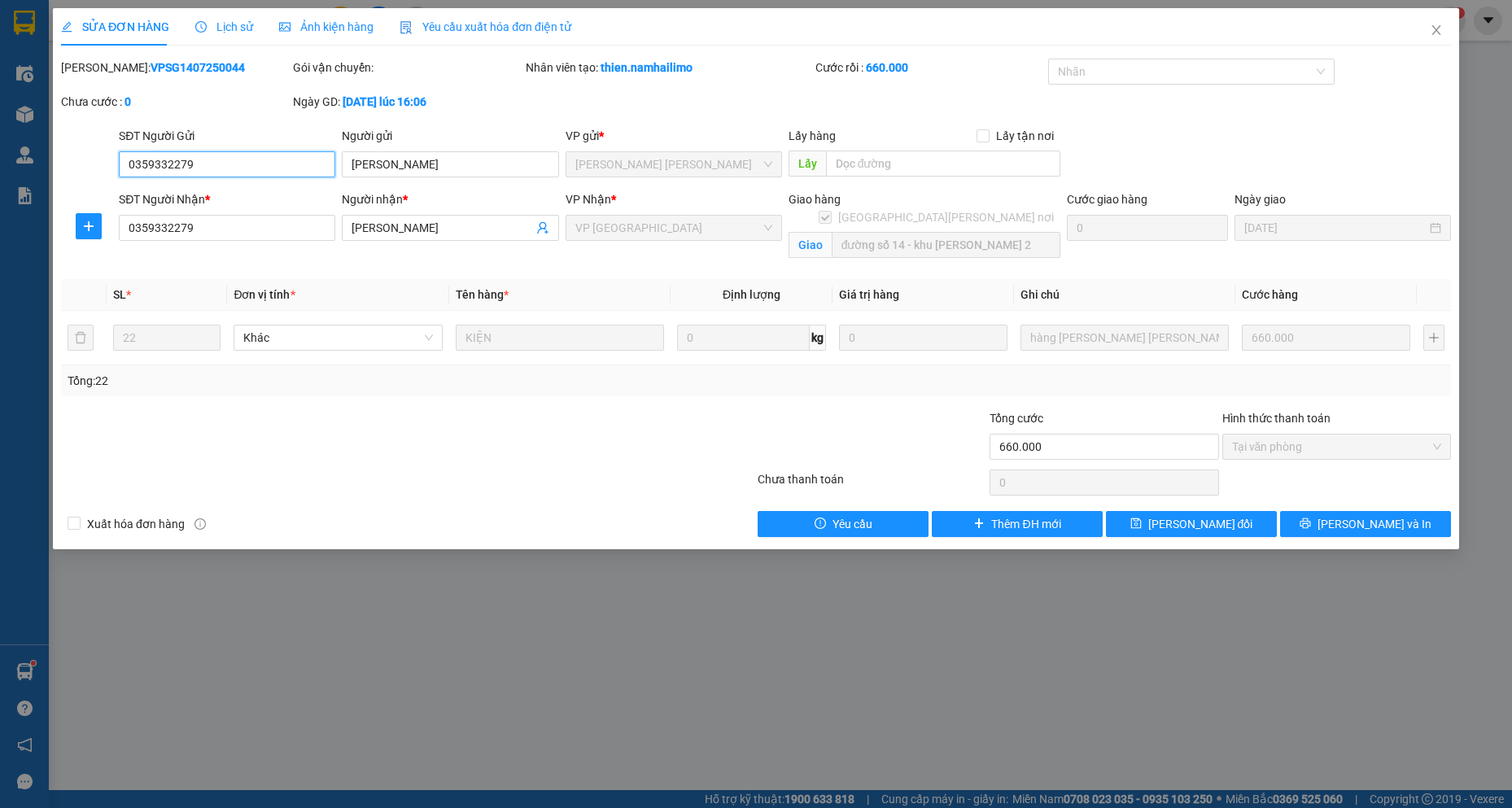
click at [1265, 445] on span "Tại văn phòng" at bounding box center [1337, 447] width 209 height 25
click at [1271, 453] on span "Tại văn phòng" at bounding box center [1337, 447] width 209 height 25
click at [1272, 453] on span "Tại văn phòng" at bounding box center [1337, 447] width 209 height 25
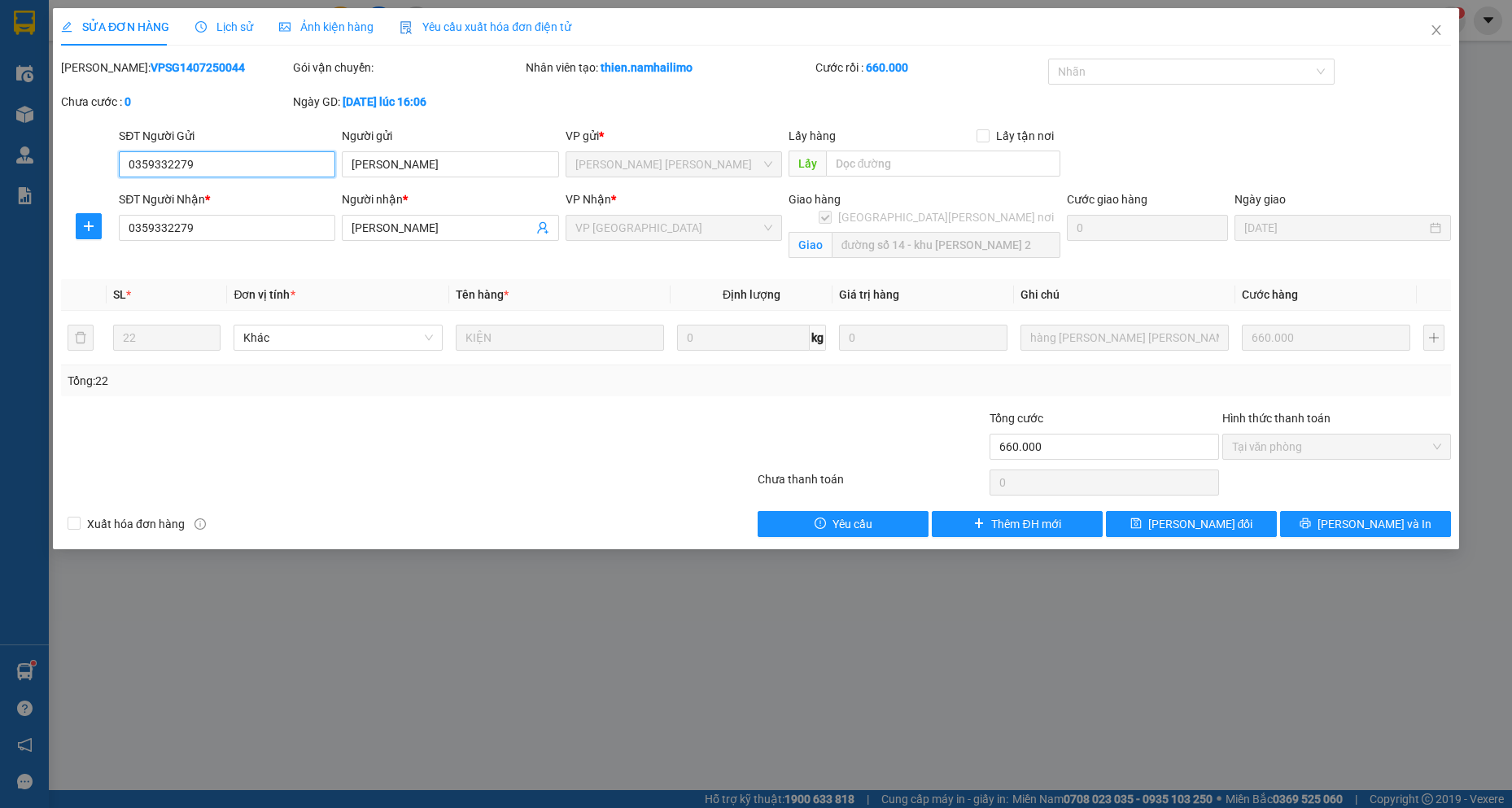
click at [1274, 453] on span "Tại văn phòng" at bounding box center [1337, 447] width 209 height 25
click at [1208, 520] on span "[PERSON_NAME] đổi" at bounding box center [1200, 523] width 105 height 18
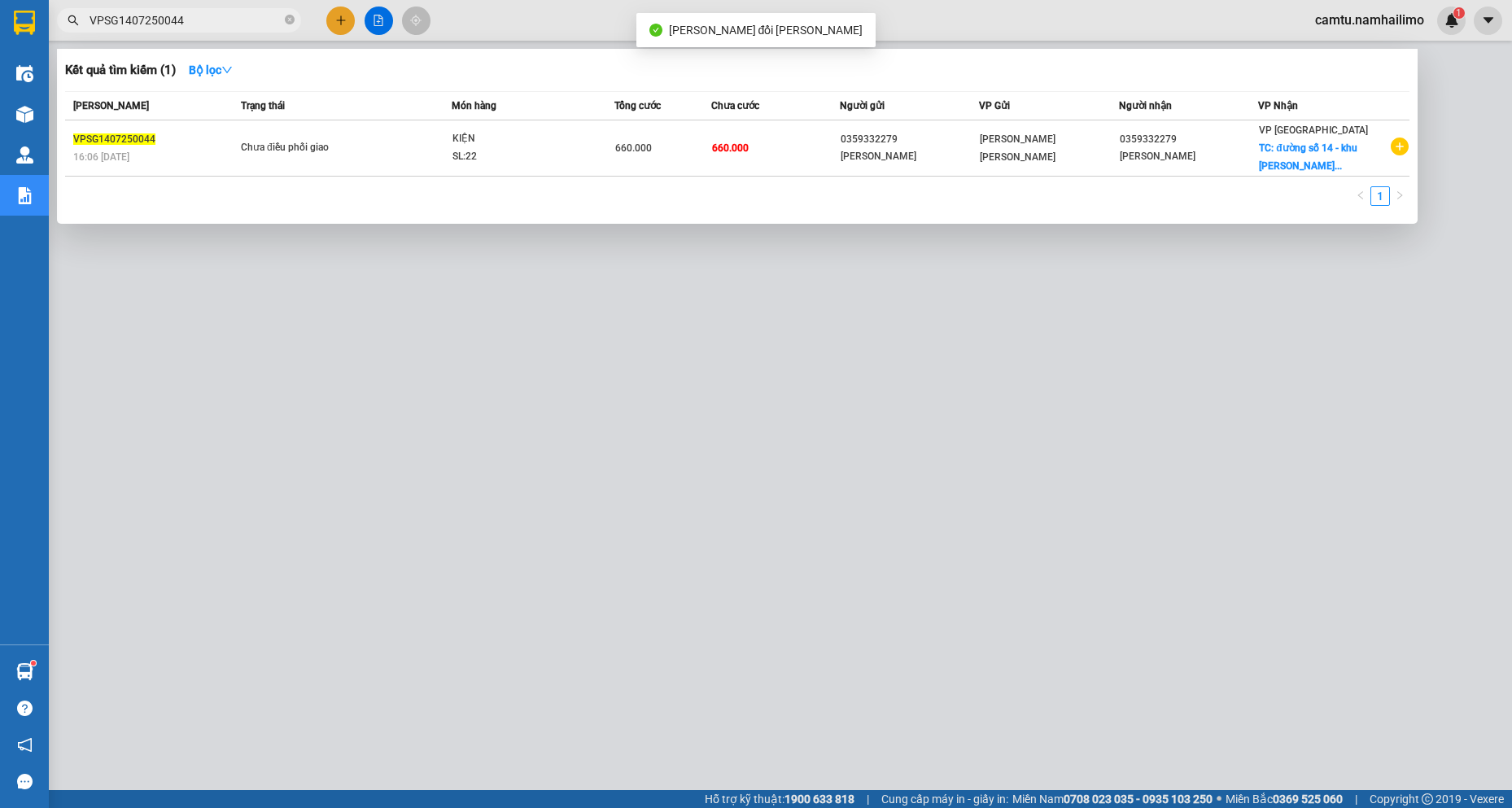
click at [203, 15] on input "VPSG1407250044" at bounding box center [186, 20] width 192 height 18
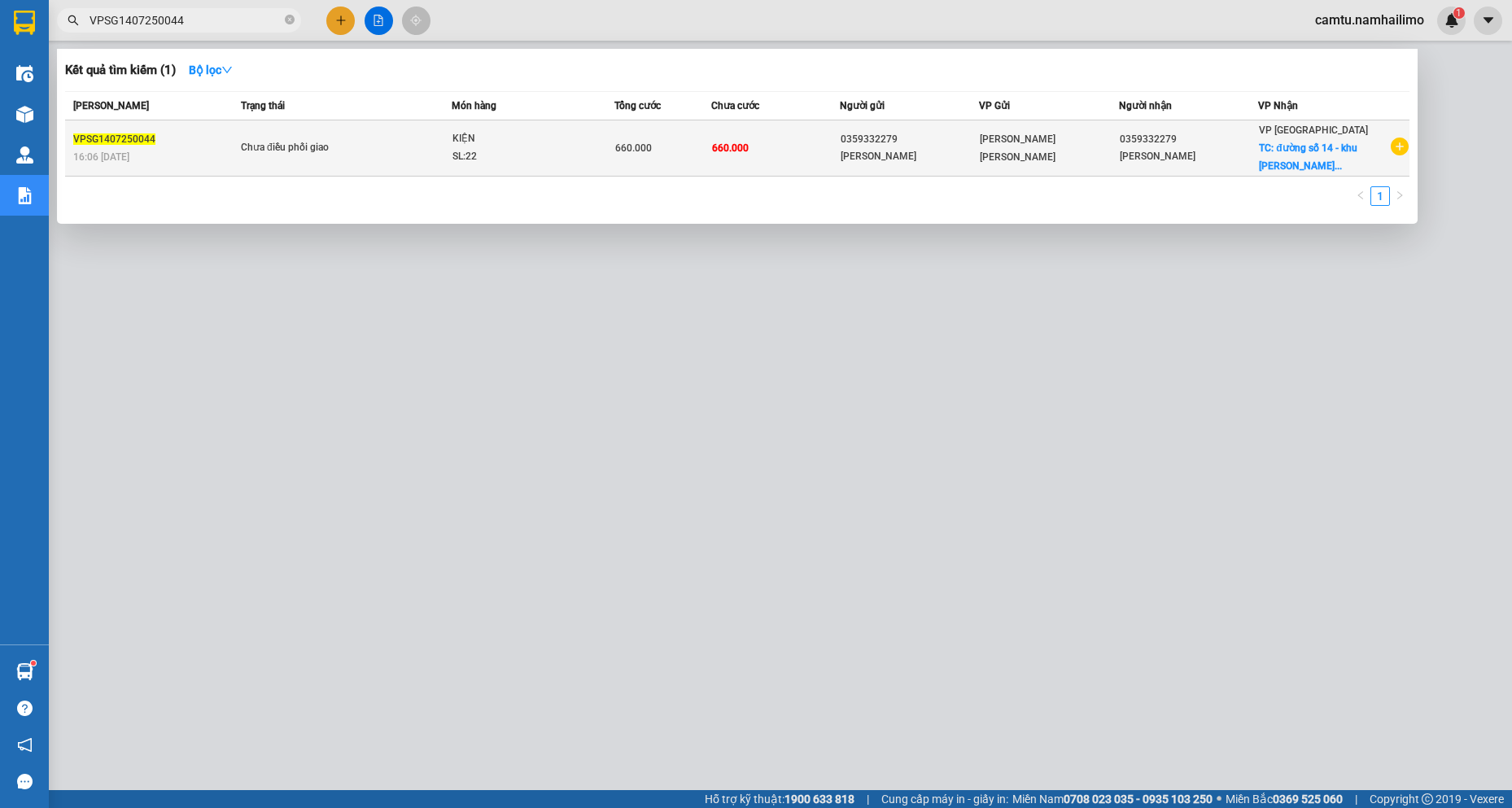
click at [306, 149] on div "Chưa điều phối giao" at bounding box center [301, 148] width 122 height 18
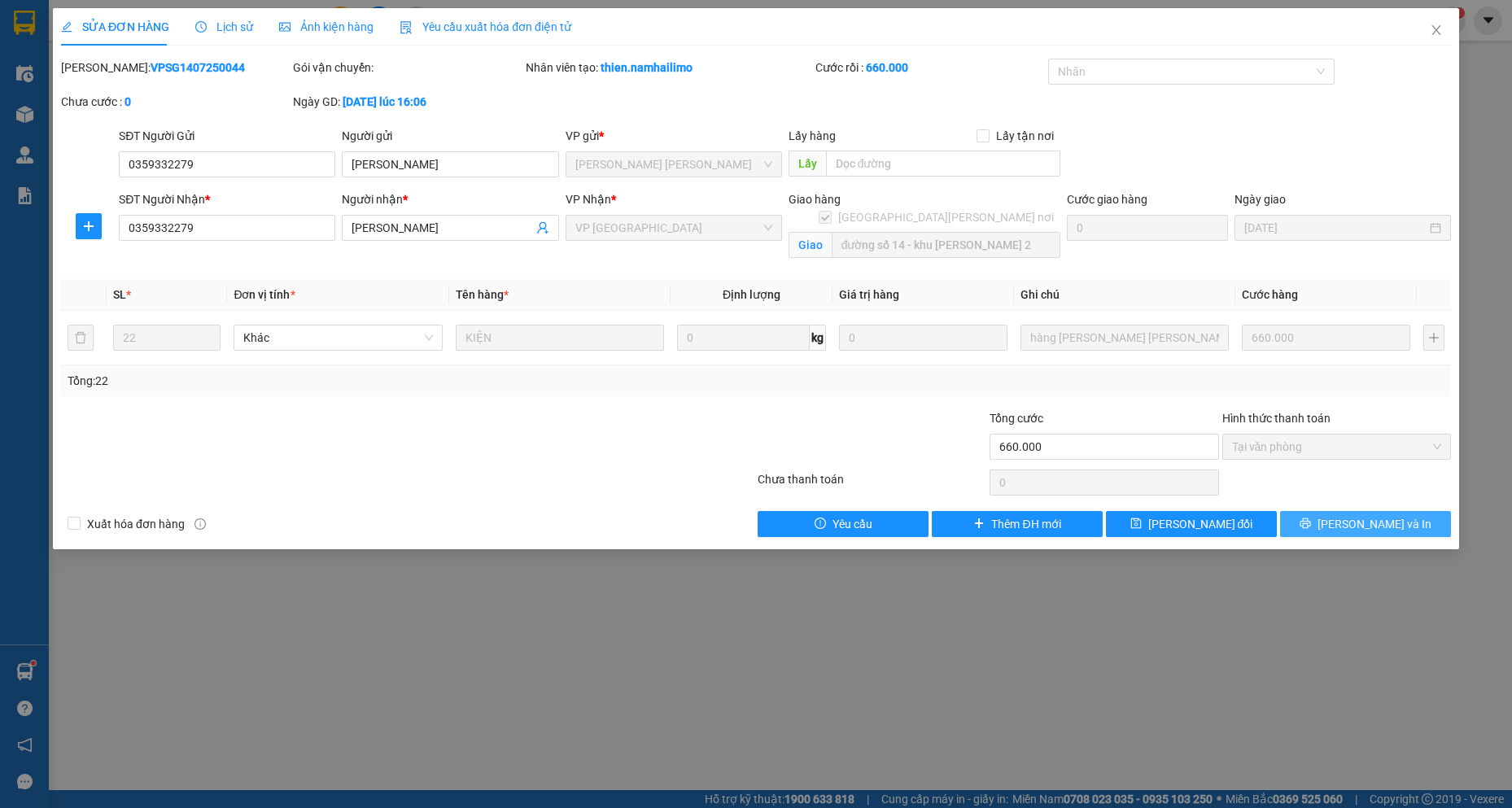
click at [1354, 530] on span "[PERSON_NAME] và In" at bounding box center [1374, 523] width 114 height 18
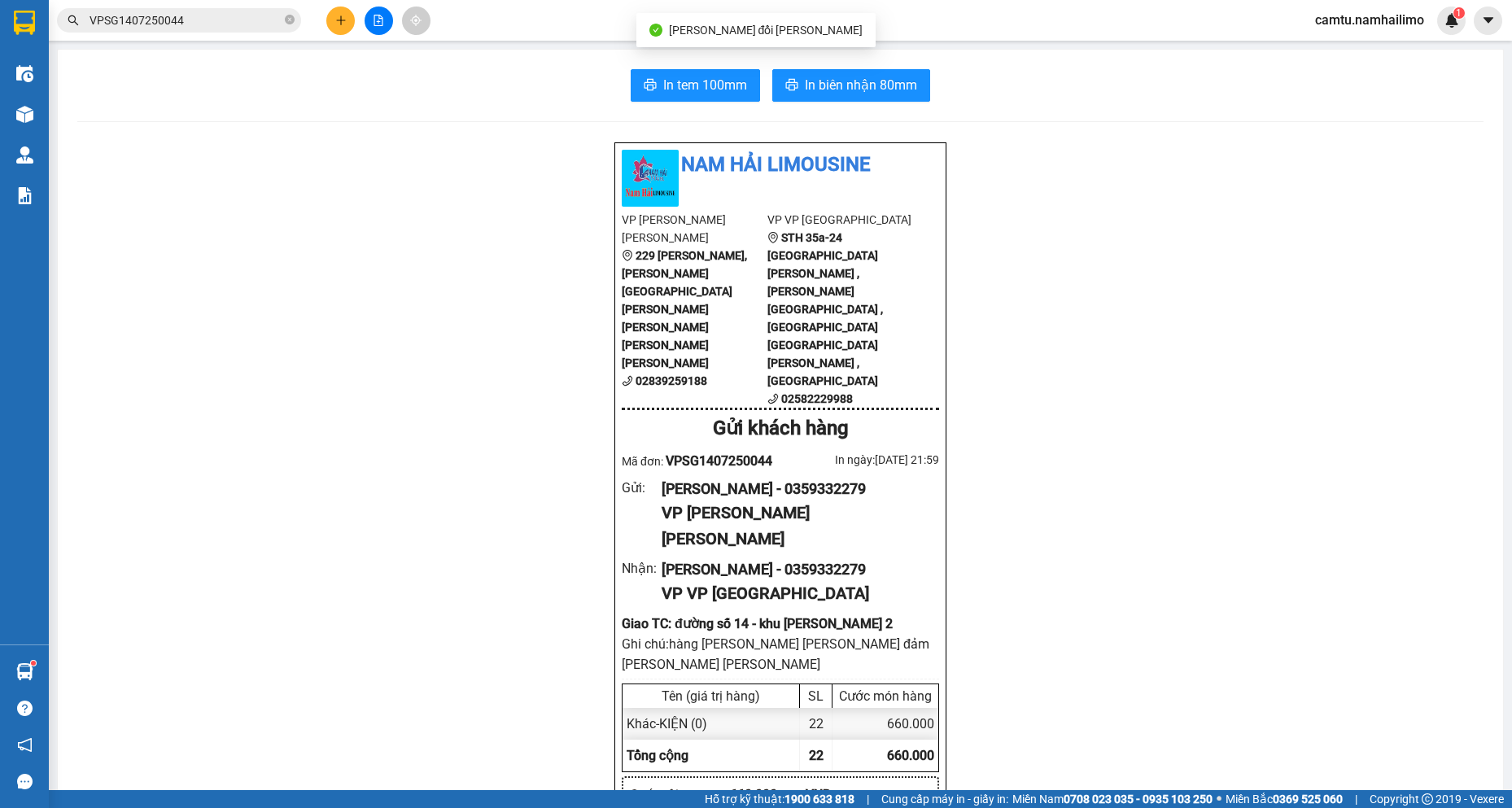
click at [199, 23] on input "VPSG1407250044" at bounding box center [186, 20] width 192 height 18
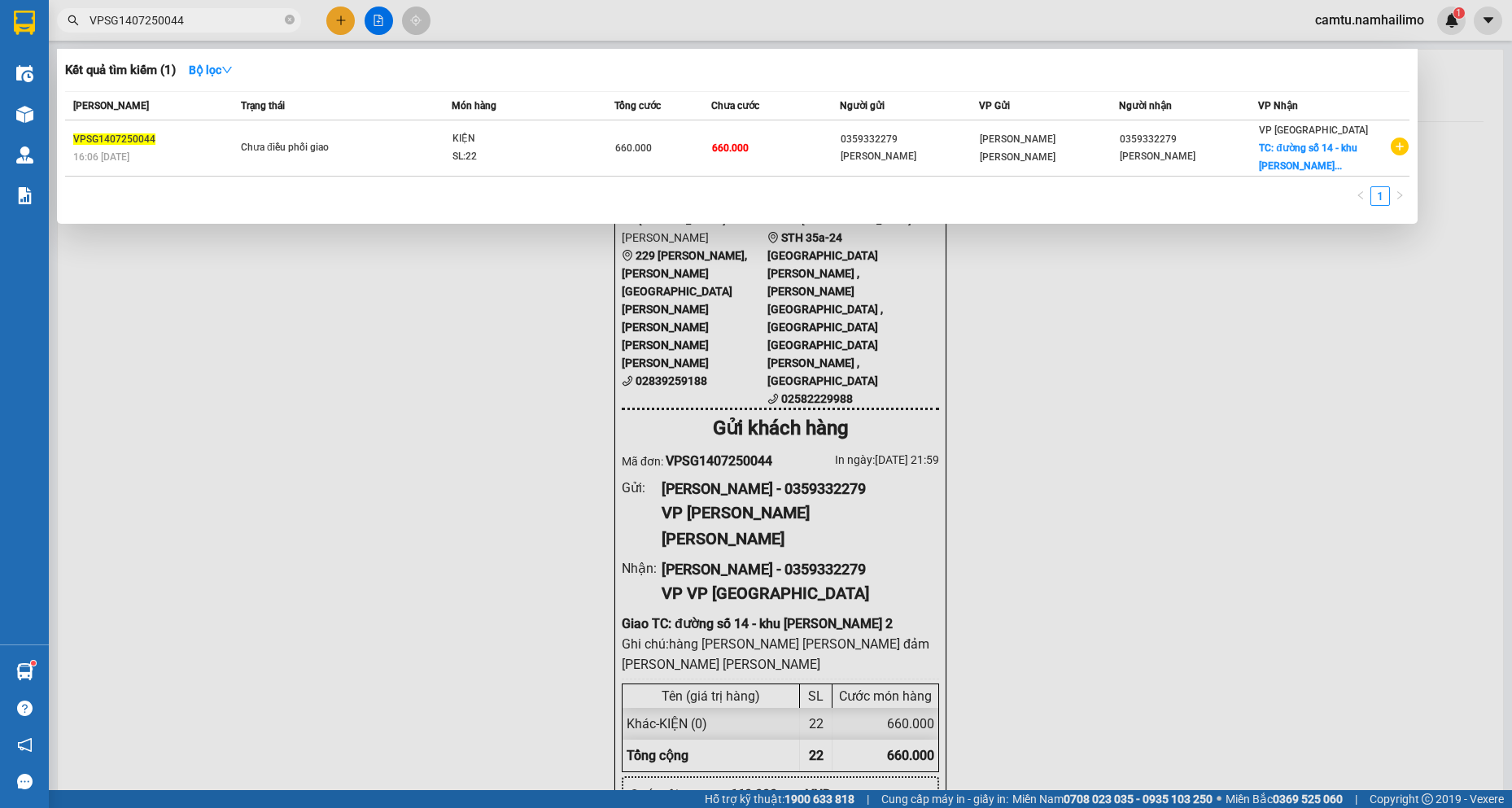
click at [123, 22] on input "VPSG1407250044" at bounding box center [186, 20] width 192 height 18
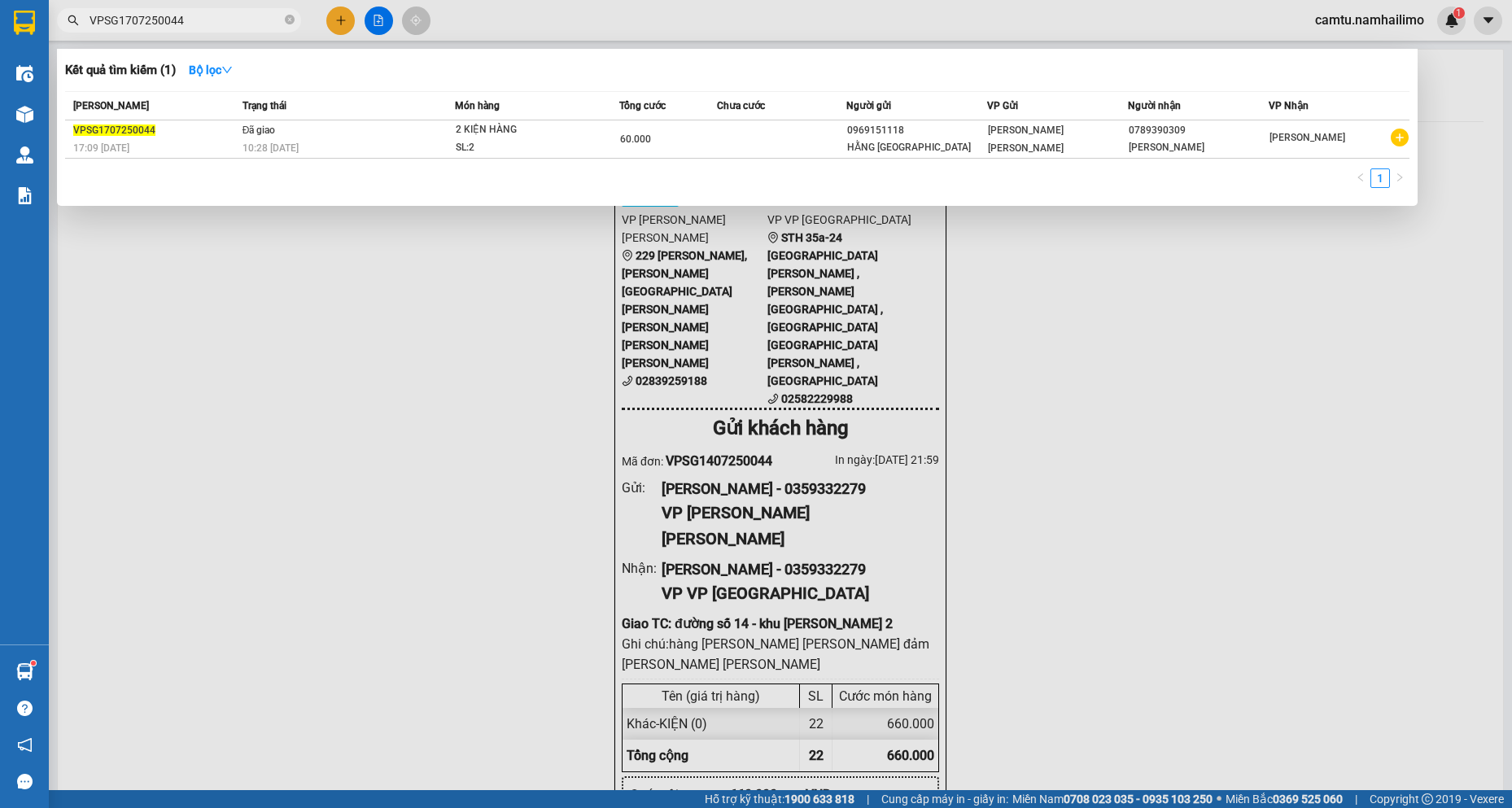
drag, startPoint x: 189, startPoint y: 15, endPoint x: 172, endPoint y: 14, distance: 17.0
click at [172, 14] on input "VPSG1707250044" at bounding box center [186, 20] width 192 height 18
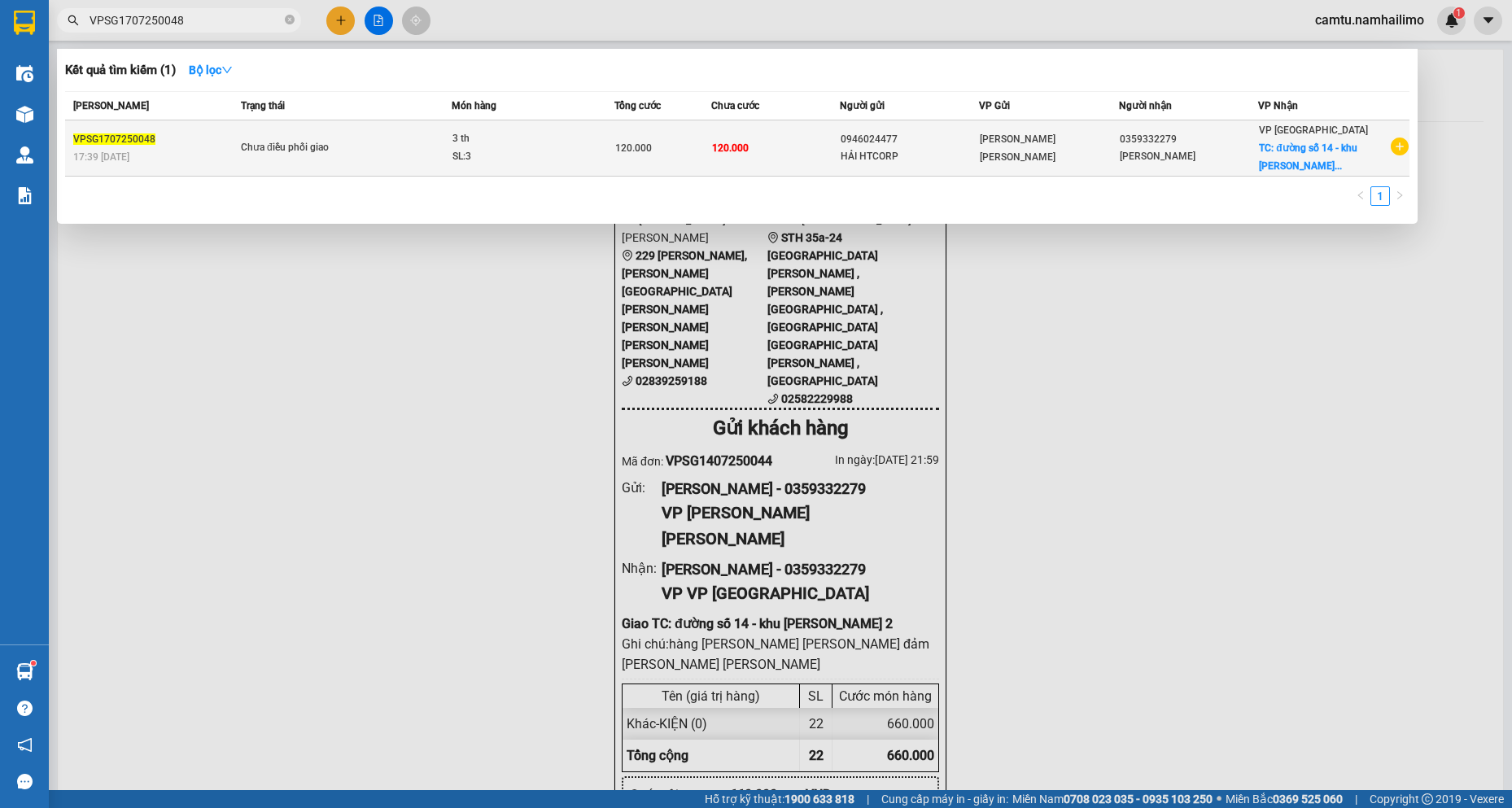
type input "VPSG1707250048"
click at [245, 154] on div "Chưa điều phối giao" at bounding box center [301, 148] width 122 height 18
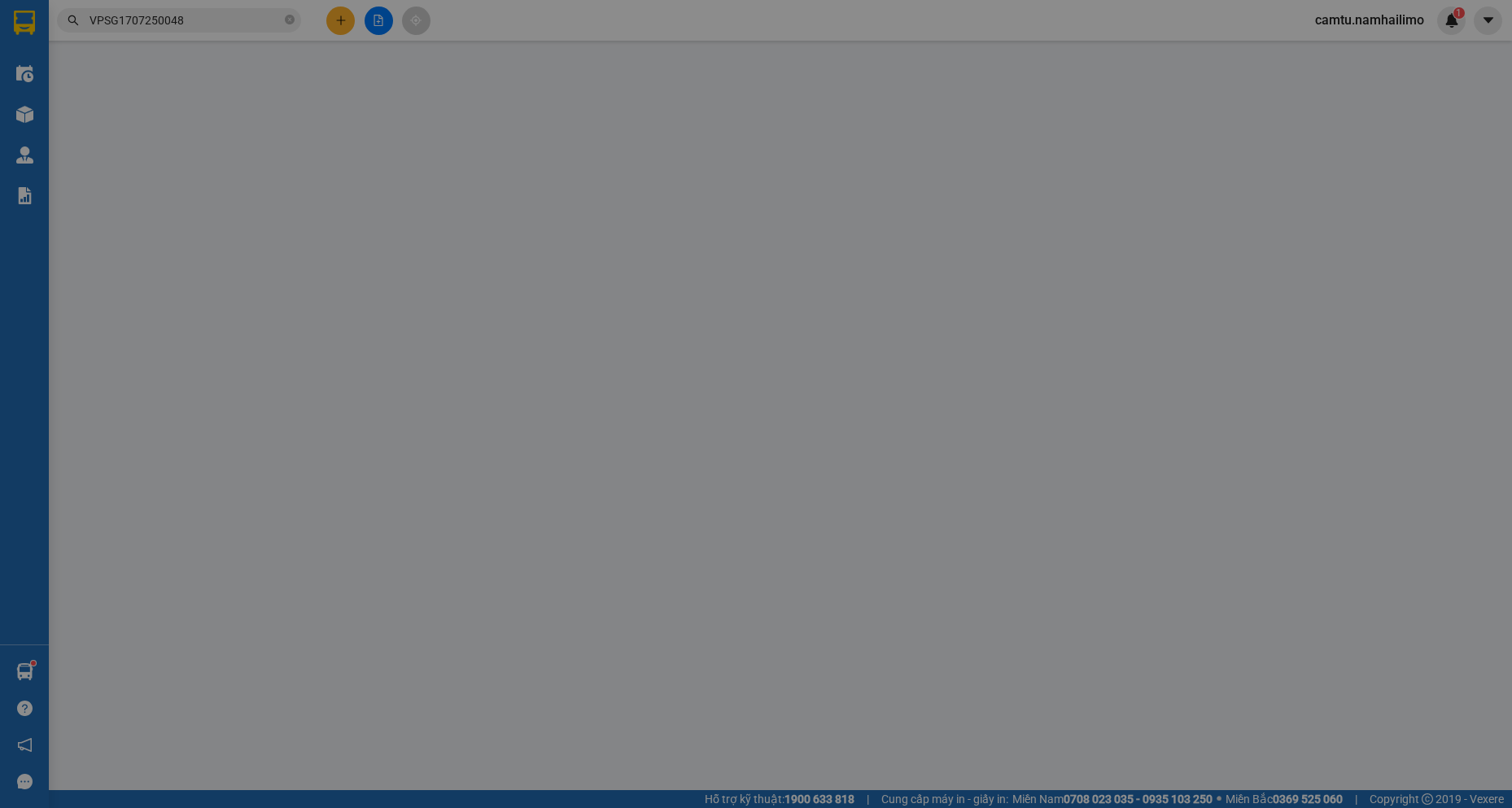
type input "0946024477"
type input "HẢI HTCORP"
type input "0359332279"
type input "[PERSON_NAME]"
checkbox input "true"
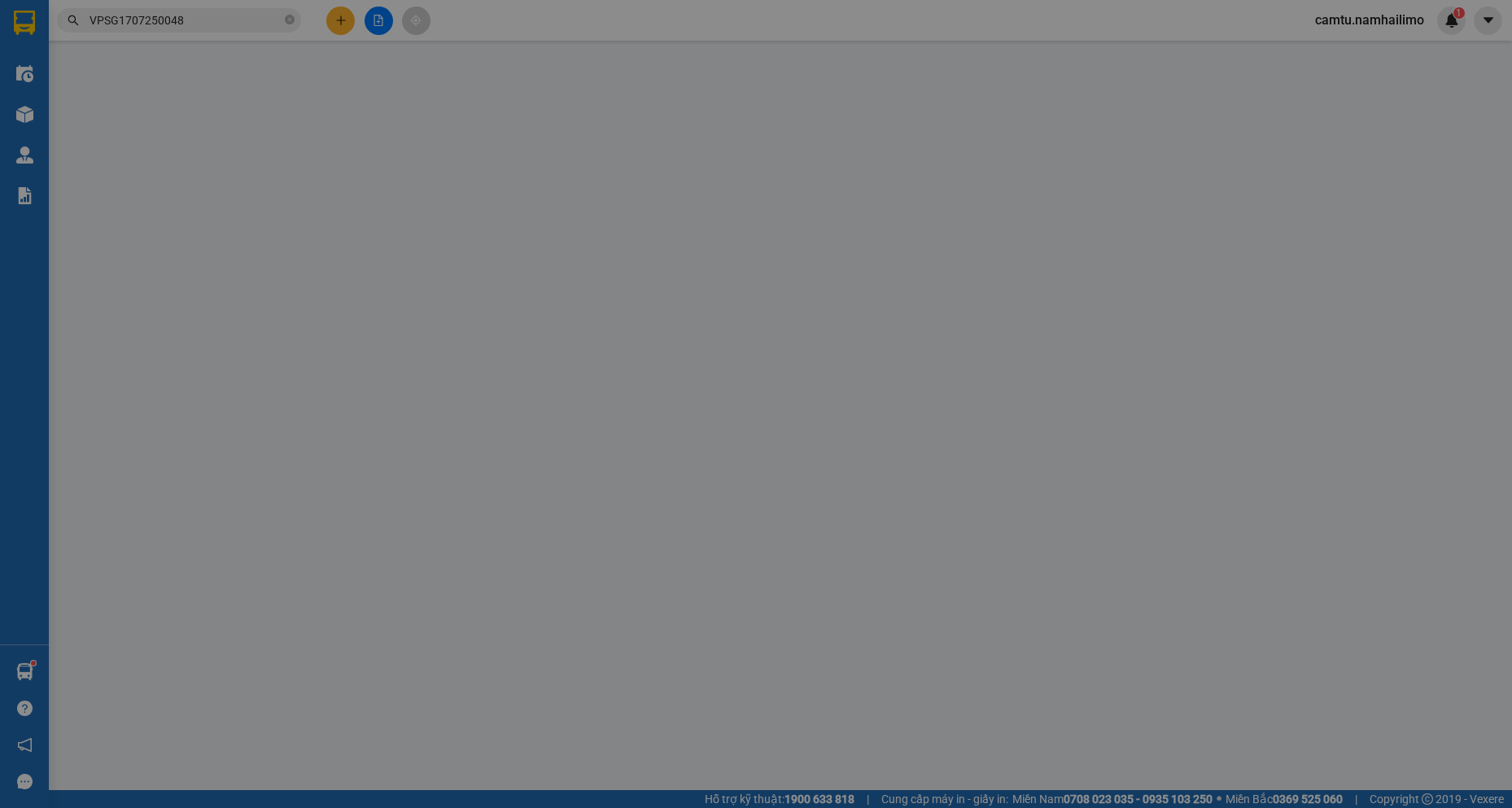
type input "đường số 14 - khu [PERSON_NAME] 2"
type input "120.000"
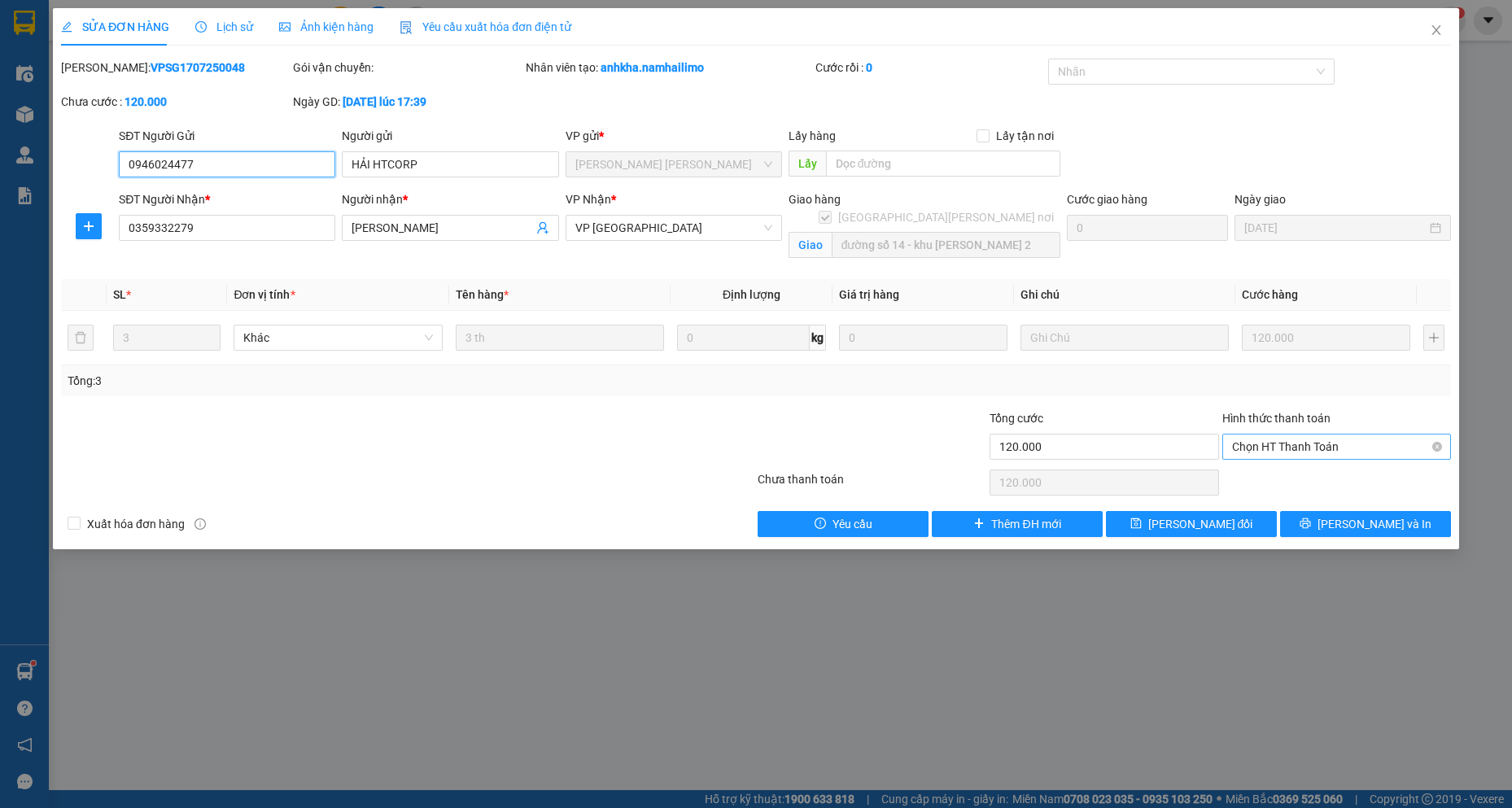
click at [1275, 452] on span "Chọn HT Thanh Toán" at bounding box center [1337, 447] width 209 height 25
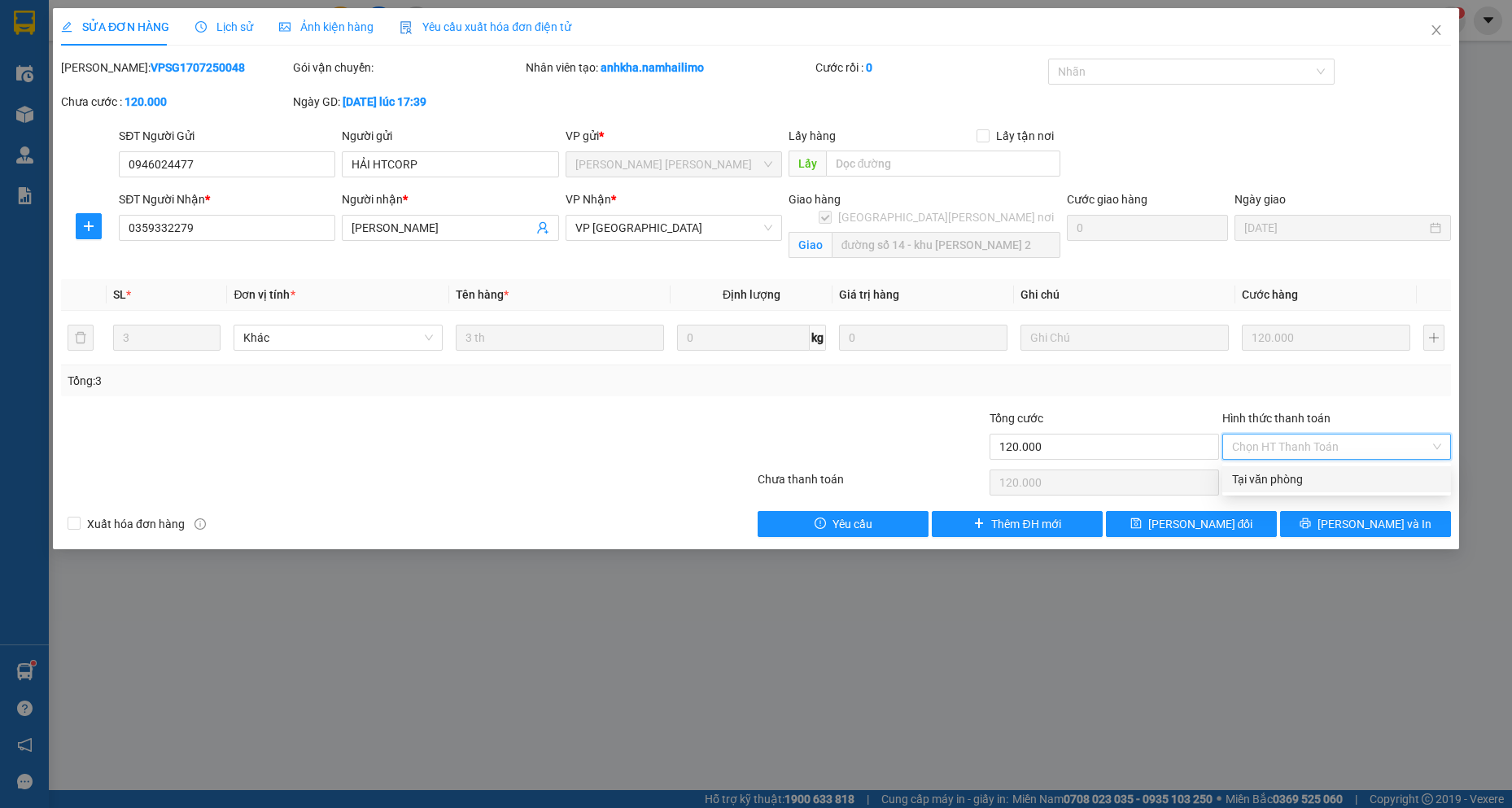
click at [1271, 478] on div "Tại văn phòng" at bounding box center [1337, 479] width 209 height 18
type input "0"
click at [1243, 525] on button "[PERSON_NAME] đổi" at bounding box center [1190, 524] width 171 height 26
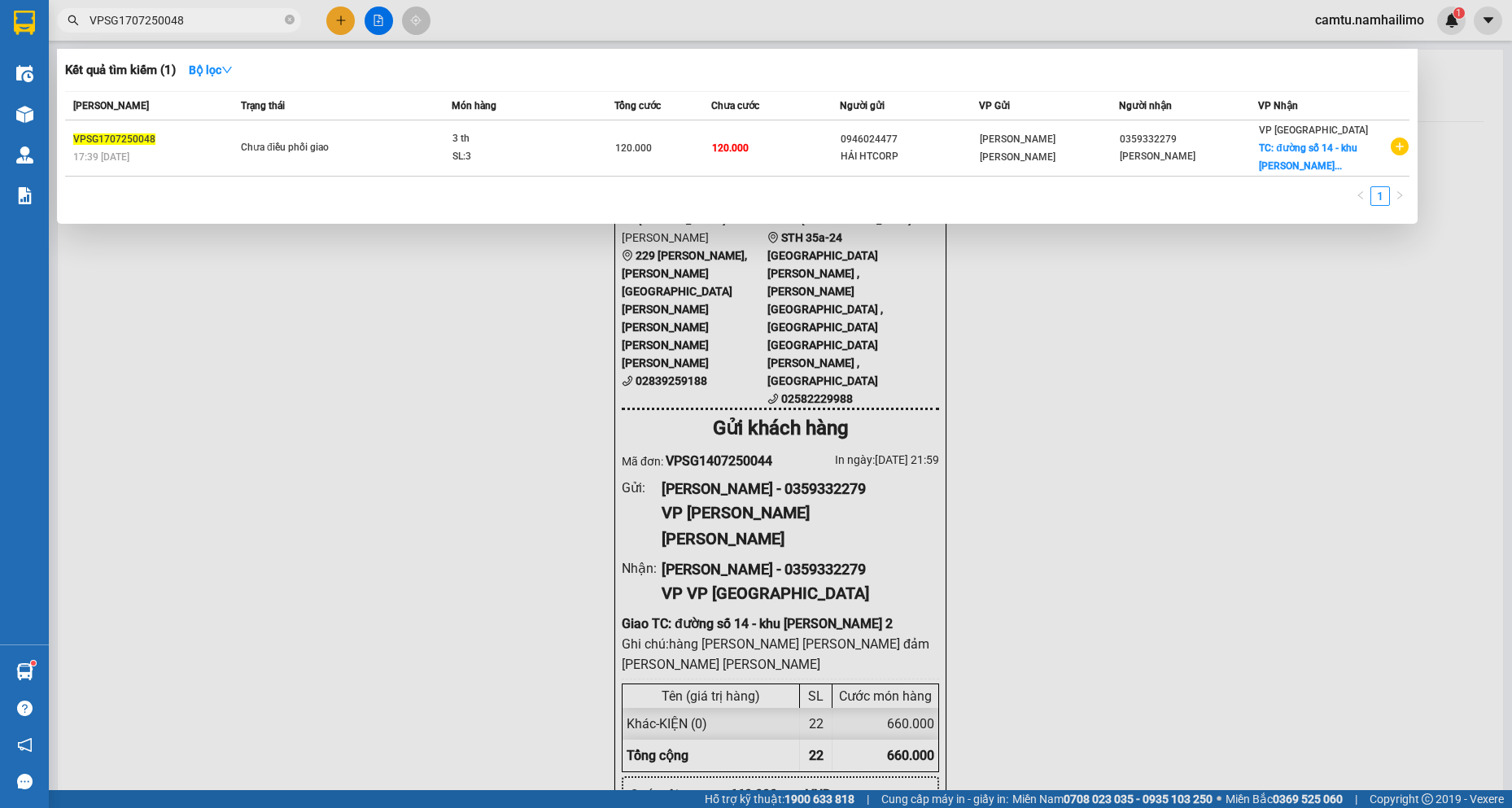
drag, startPoint x: 115, startPoint y: 18, endPoint x: 128, endPoint y: 18, distance: 13.0
click at [128, 18] on input "VPSG1707250048" at bounding box center [186, 20] width 192 height 18
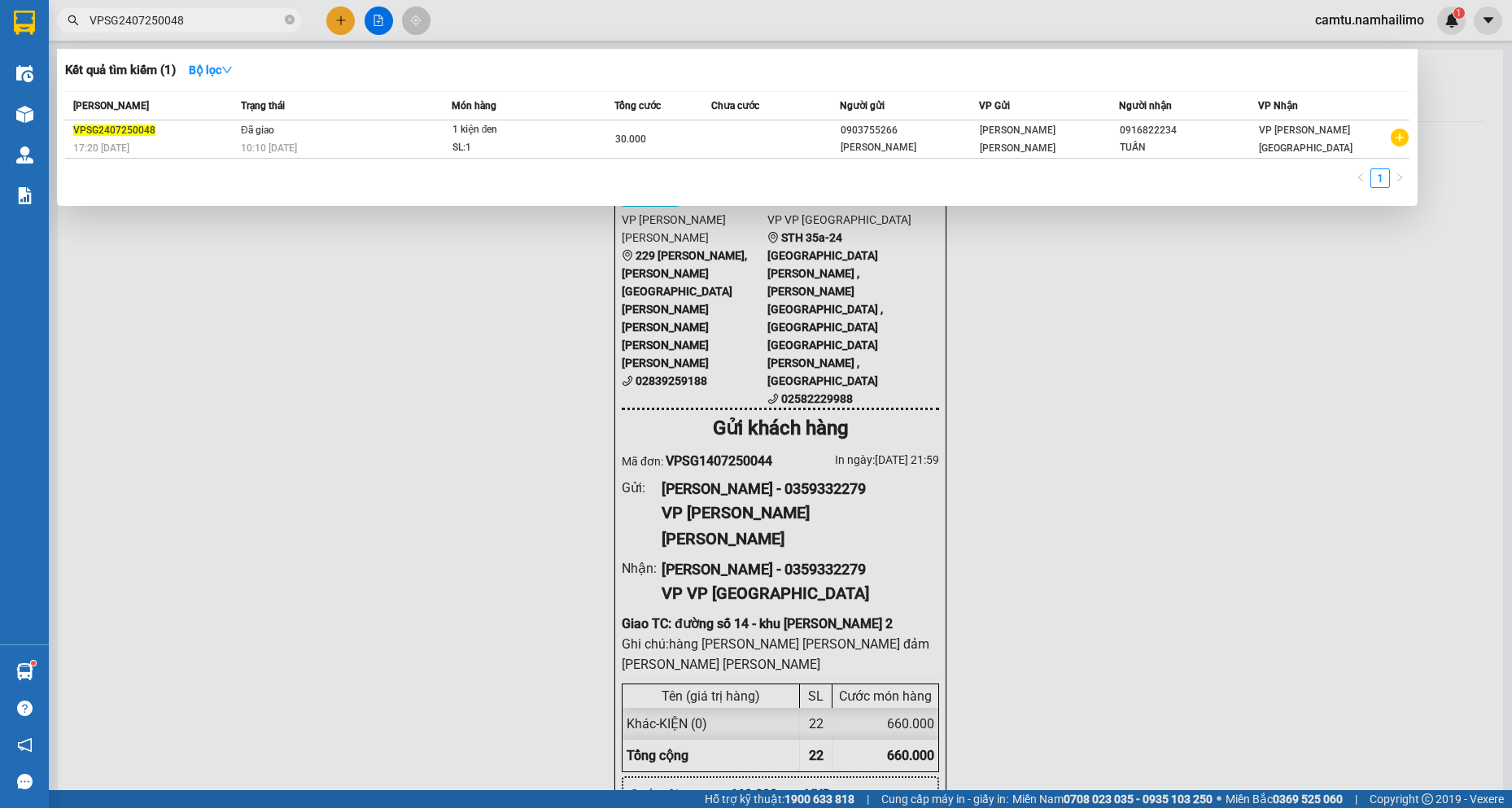
drag, startPoint x: 169, startPoint y: 18, endPoint x: 177, endPoint y: 15, distance: 8.5
click at [177, 15] on input "VPSG2407250048" at bounding box center [186, 20] width 192 height 18
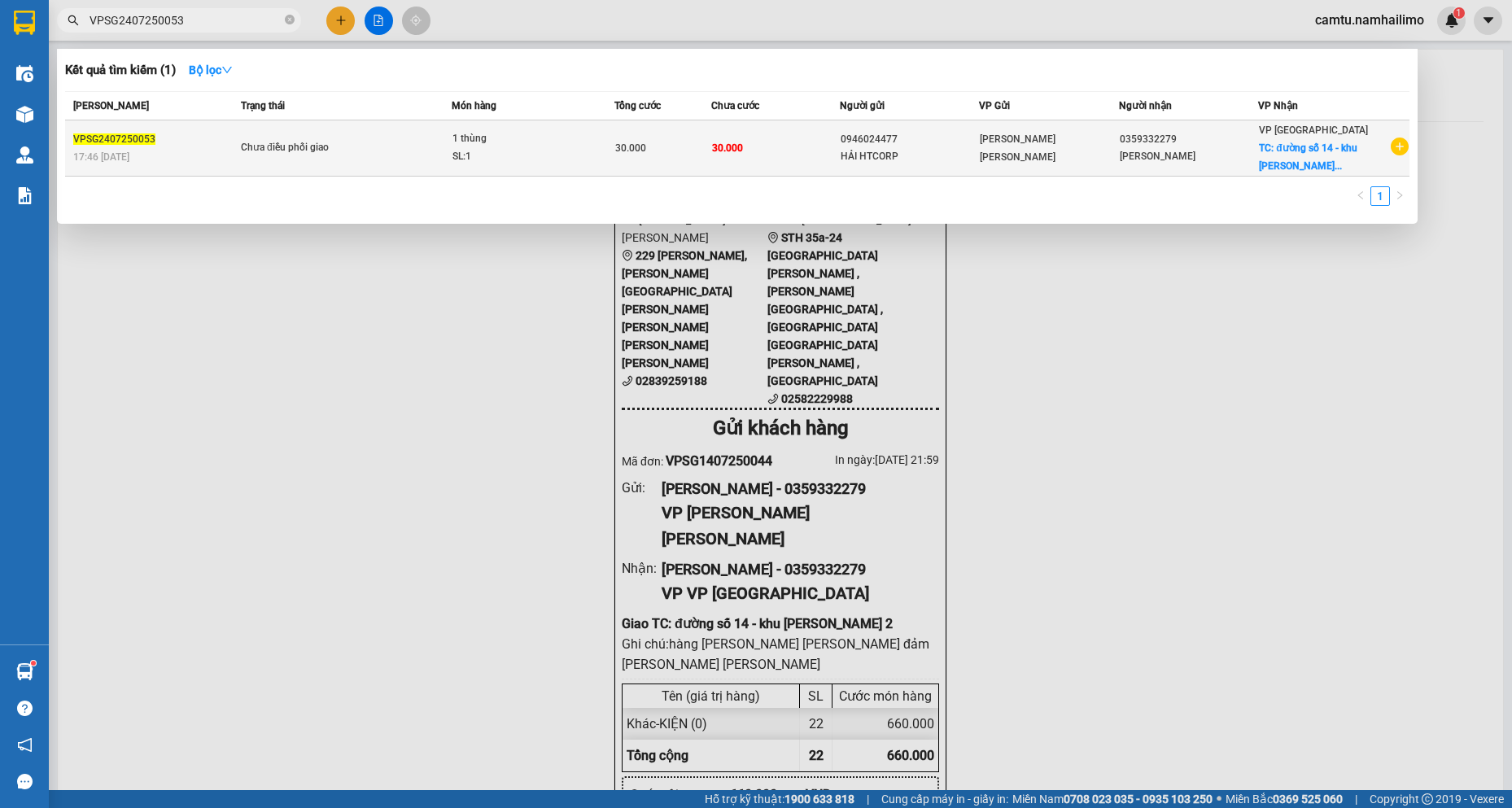
type input "VPSG2407250053"
click at [1104, 127] on td "[PERSON_NAME] [PERSON_NAME]" at bounding box center [1049, 149] width 140 height 57
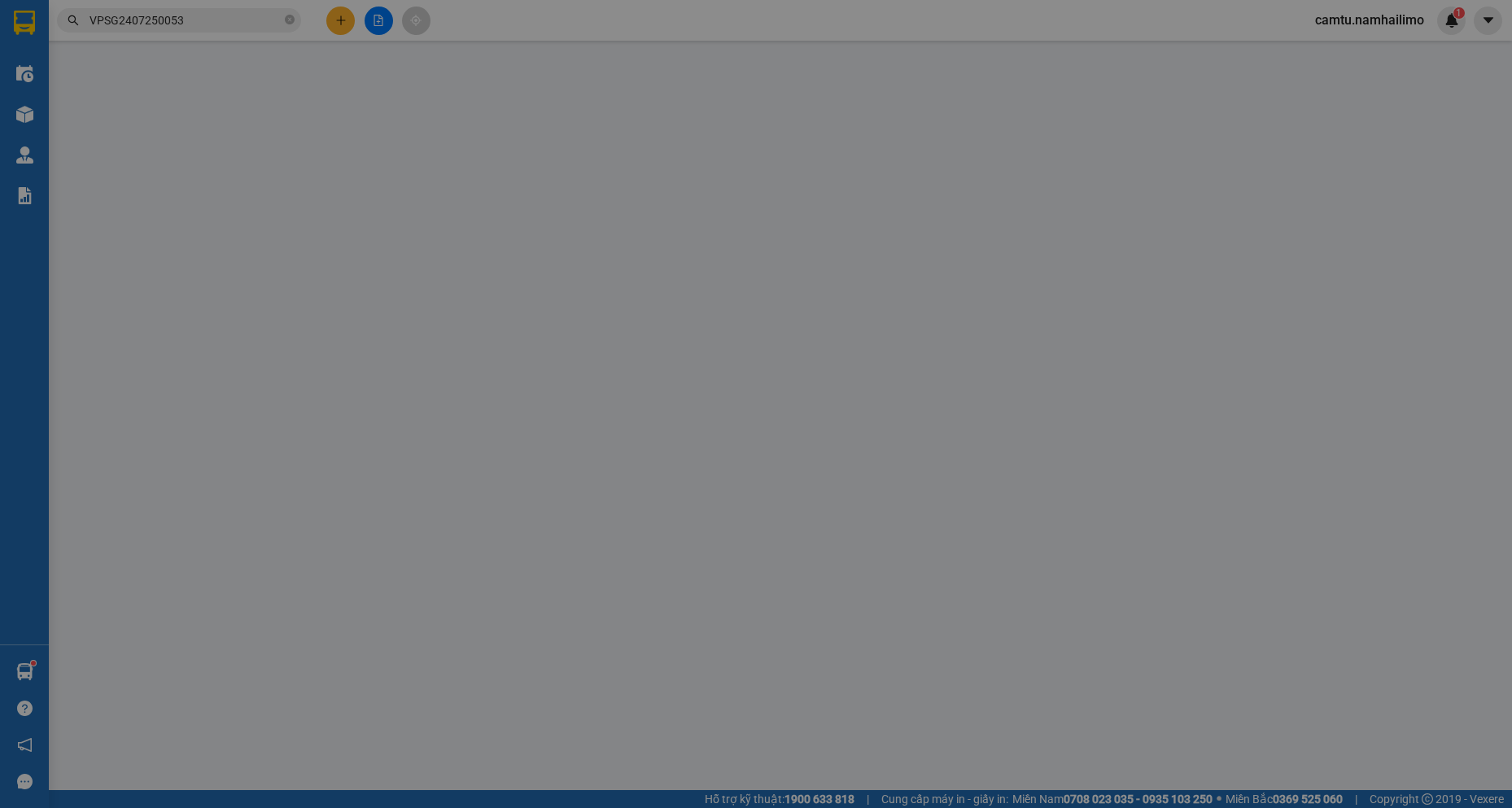
type input "0946024477"
type input "HẢI HTCORP"
type input "0359332279"
type input "[PERSON_NAME]"
checkbox input "true"
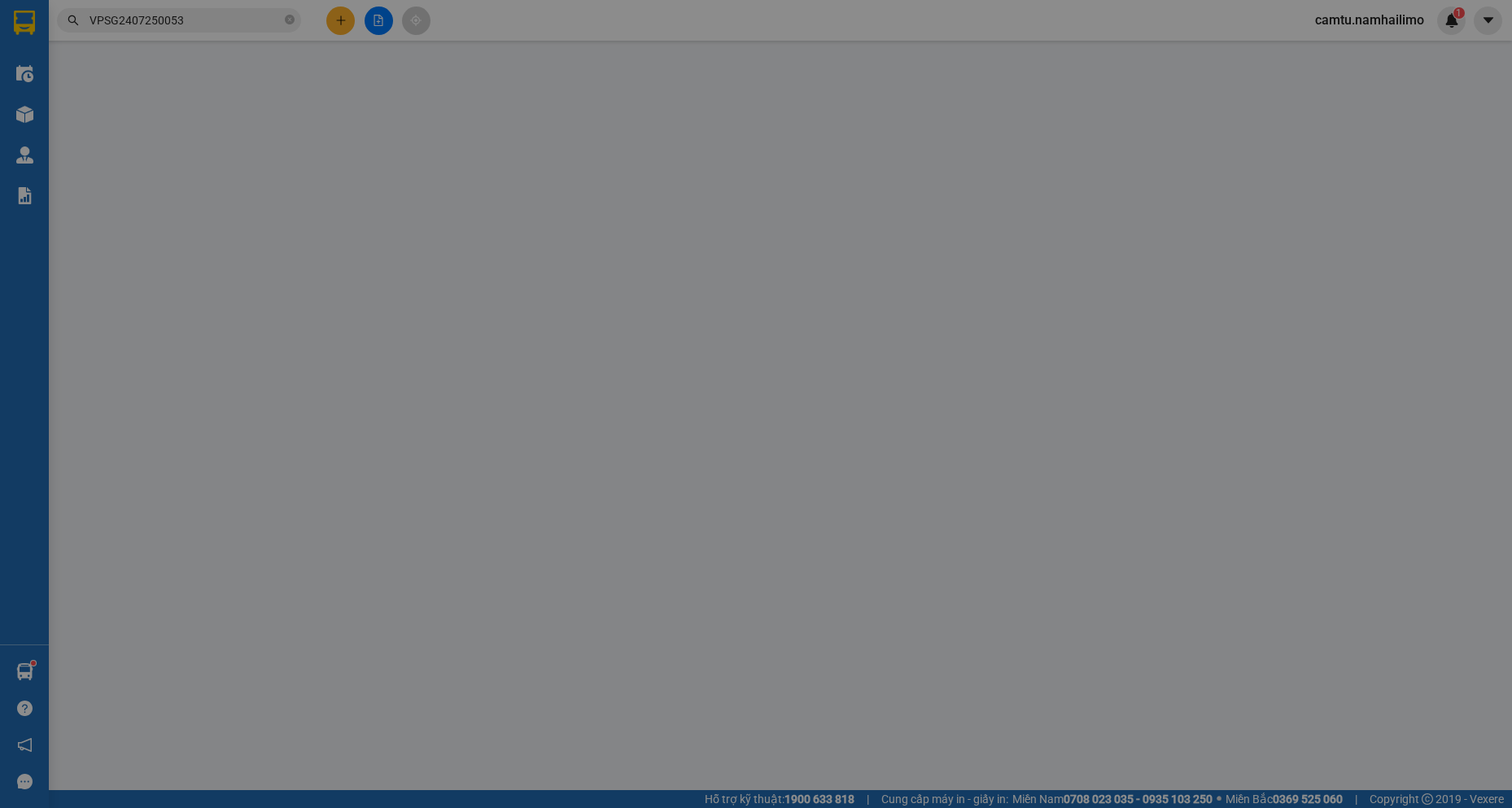
type input "đường số 14 - khu [PERSON_NAME] 2"
type input "30.000"
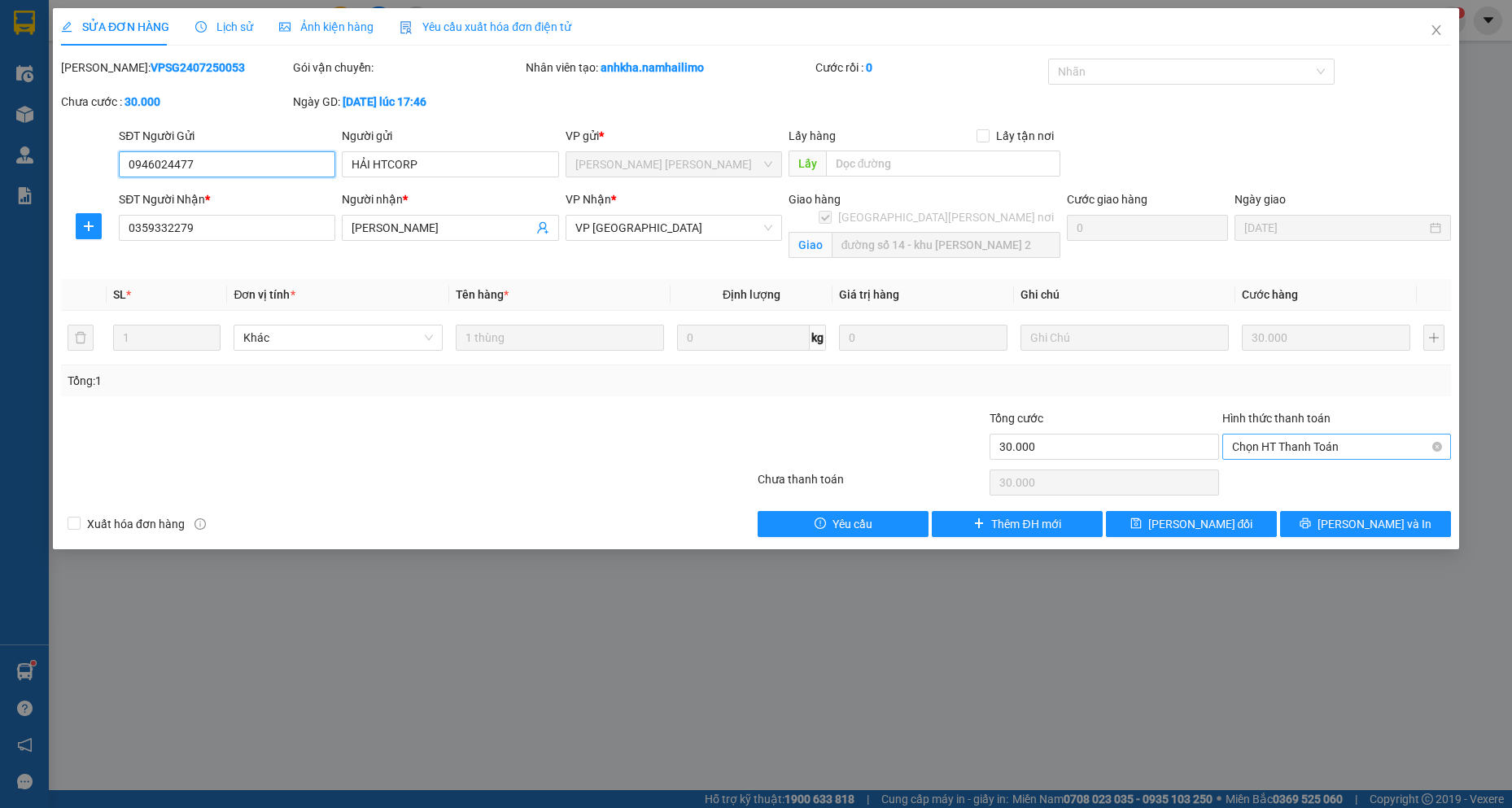
click at [1295, 448] on span "Chọn HT Thanh Toán" at bounding box center [1337, 447] width 209 height 25
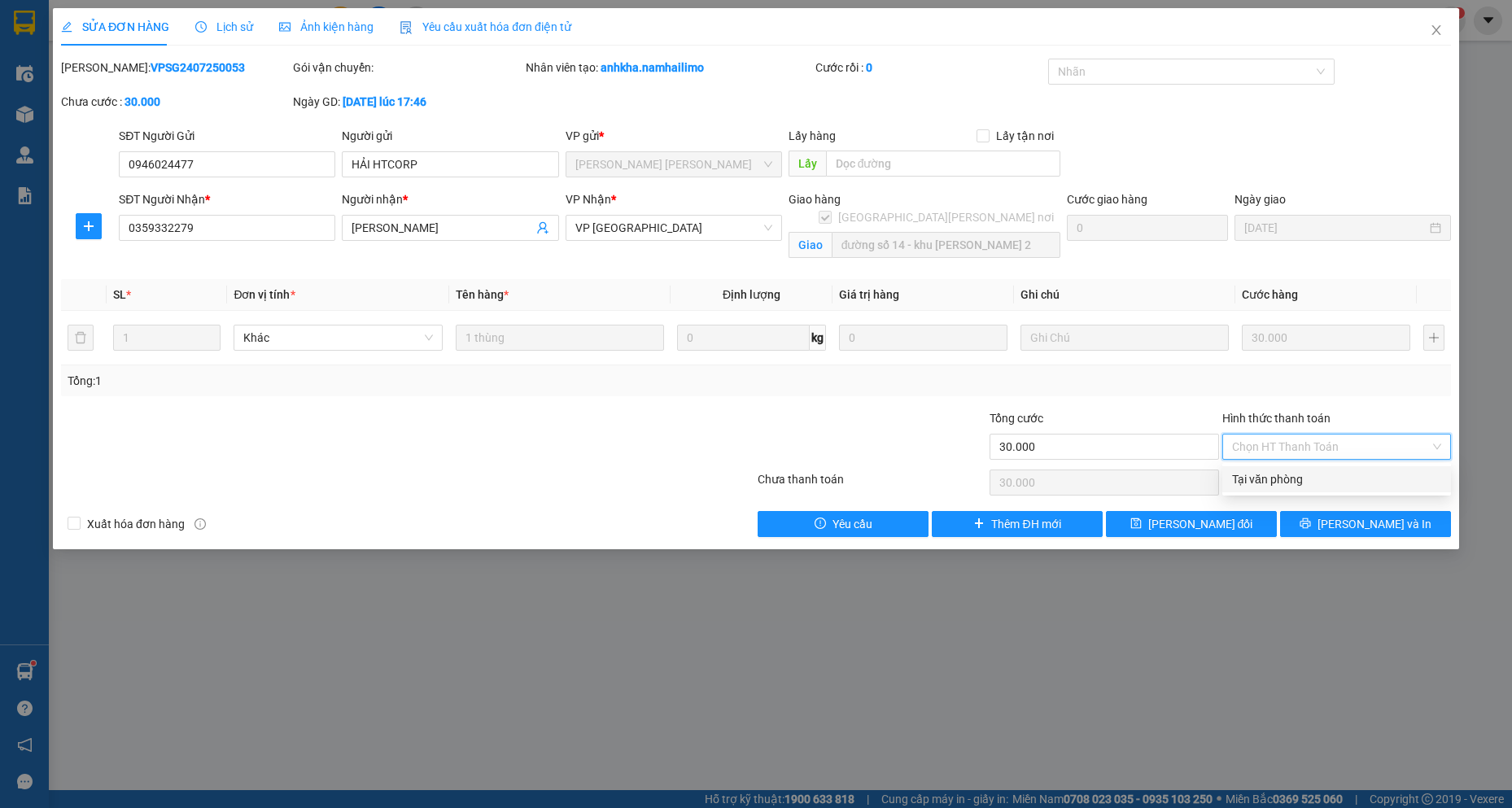
click at [1271, 480] on div "Tại văn phòng" at bounding box center [1337, 479] width 209 height 18
type input "0"
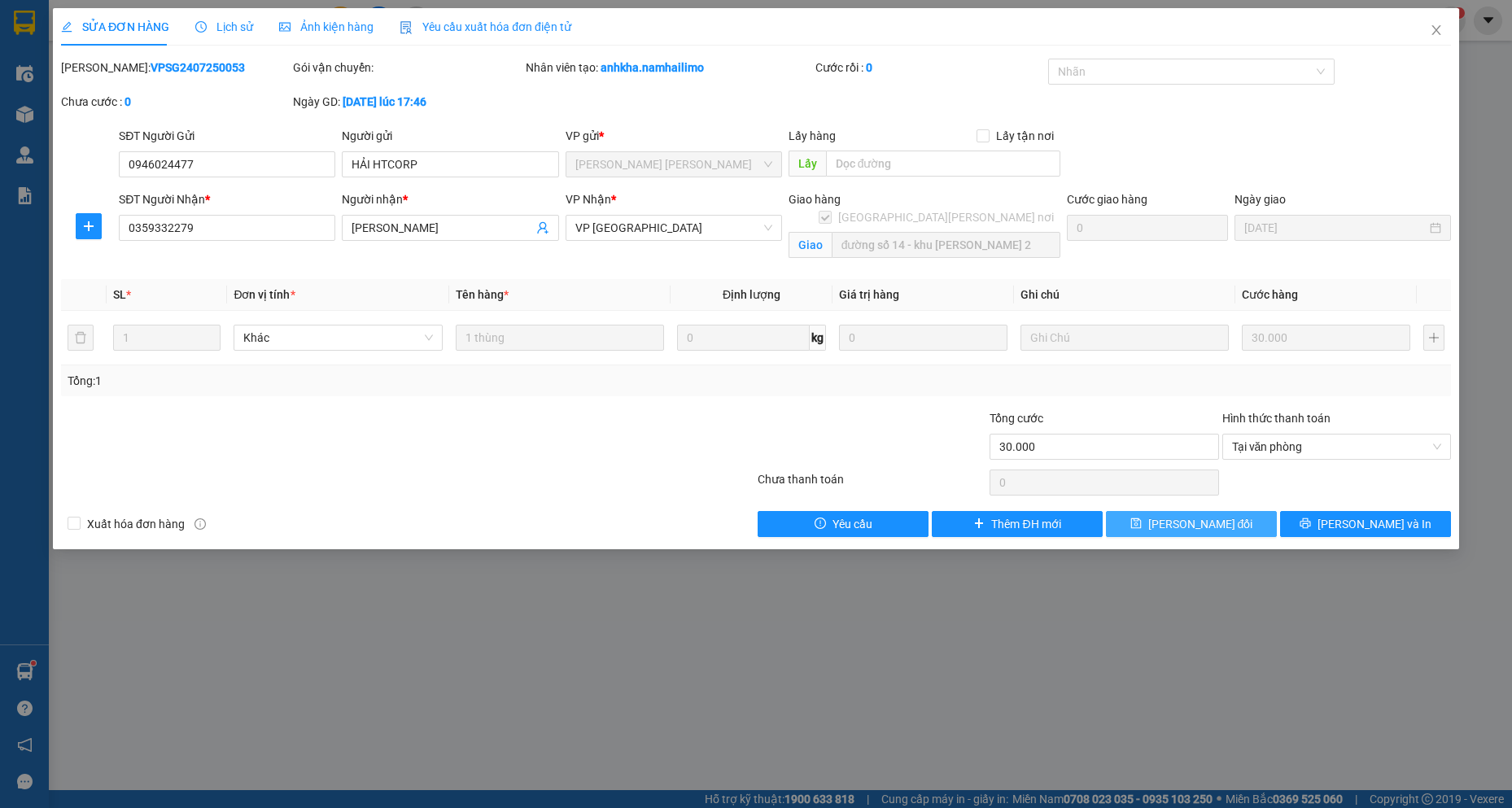
click at [1218, 524] on span "[PERSON_NAME] đổi" at bounding box center [1200, 523] width 105 height 18
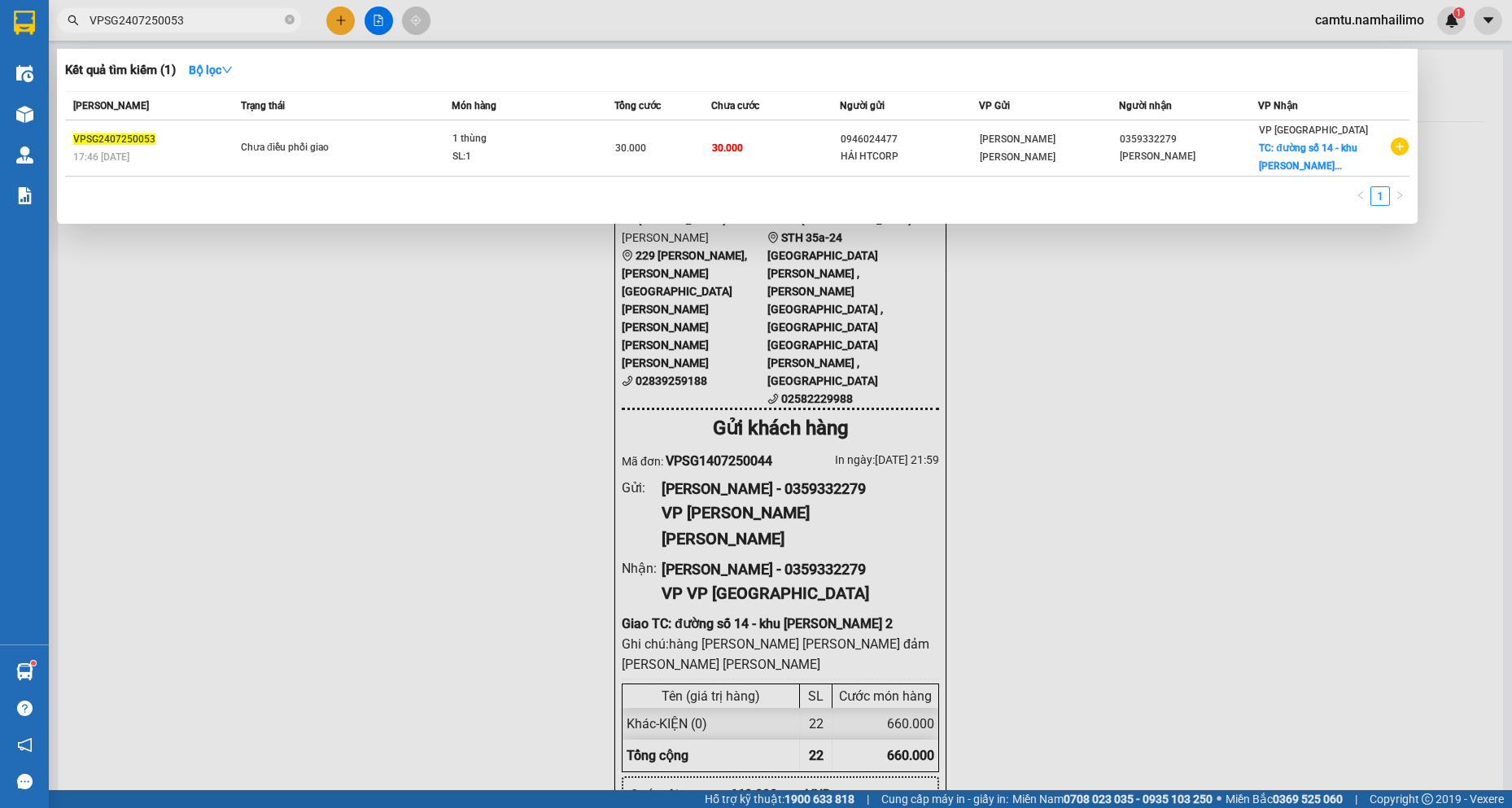
click at [127, 20] on input "VPSG2407250053" at bounding box center [186, 20] width 192 height 18
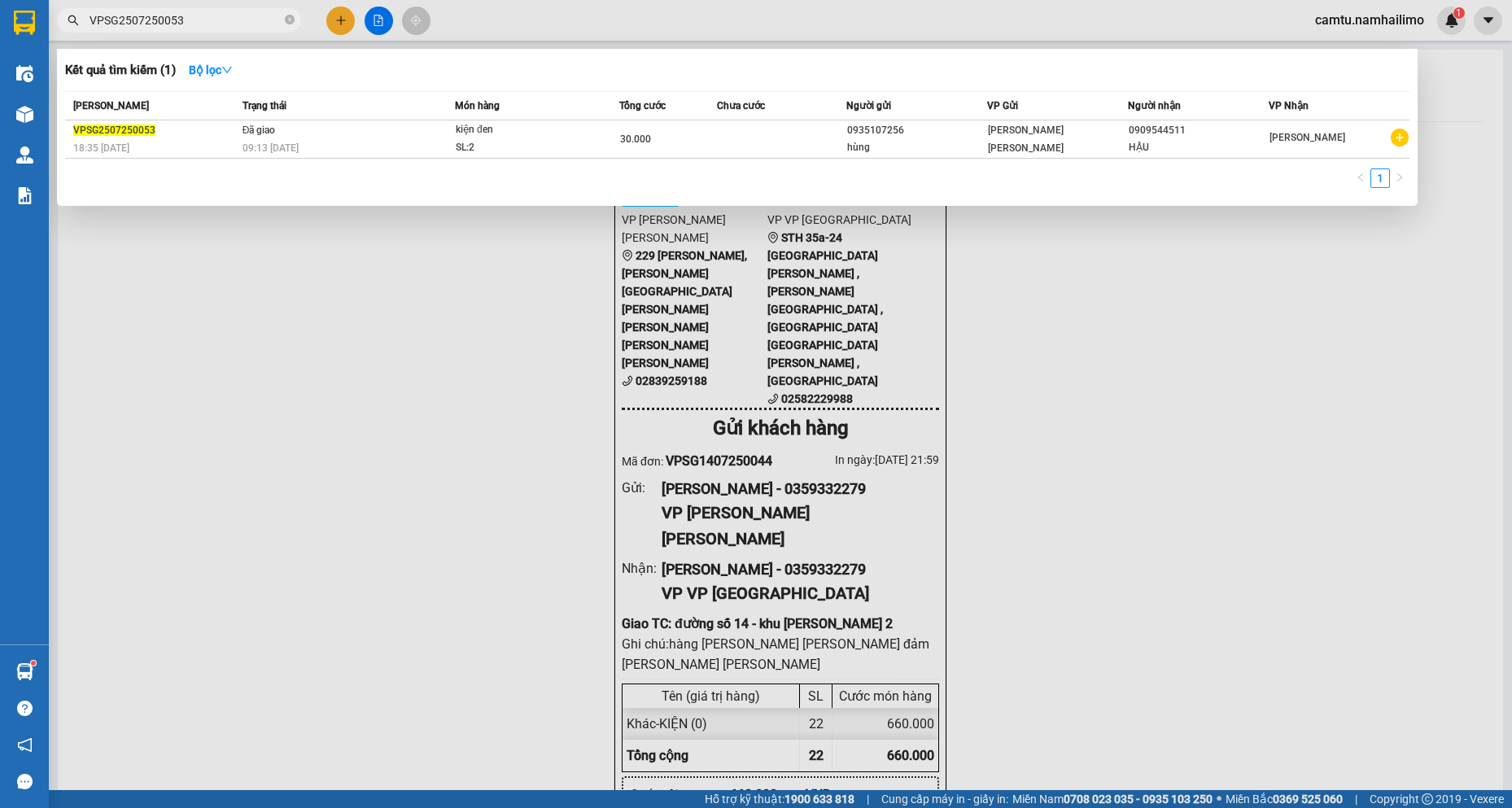
drag, startPoint x: 164, startPoint y: 25, endPoint x: 175, endPoint y: 20, distance: 12.1
click at [175, 20] on input "VPSG2507250053" at bounding box center [186, 20] width 192 height 18
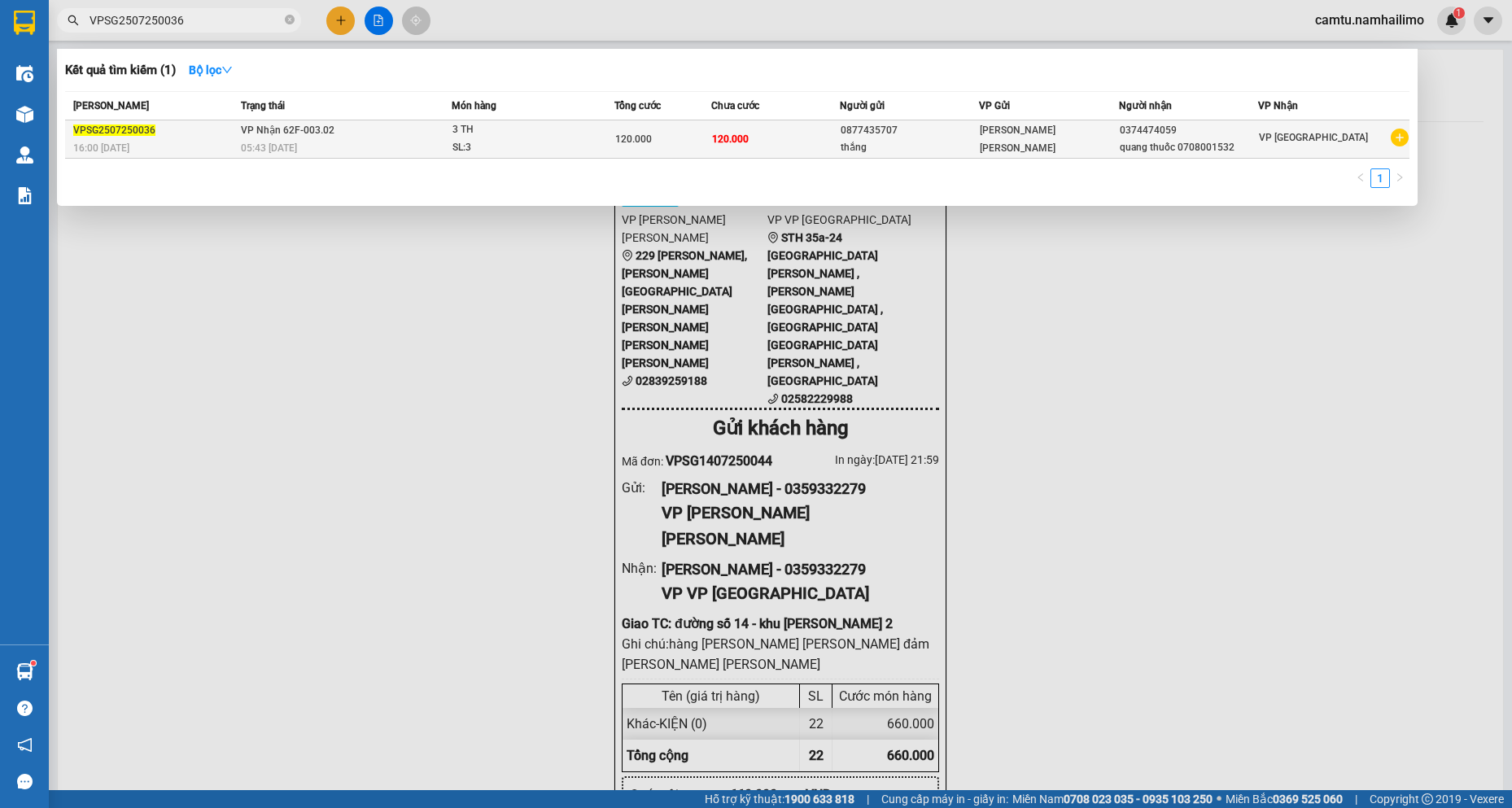
type input "VPSG2507250036"
click at [819, 132] on td "120.000" at bounding box center [775, 140] width 128 height 39
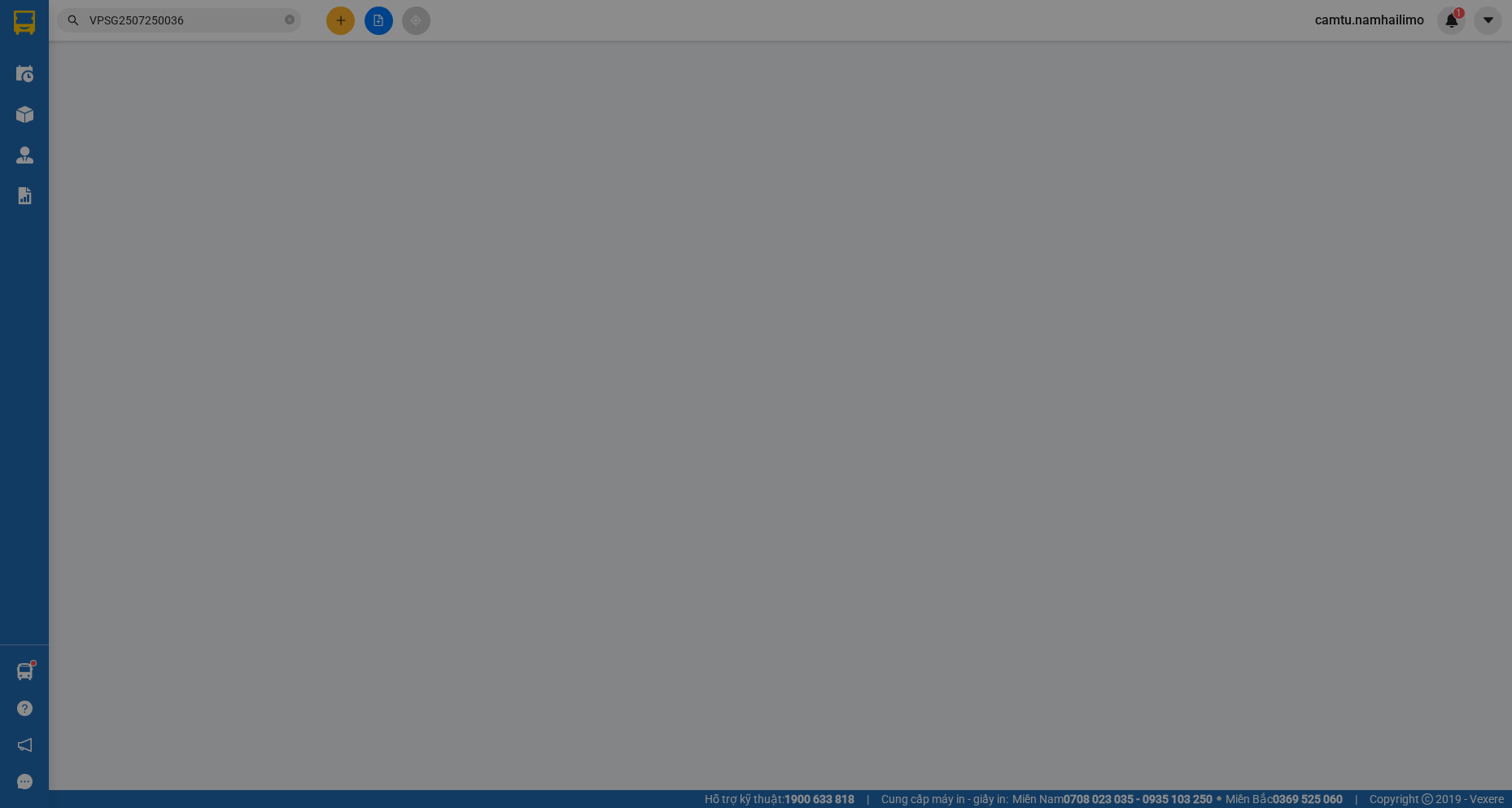
type input "0877435707"
type input "thắng"
type input "0374474059"
type input "quang thuốc 0708001532"
type input "120.000"
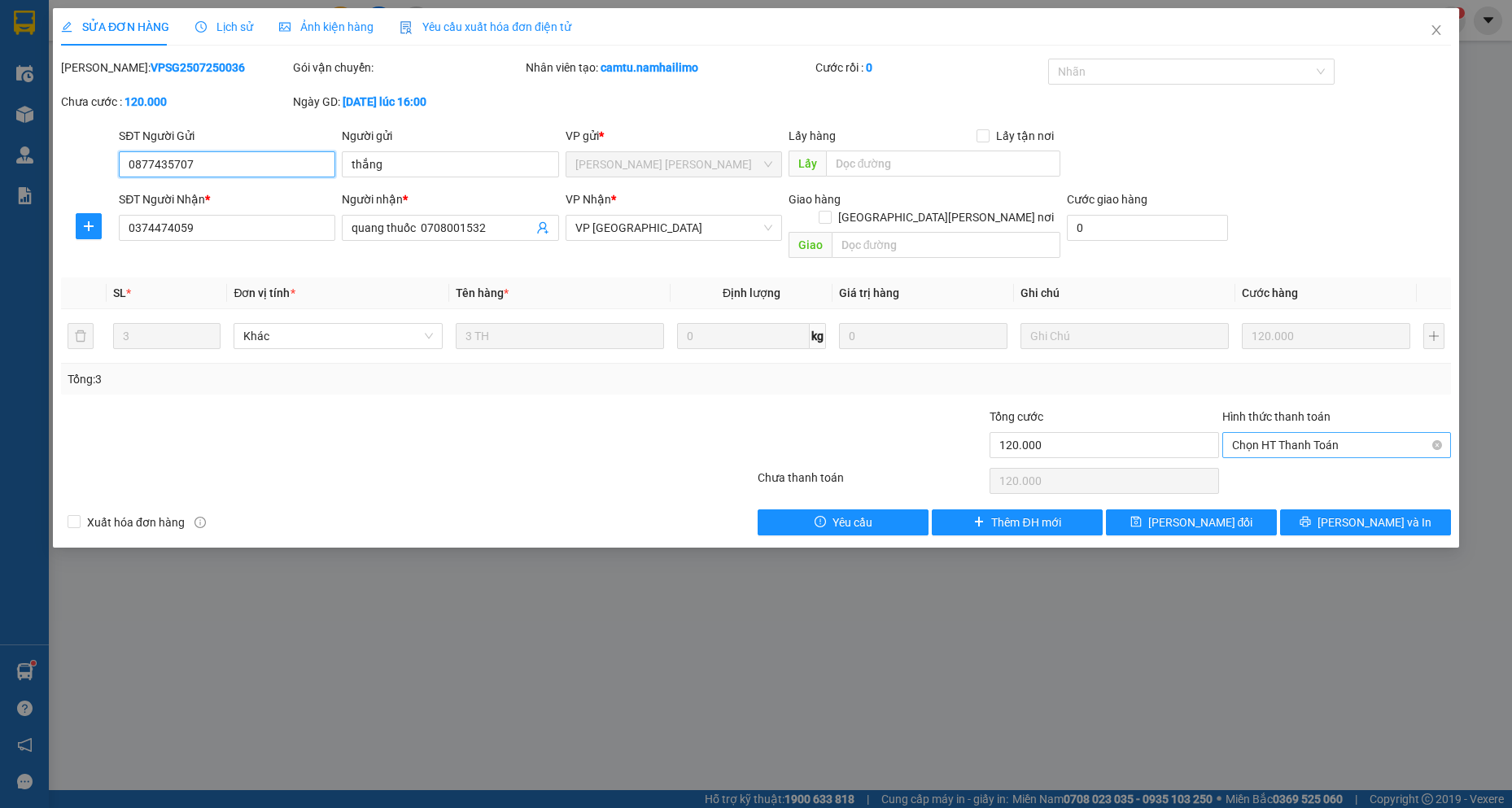
click at [1346, 433] on span "Chọn HT Thanh Toán" at bounding box center [1337, 445] width 209 height 25
click at [1344, 455] on div "Tại văn phòng" at bounding box center [1337, 459] width 209 height 18
type input "0"
click at [1234, 509] on button "[PERSON_NAME] đổi" at bounding box center [1190, 522] width 171 height 26
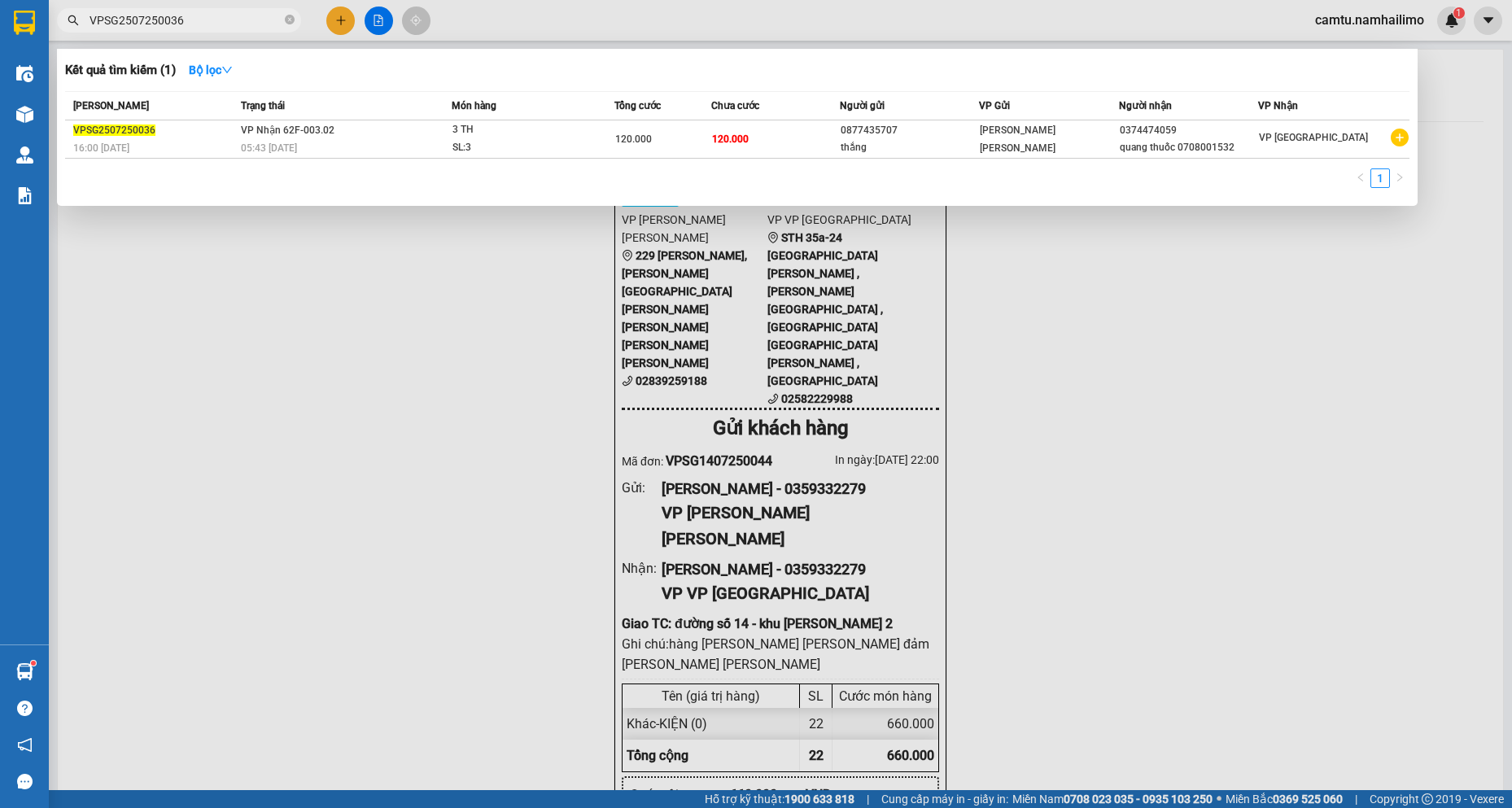
click at [130, 21] on input "VPSG2507250036" at bounding box center [186, 20] width 192 height 18
click at [215, 25] on input "VPSG1407250036" at bounding box center [186, 20] width 192 height 18
type input "VPSG1407250040"
click at [371, 140] on div "06:40 [DATE]" at bounding box center [345, 148] width 210 height 18
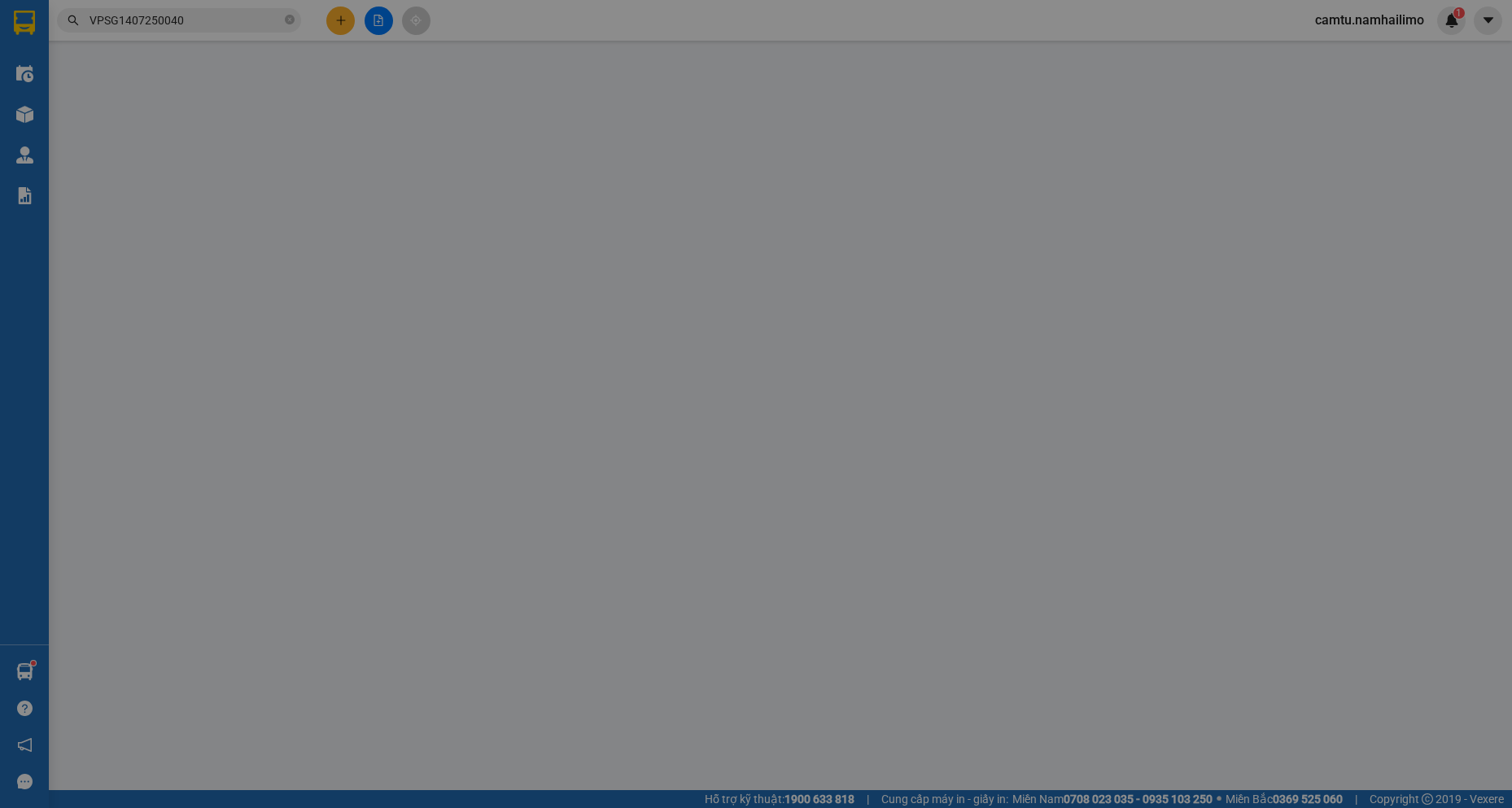
type input "0877435707"
type input "thắng"
type input "0374474059"
type input "quang thuốc 0708001532"
type input "200.000"
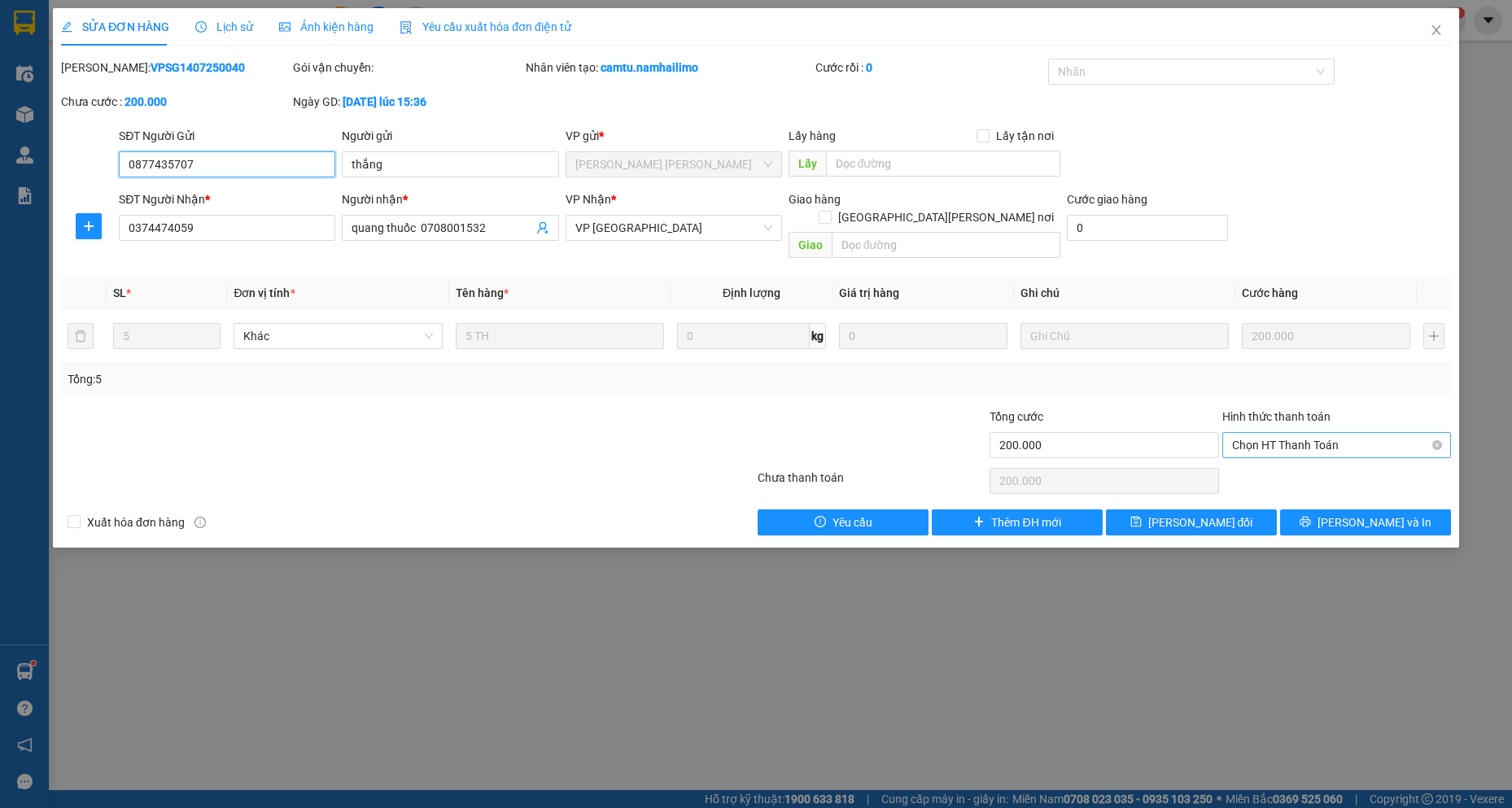
click at [1318, 436] on span "Chọn HT Thanh Toán" at bounding box center [1337, 445] width 209 height 25
click at [1301, 459] on div "Tại văn phòng" at bounding box center [1337, 459] width 209 height 18
type input "0"
click at [1218, 513] on span "[PERSON_NAME] đổi" at bounding box center [1200, 521] width 105 height 18
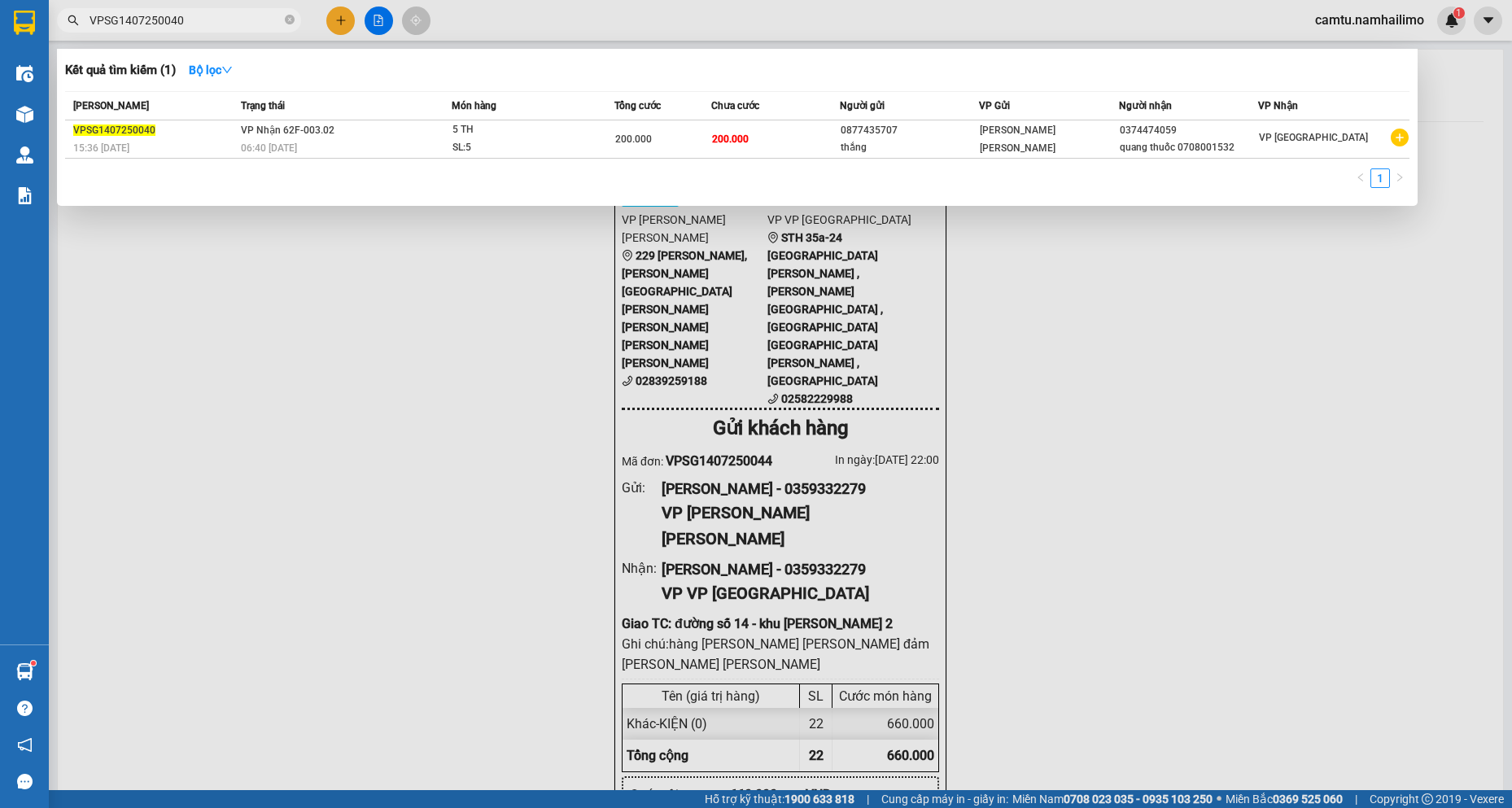
drag, startPoint x: 115, startPoint y: 24, endPoint x: 129, endPoint y: 24, distance: 14.0
click at [129, 24] on input "VPSG1407250040" at bounding box center [186, 20] width 192 height 18
click at [199, 17] on input "VPSG0407250040" at bounding box center [186, 20] width 192 height 18
type input "VPSG0407250022"
click at [483, 142] on div "SL: 6" at bounding box center [513, 148] width 122 height 18
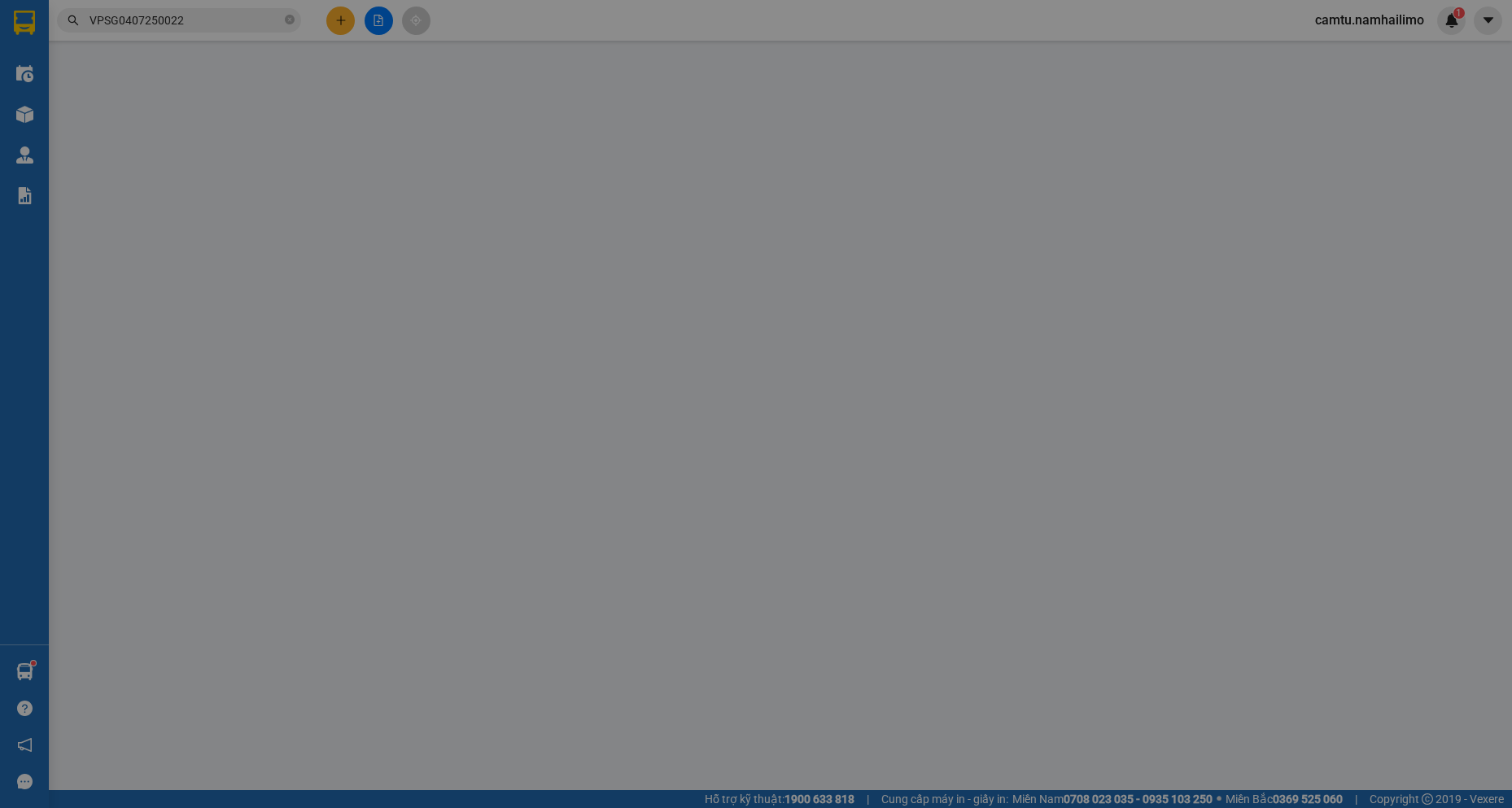
type input "0877435707"
type input "thắng"
type input "0374474059"
type input "quang thuốc 0708001532"
type input "240.000"
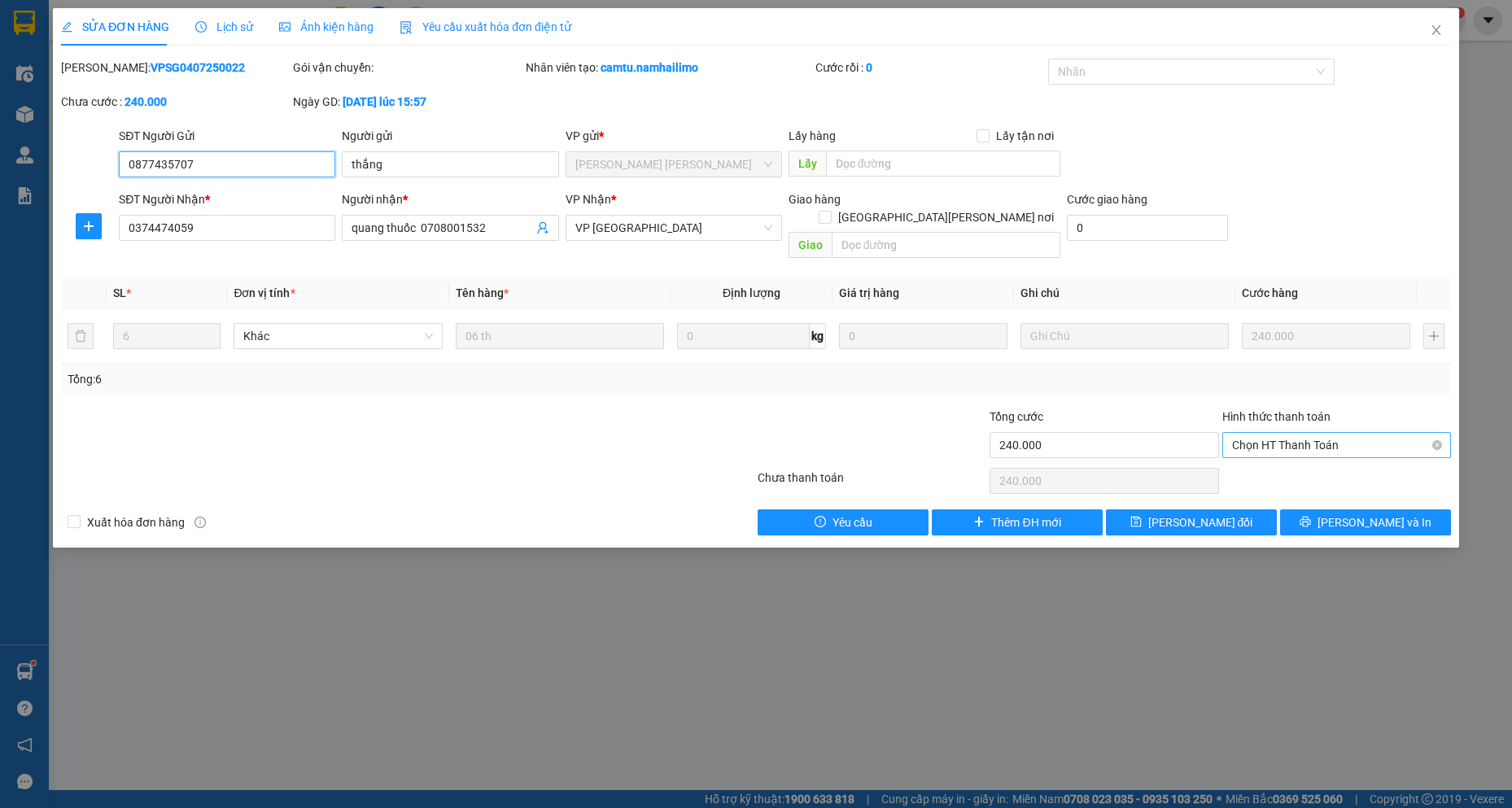
click at [1296, 433] on span "Chọn HT Thanh Toán" at bounding box center [1337, 445] width 209 height 25
click at [1292, 459] on div "Tại văn phòng" at bounding box center [1337, 459] width 209 height 18
type input "0"
click at [1226, 513] on span "[PERSON_NAME] đổi" at bounding box center [1200, 521] width 105 height 18
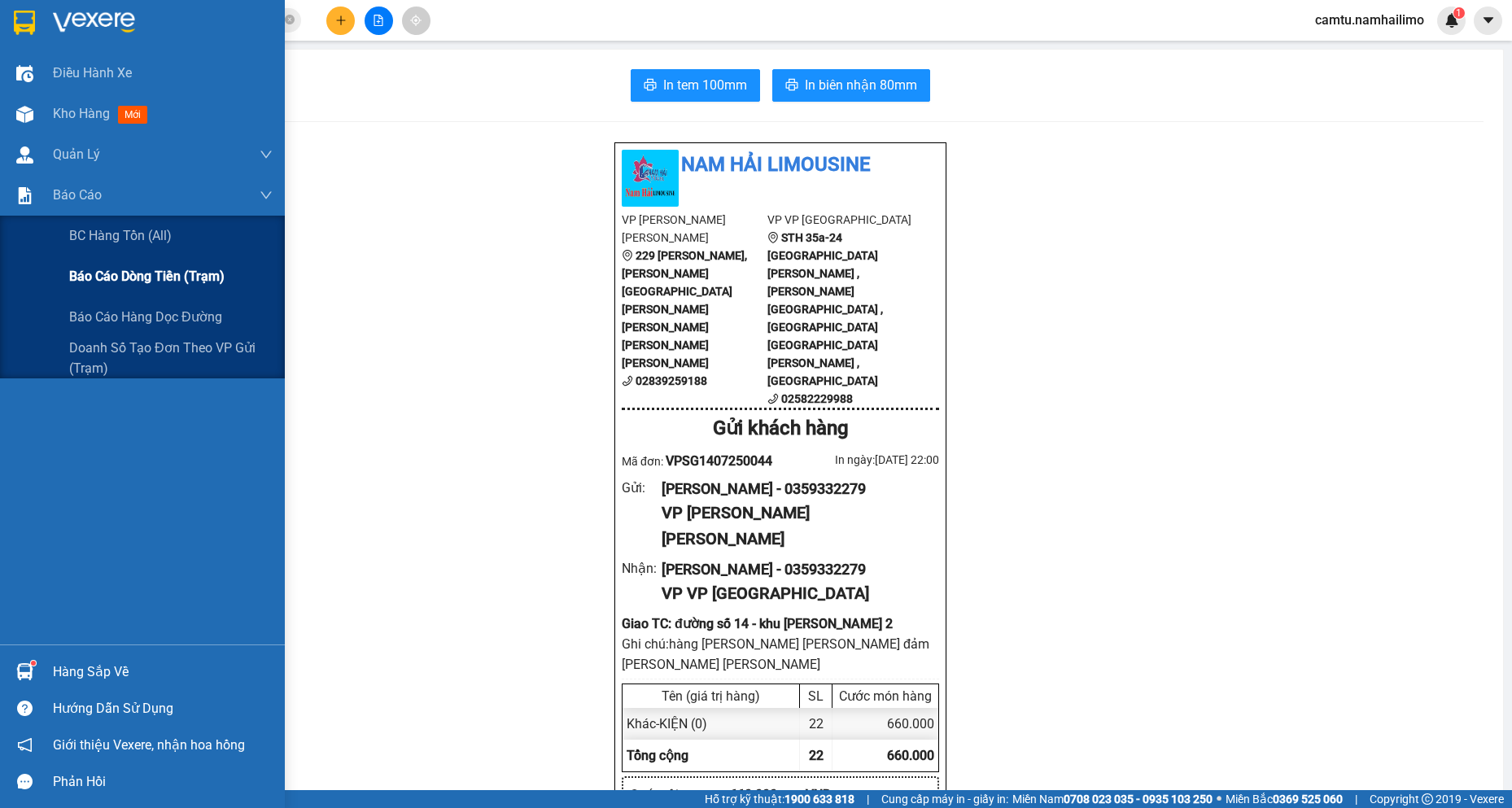
click at [68, 272] on div "Báo cáo dòng tiền (trạm)" at bounding box center [142, 276] width 285 height 41
